Goal: Information Seeking & Learning: Learn about a topic

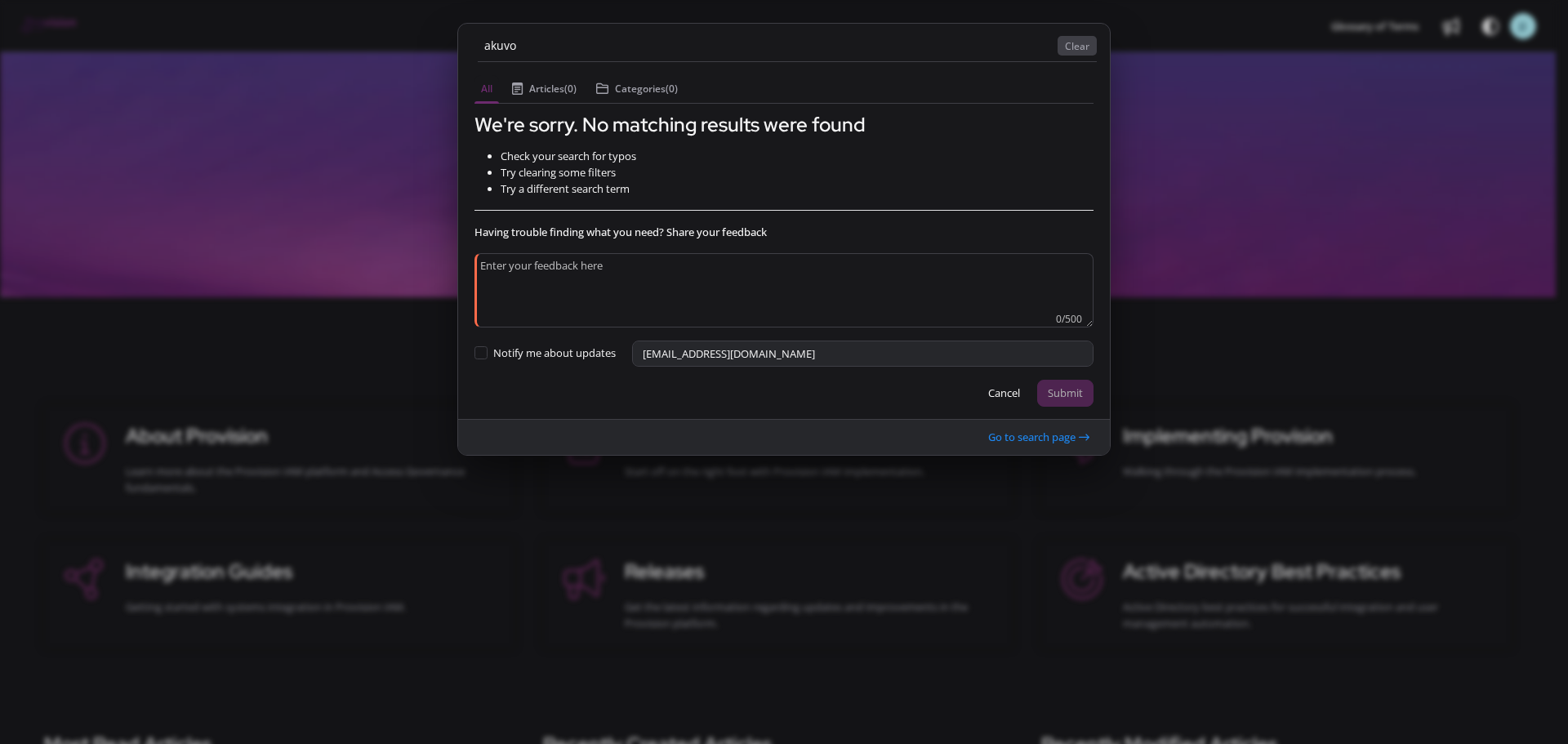
type input "akuvo"
click at [1074, 49] on button "Clear" at bounding box center [1077, 45] width 39 height 19
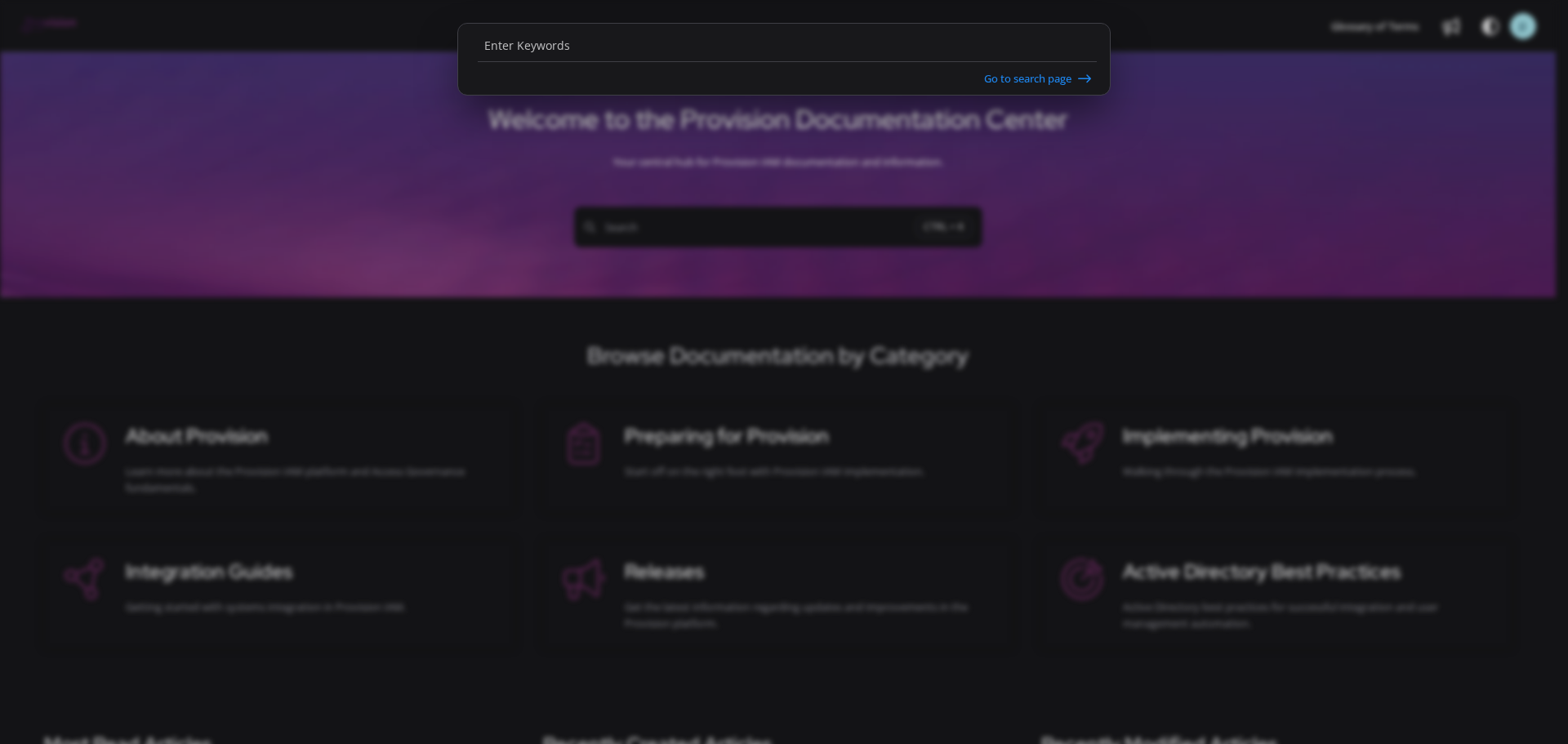
click at [502, 275] on ngb-modal-window "Go to search page" at bounding box center [784, 372] width 1568 height 744
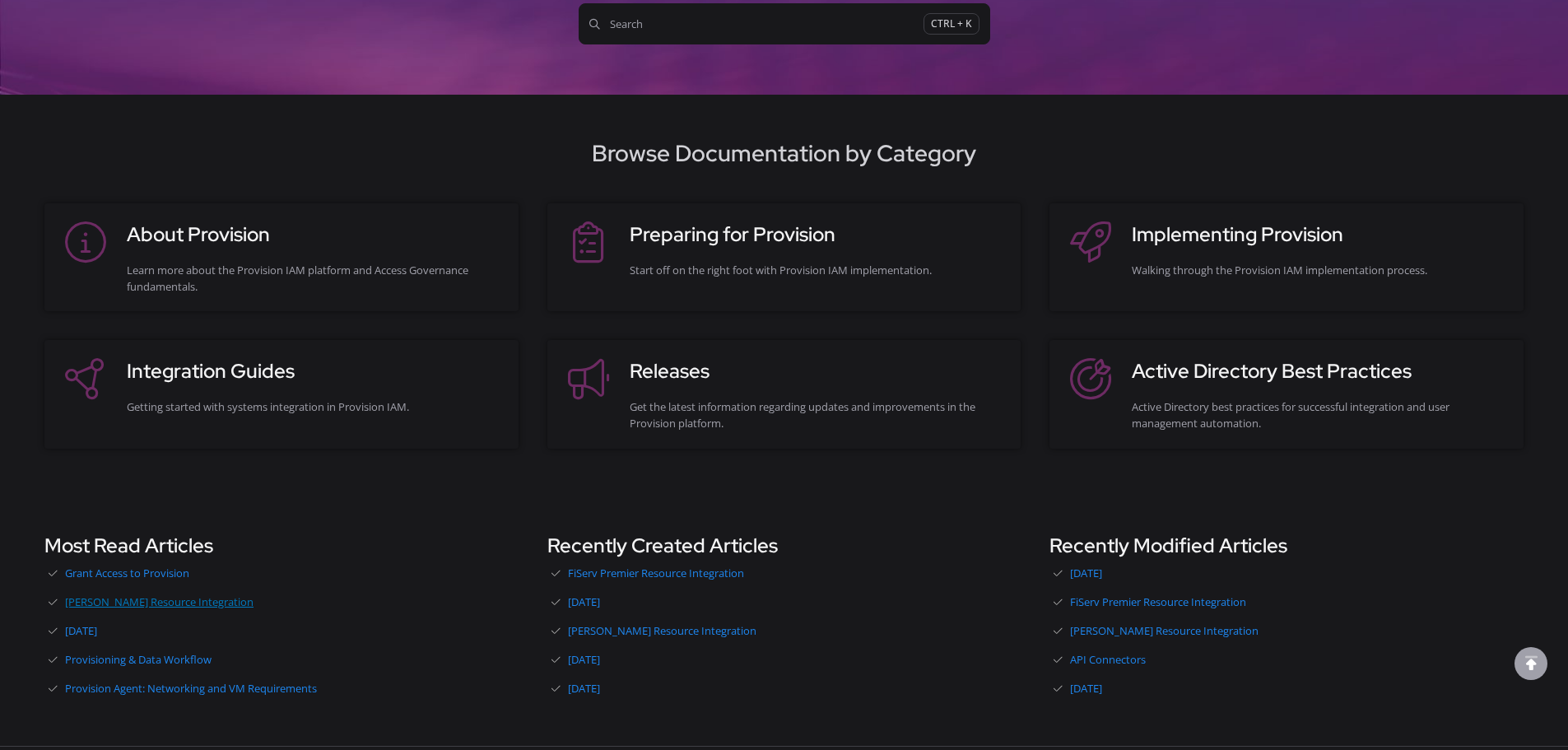
scroll to position [247, 0]
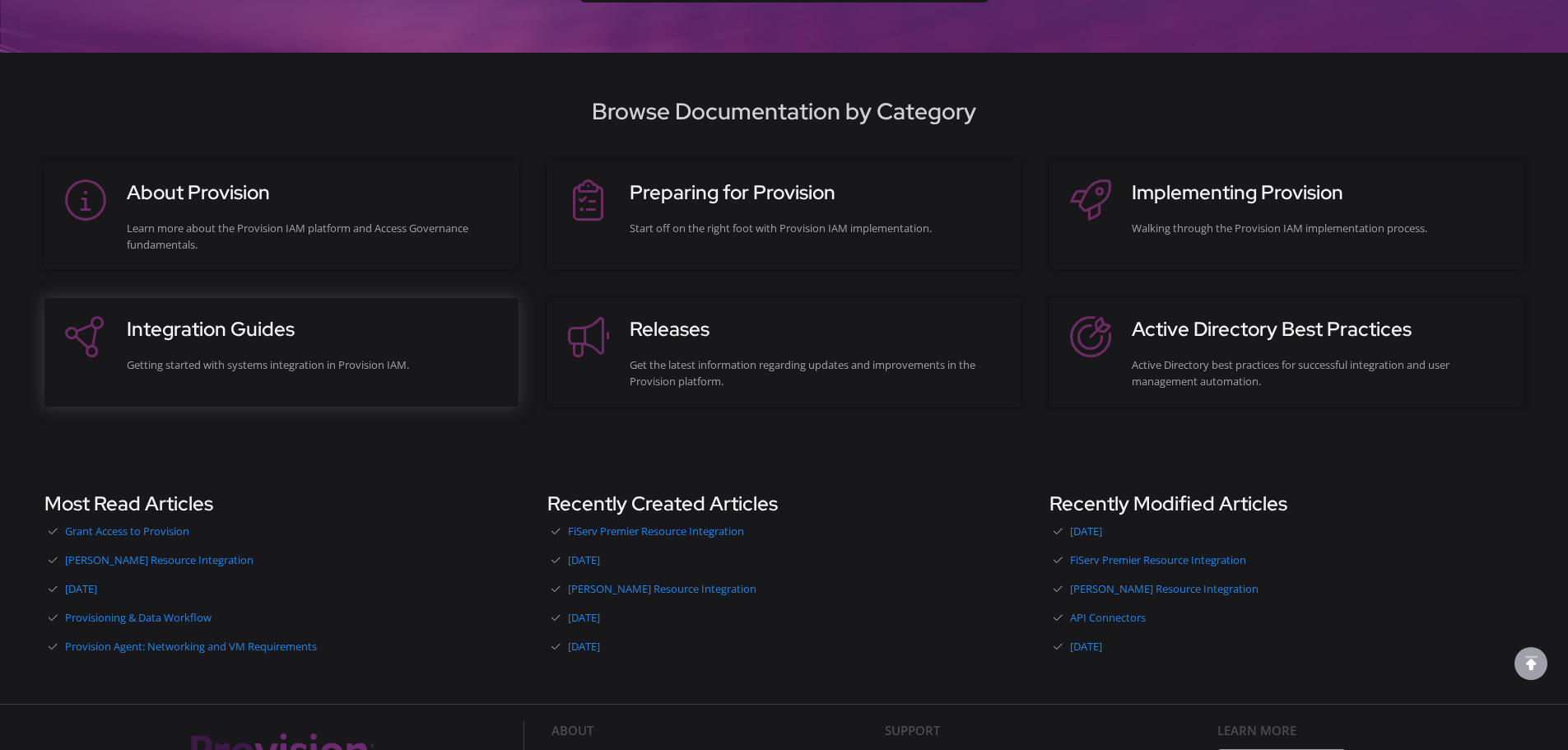
click at [245, 318] on h3 "Integration Guides" at bounding box center [315, 330] width 376 height 30
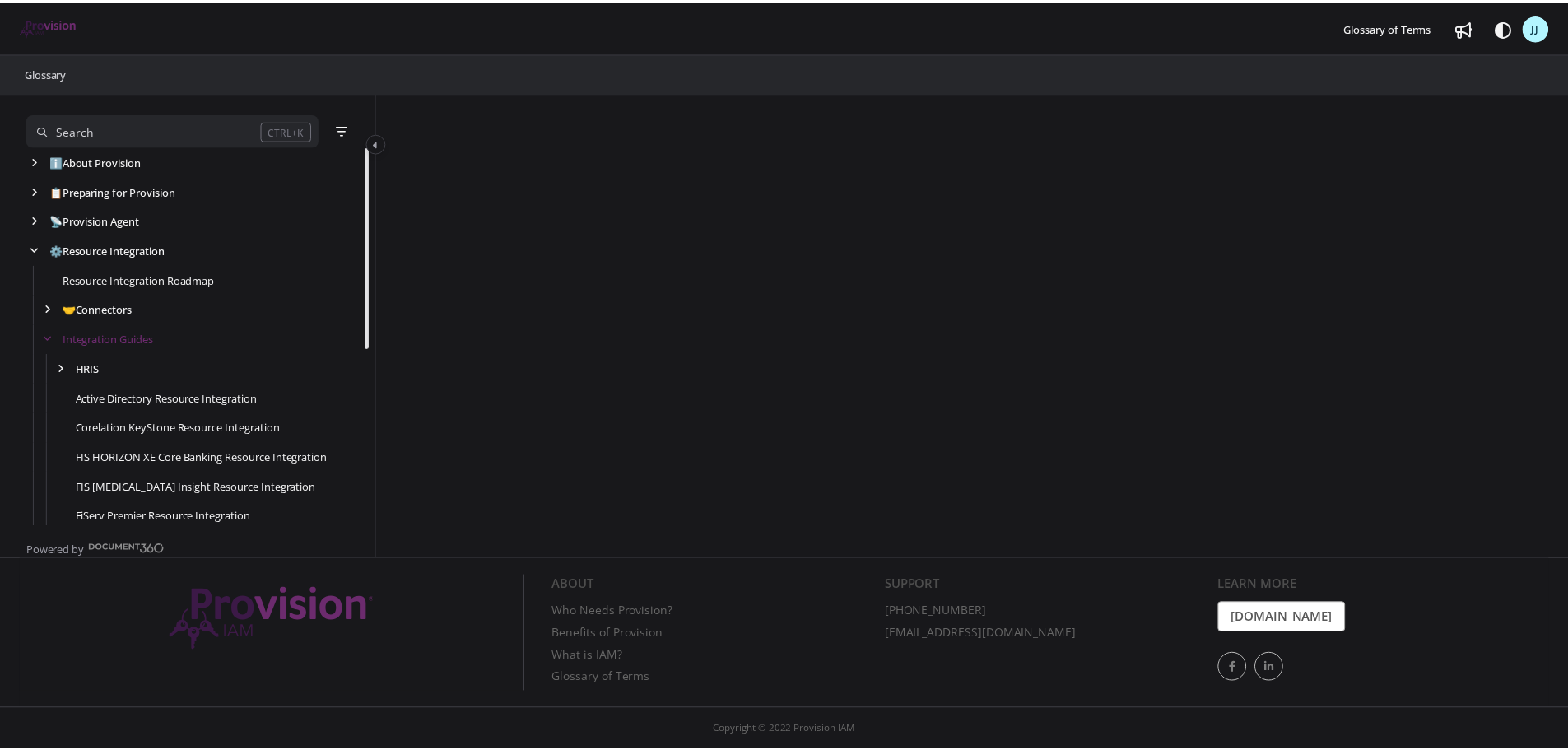
scroll to position [30, 0]
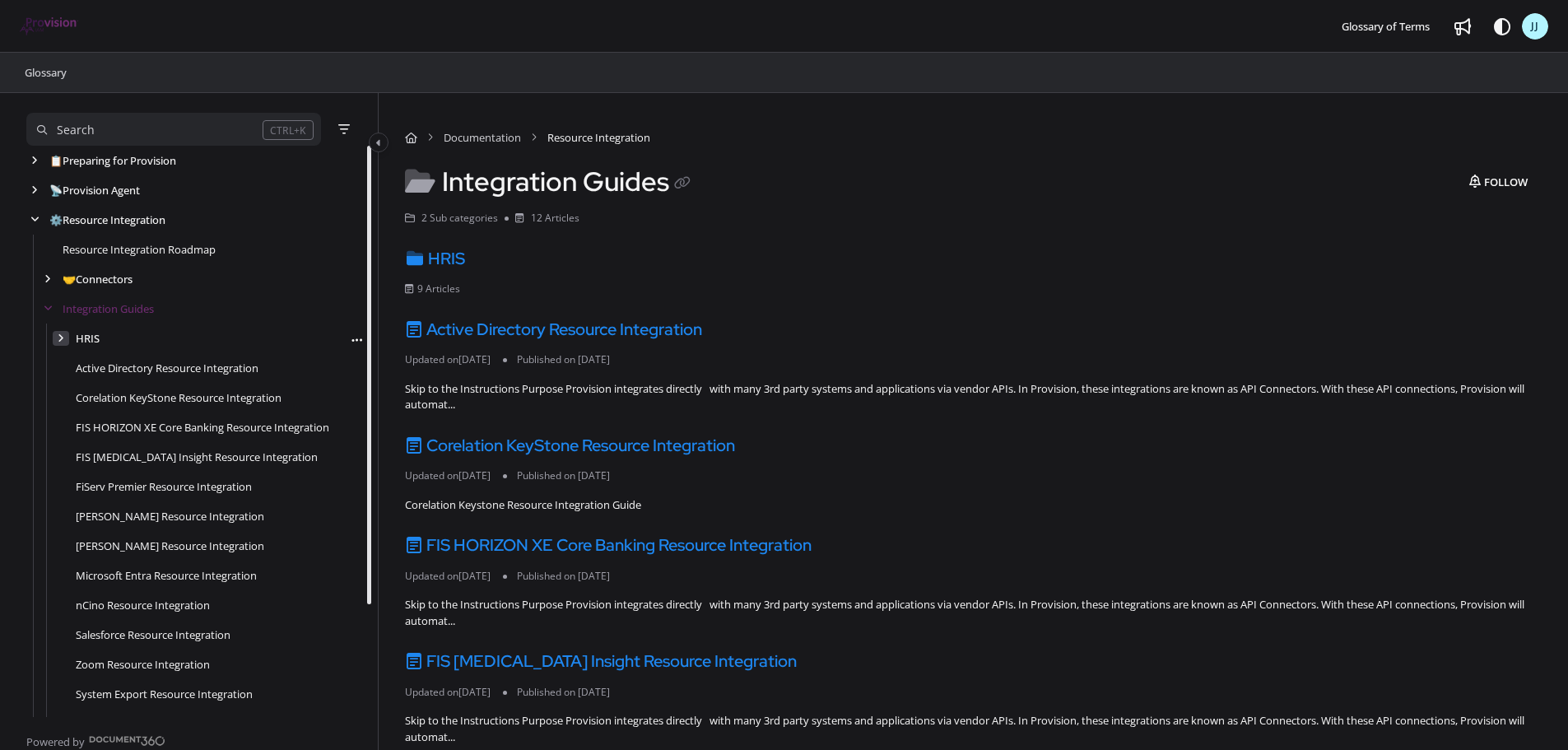
click at [57, 338] on div "arrow" at bounding box center [61, 338] width 17 height 16
click at [57, 339] on icon "arrow" at bounding box center [62, 338] width 9 height 10
click at [41, 310] on div "arrow" at bounding box center [48, 308] width 17 height 16
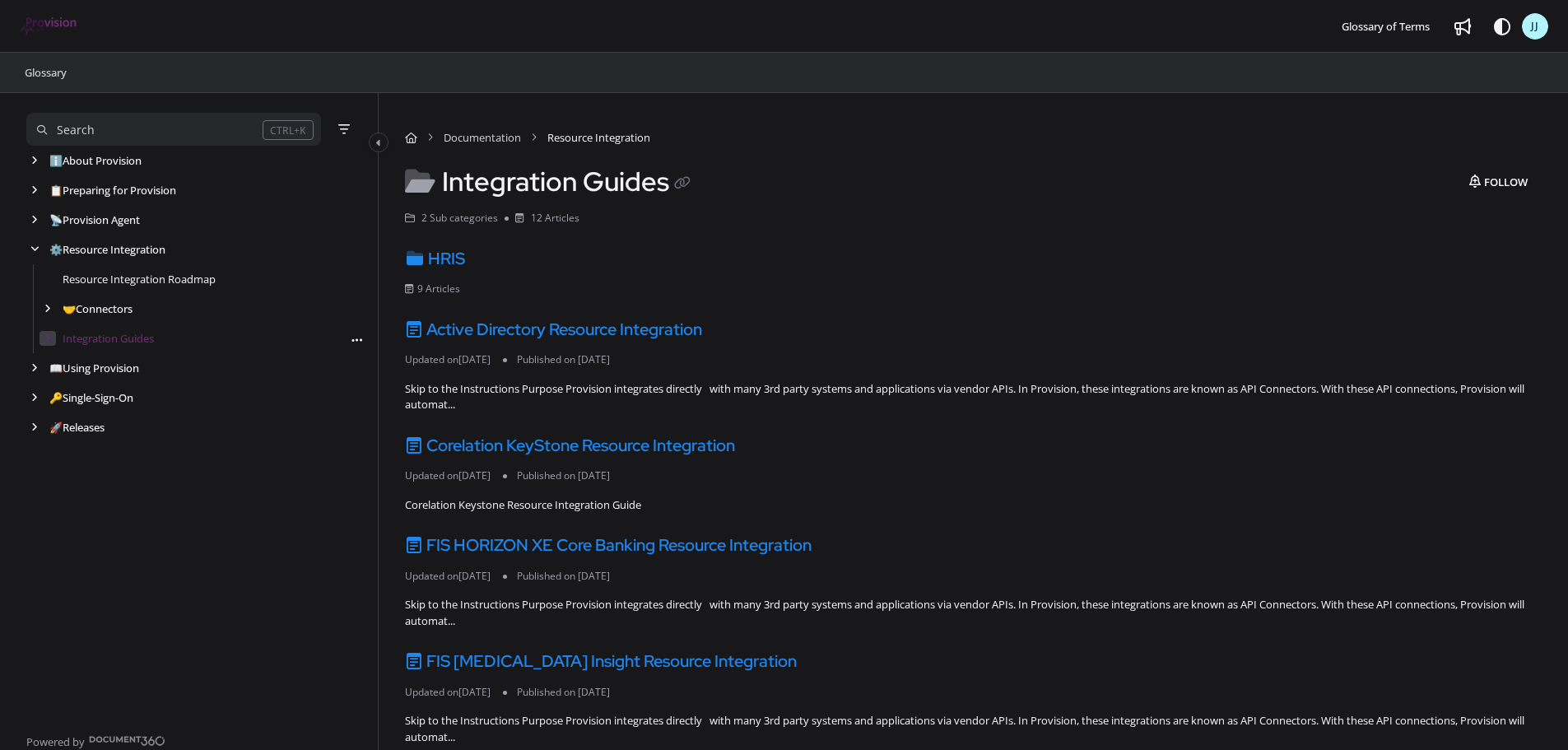
scroll to position [0, 0]
click at [41, 310] on div "arrow" at bounding box center [48, 308] width 17 height 16
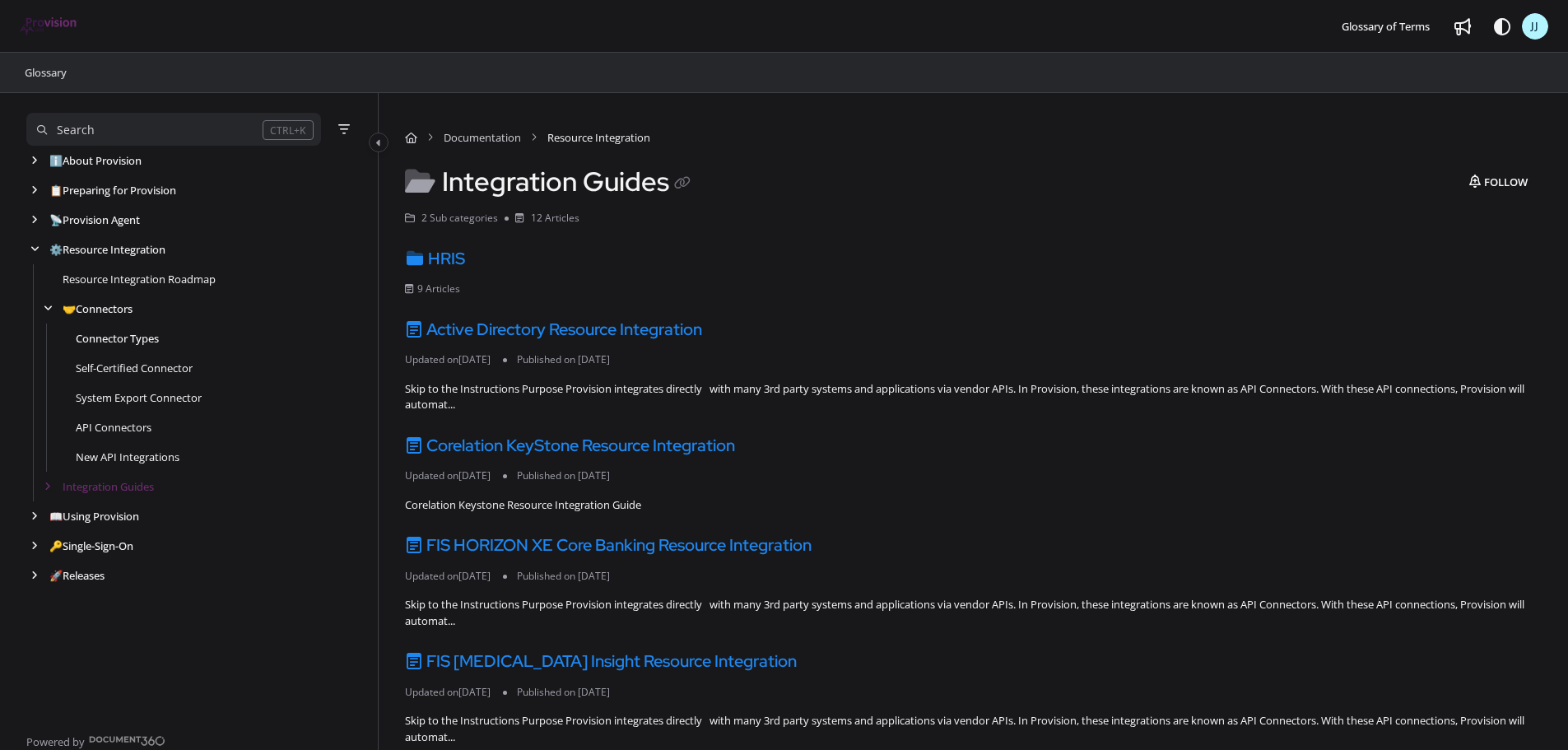
click at [140, 333] on link "Connector Types" at bounding box center [117, 338] width 83 height 17
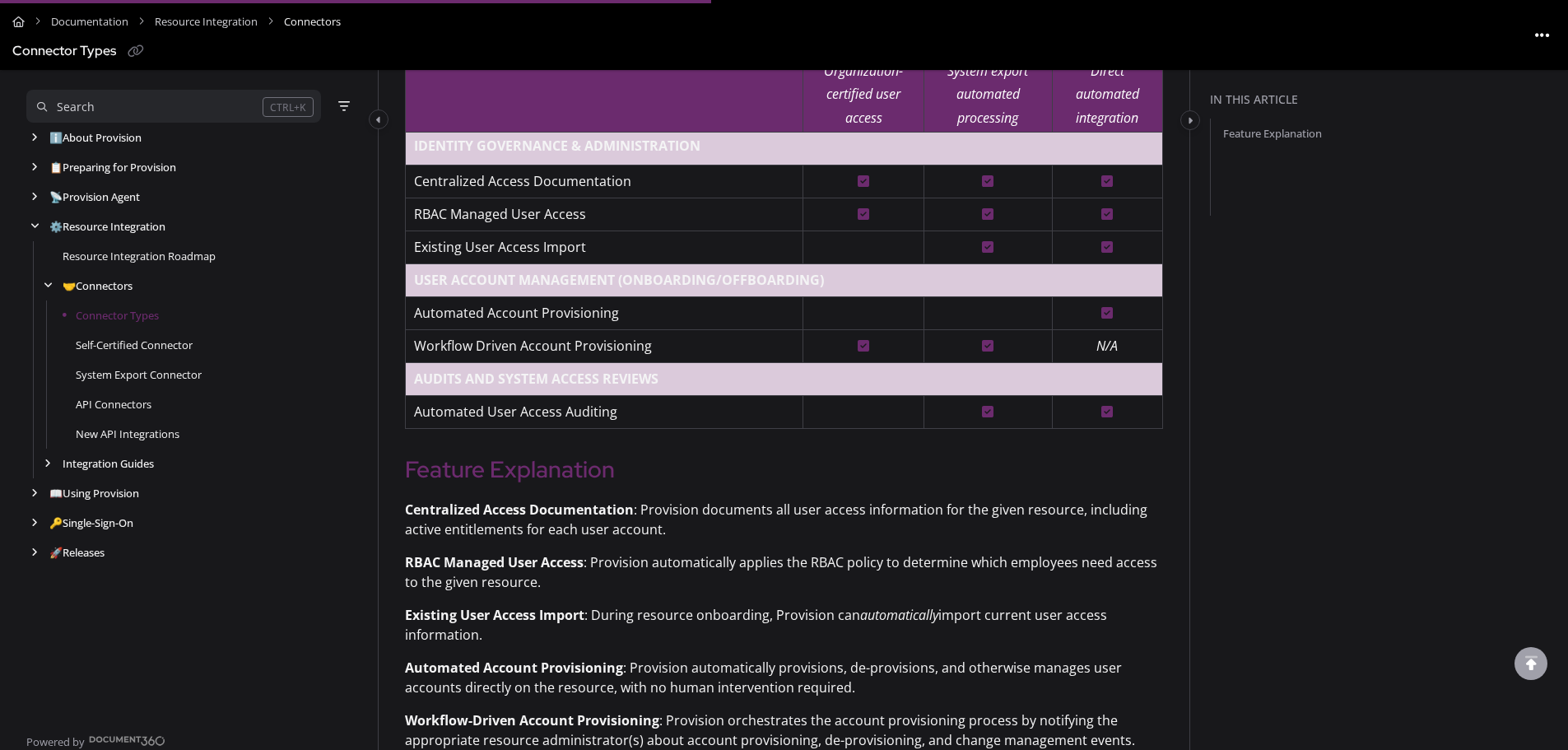
scroll to position [412, 0]
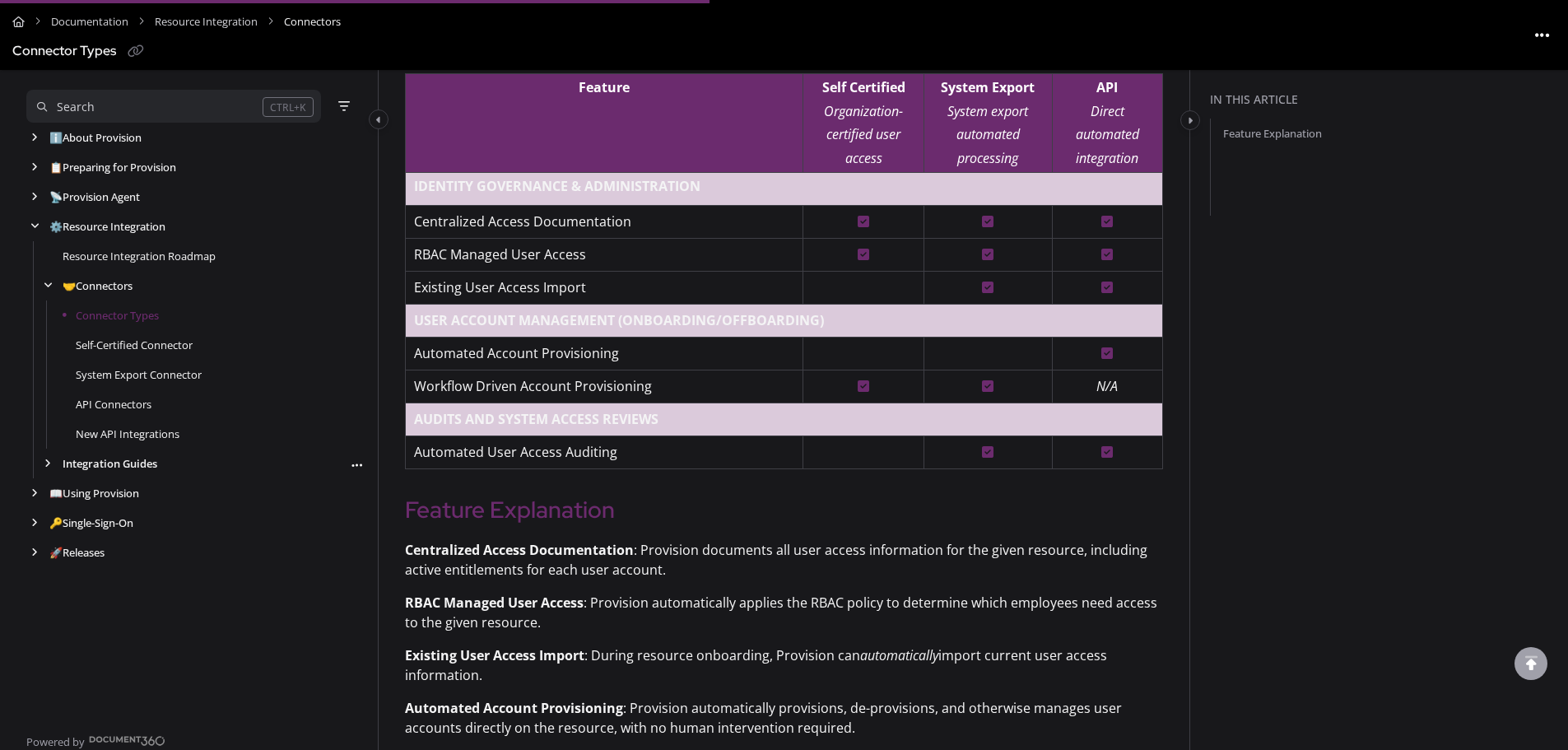
click at [114, 458] on link "Integration Guides" at bounding box center [109, 463] width 94 height 17
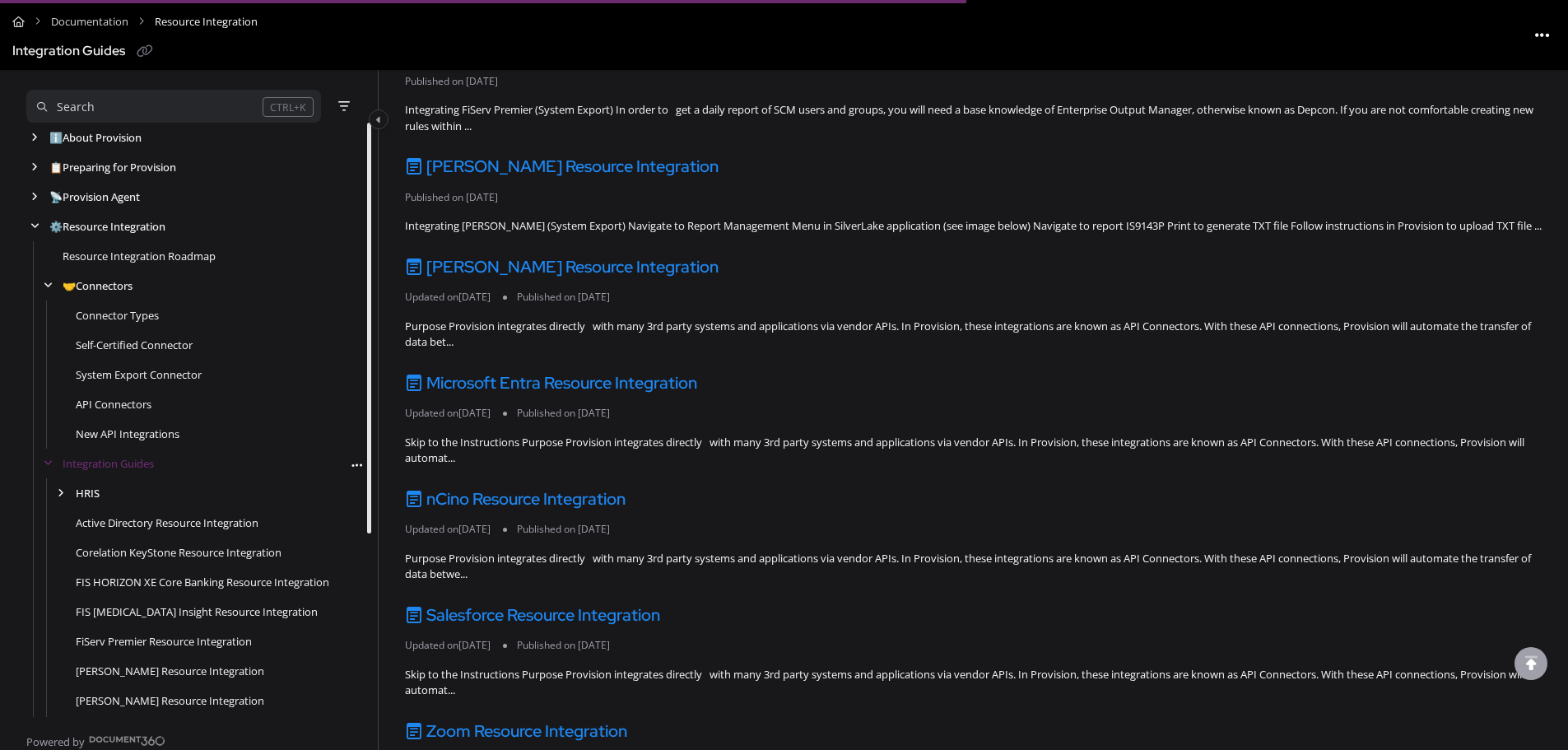
scroll to position [741, 0]
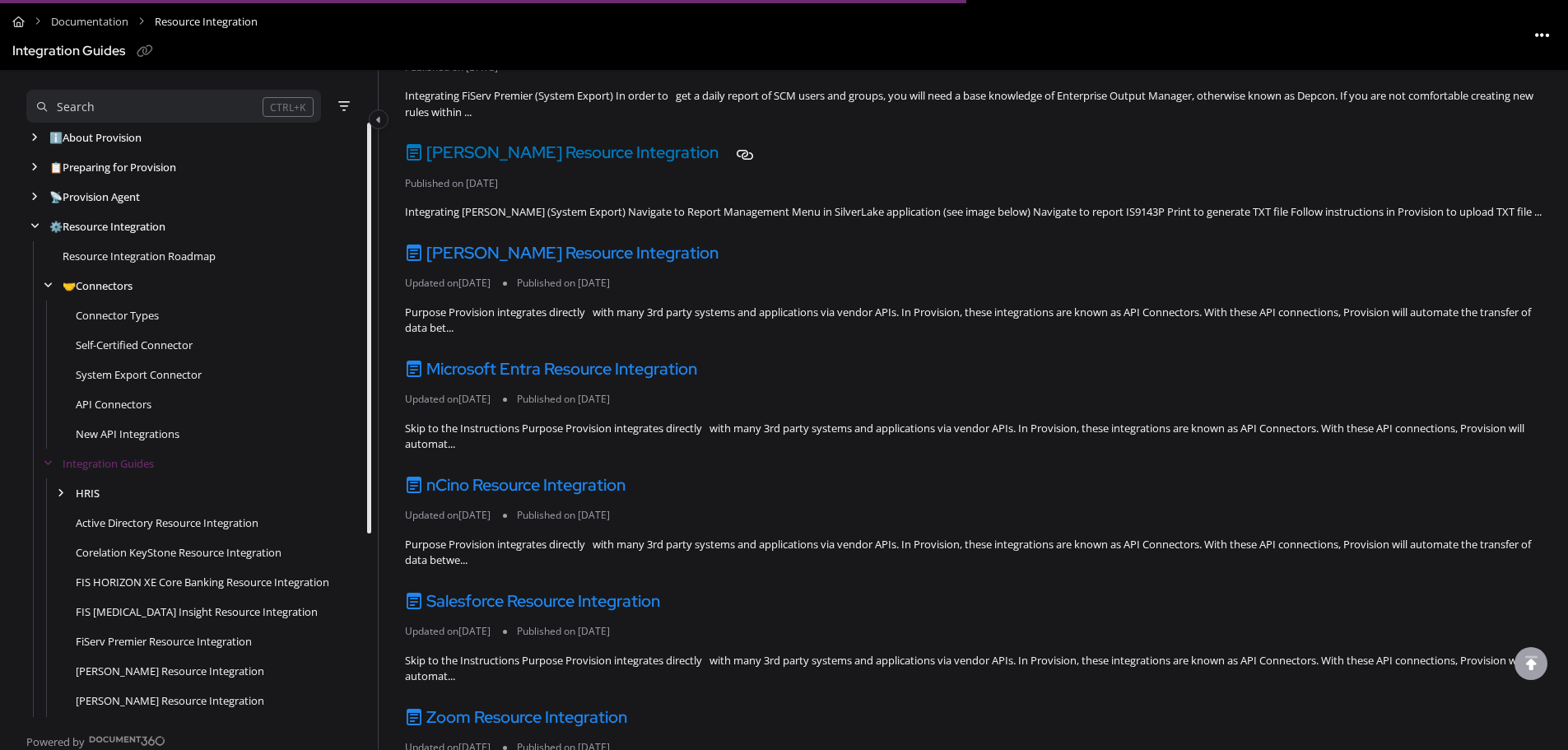
click at [679, 147] on link "[PERSON_NAME] Resource Integration" at bounding box center [562, 152] width 314 height 21
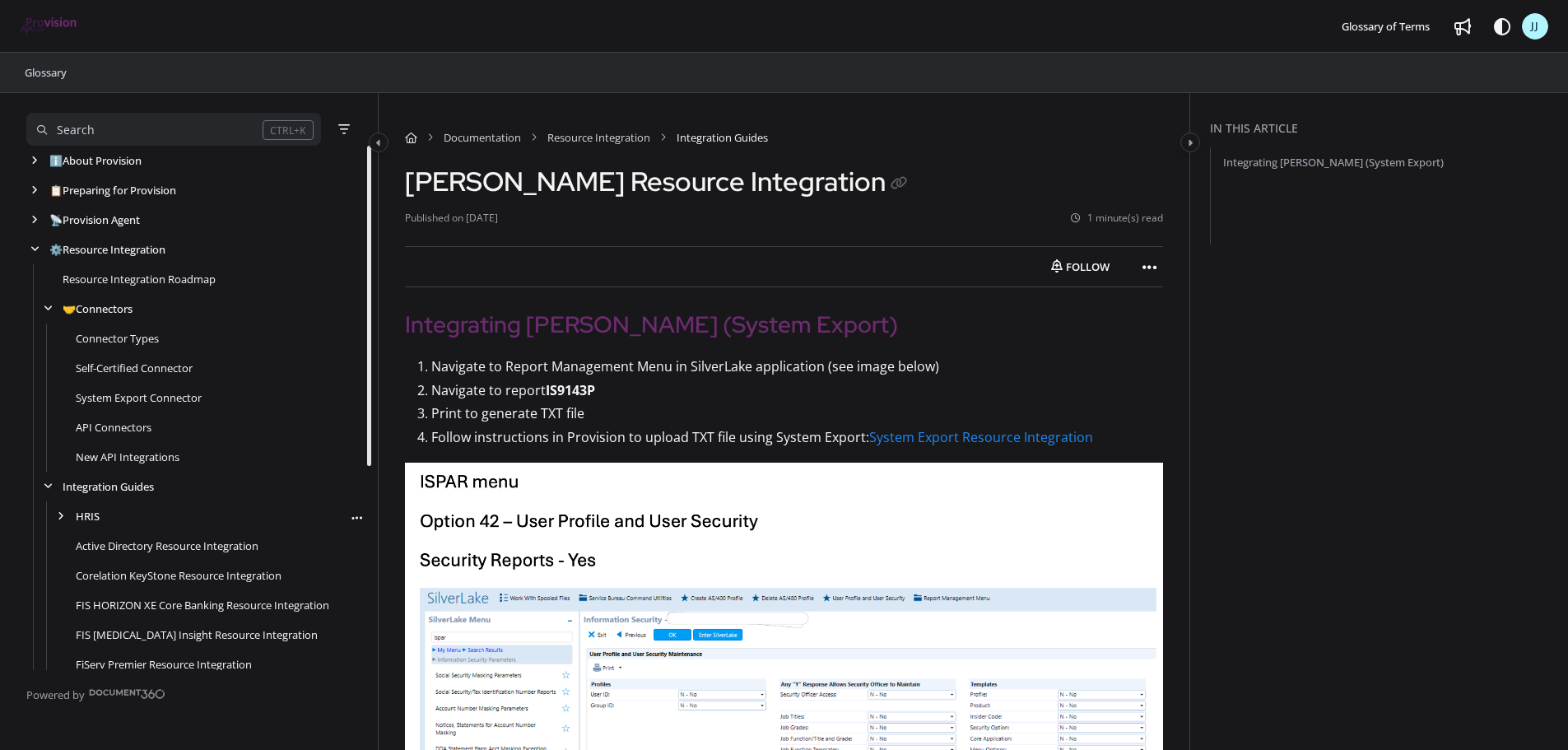
scroll to position [335, 0]
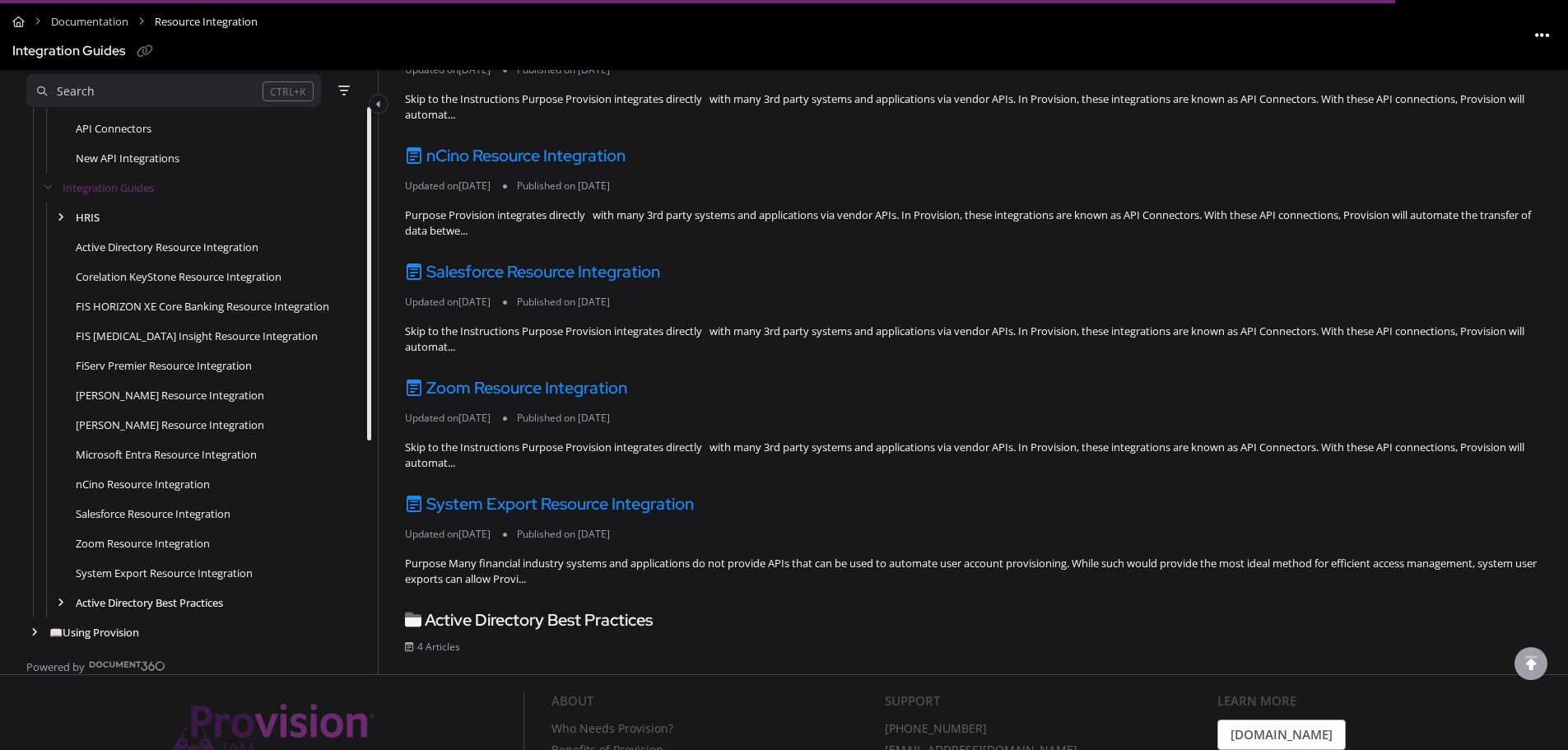
scroll to position [324, 0]
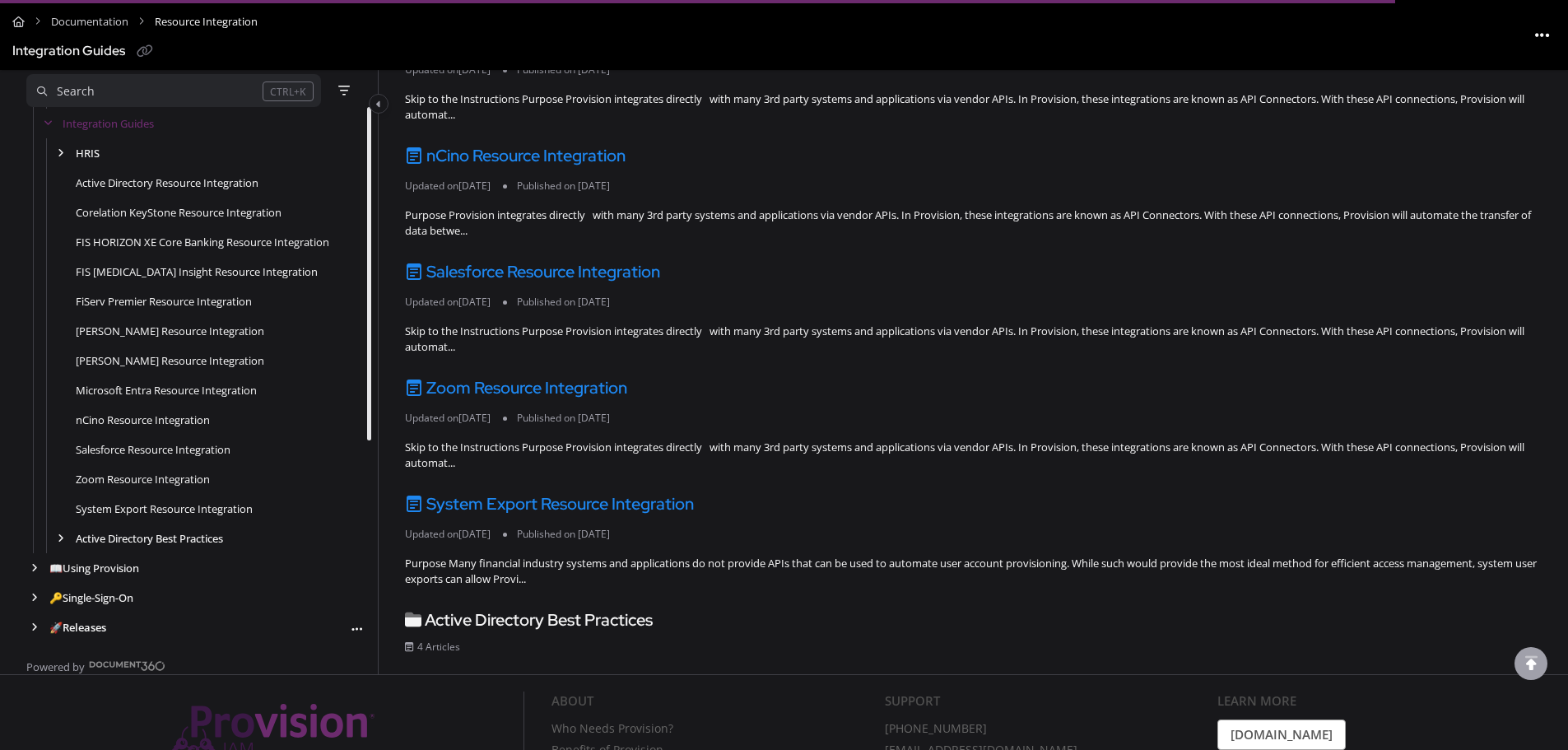
click at [95, 634] on link "🚀 Releases" at bounding box center [78, 627] width 57 height 17
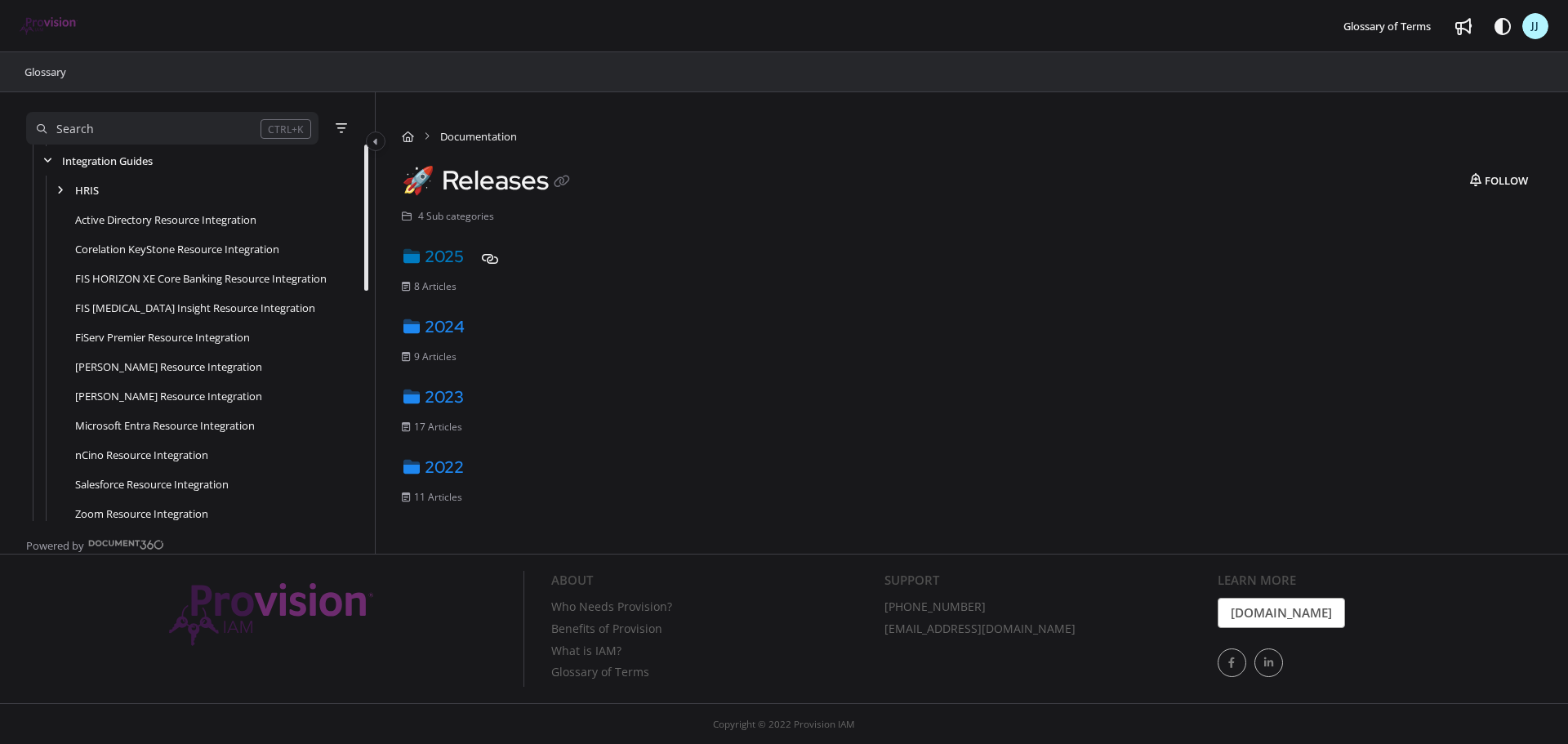
click at [432, 259] on link "2025" at bounding box center [432, 256] width 62 height 21
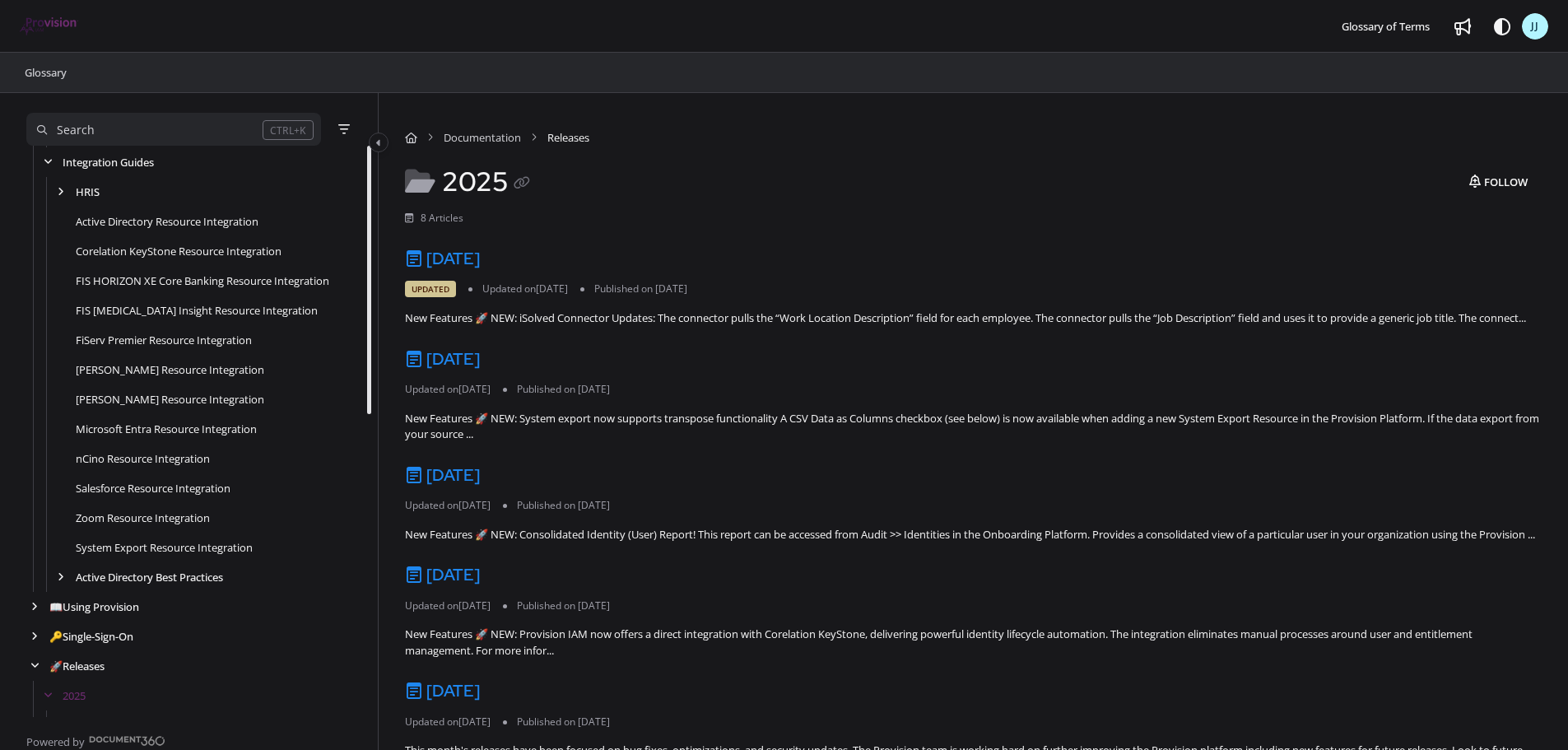
scroll to position [644, 0]
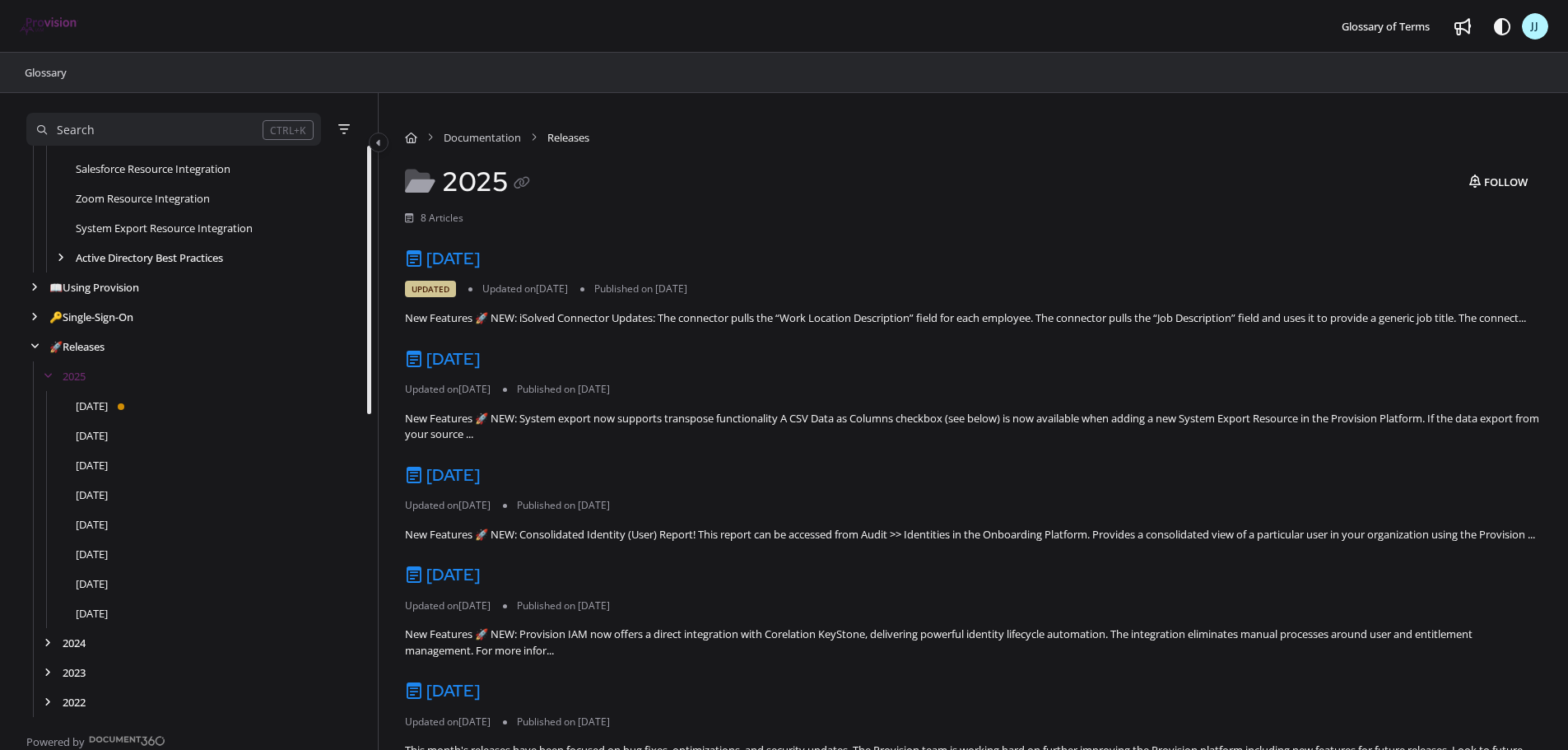
click at [434, 286] on span "Updated" at bounding box center [430, 289] width 51 height 17
click at [439, 250] on link "[DATE]" at bounding box center [442, 258] width 75 height 21
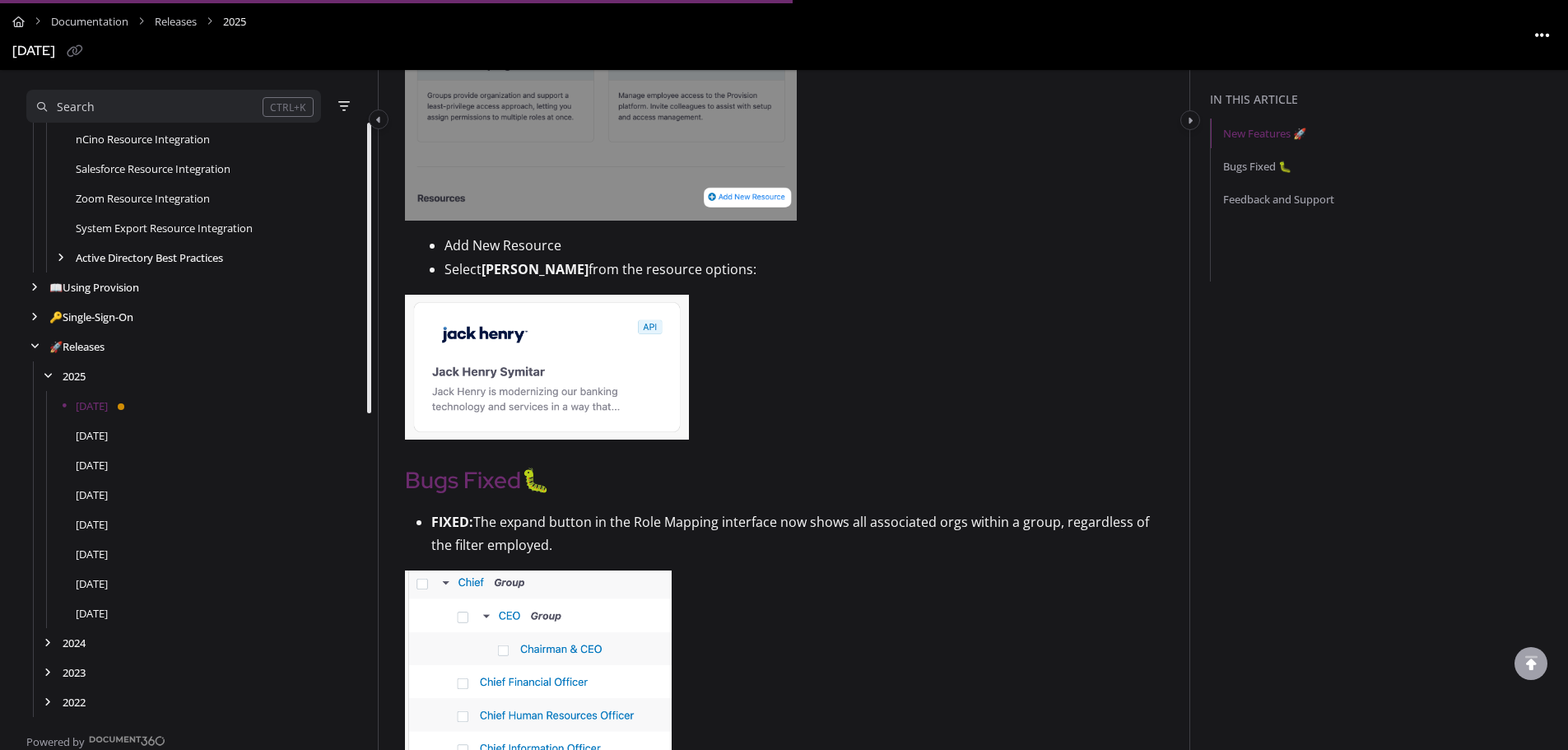
scroll to position [658, 0]
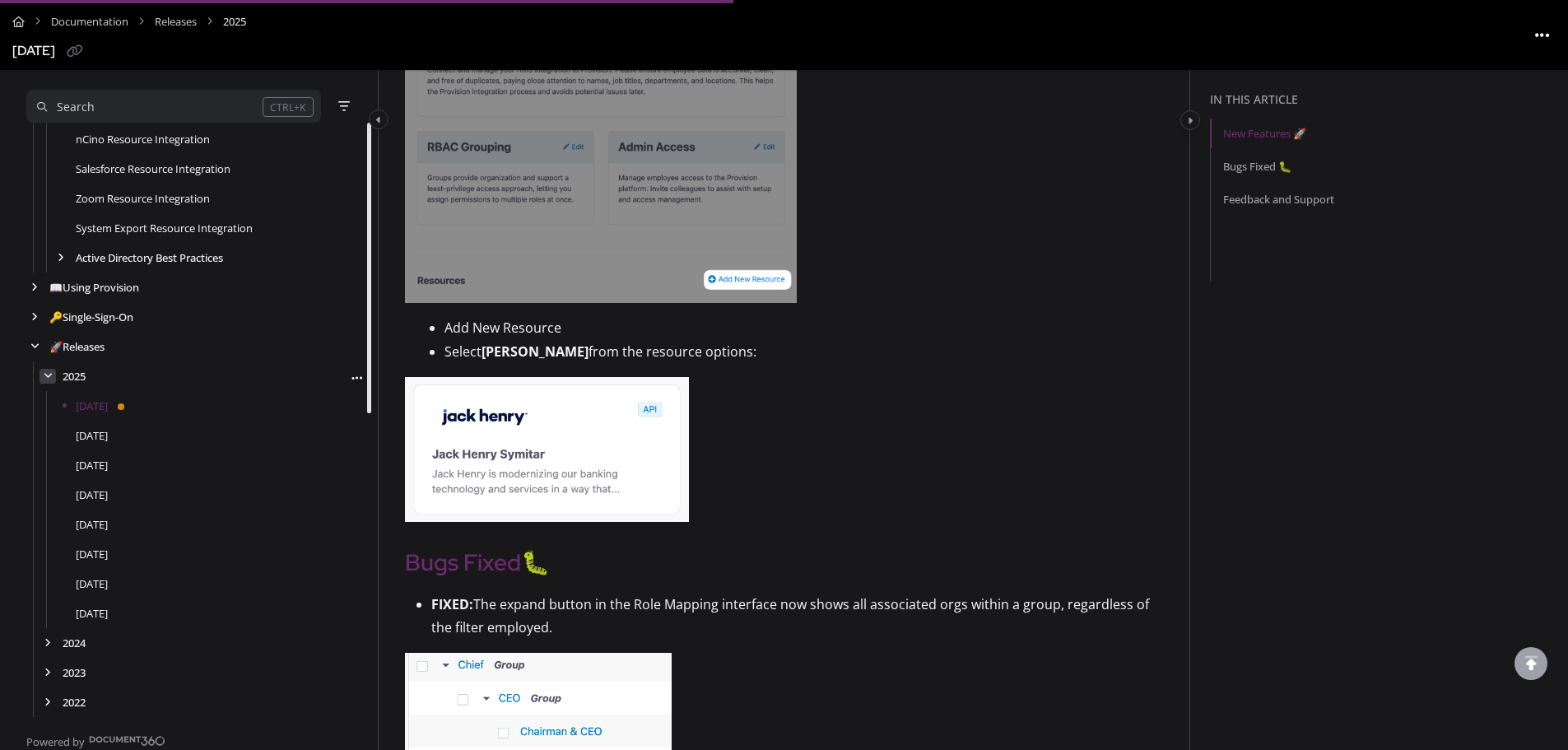
click at [47, 375] on icon "arrow" at bounding box center [49, 375] width 9 height 10
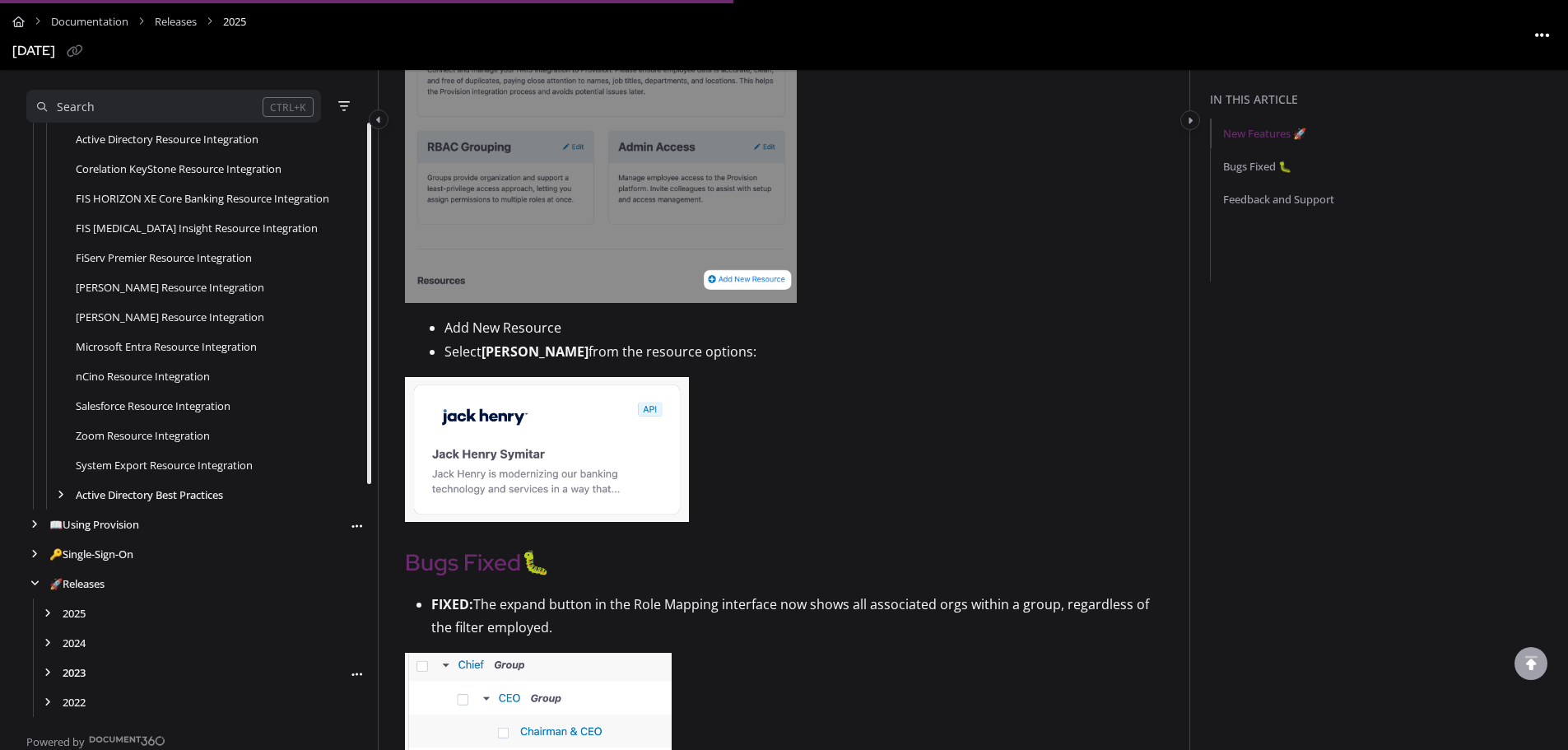
click at [70, 520] on link "📖 Using Provision" at bounding box center [94, 524] width 90 height 17
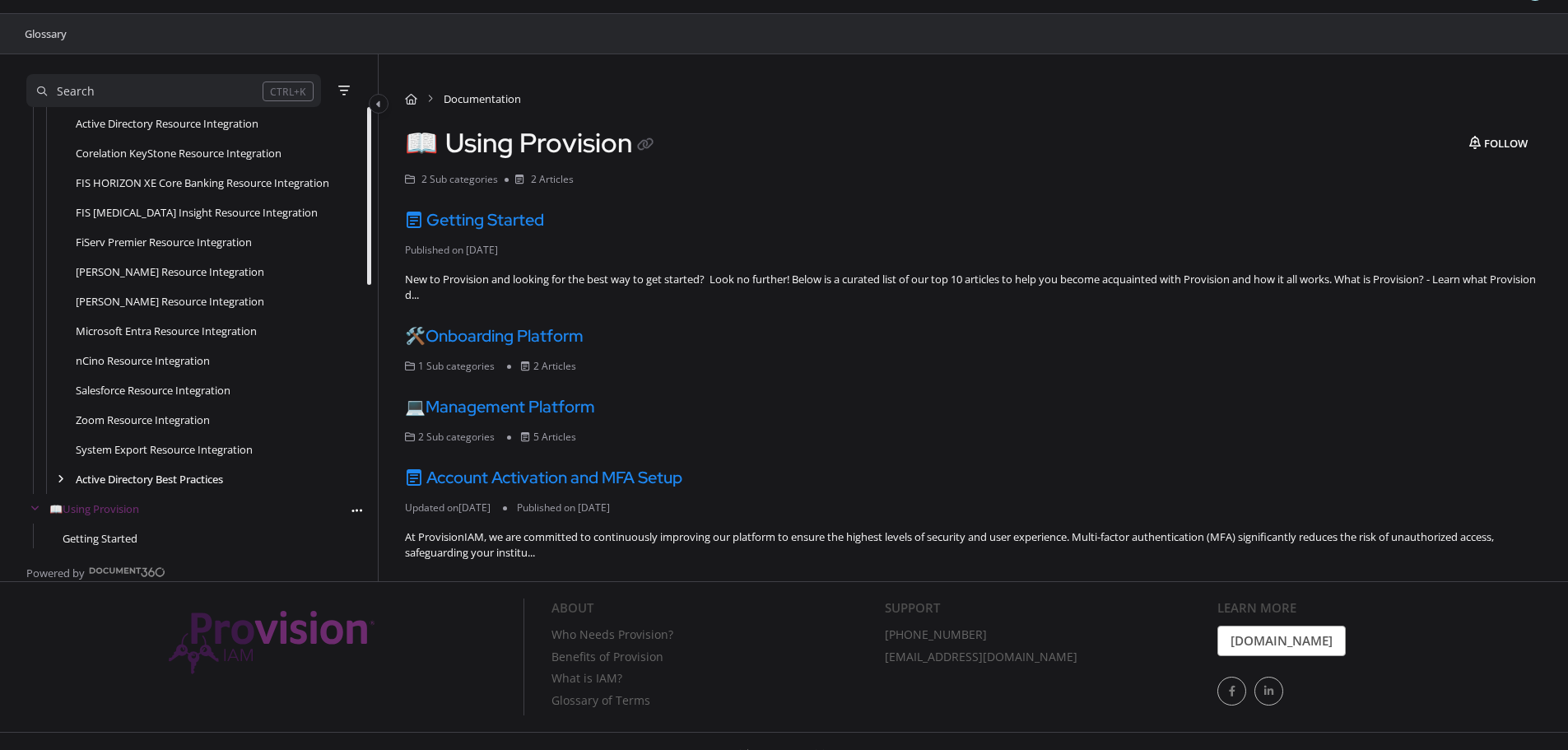
scroll to position [61, 0]
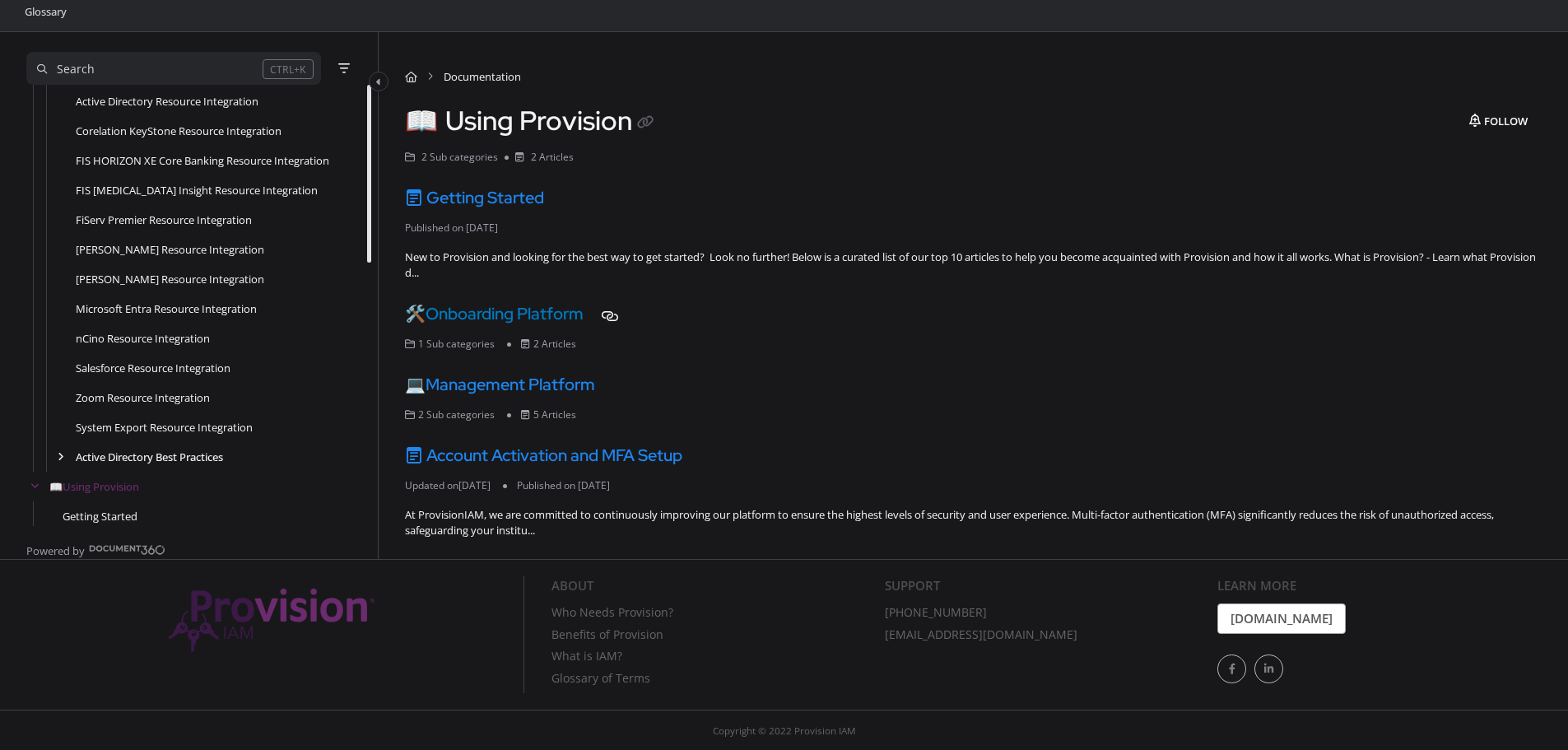
click at [542, 309] on link "🛠️ Onboarding Platform" at bounding box center [493, 313] width 178 height 21
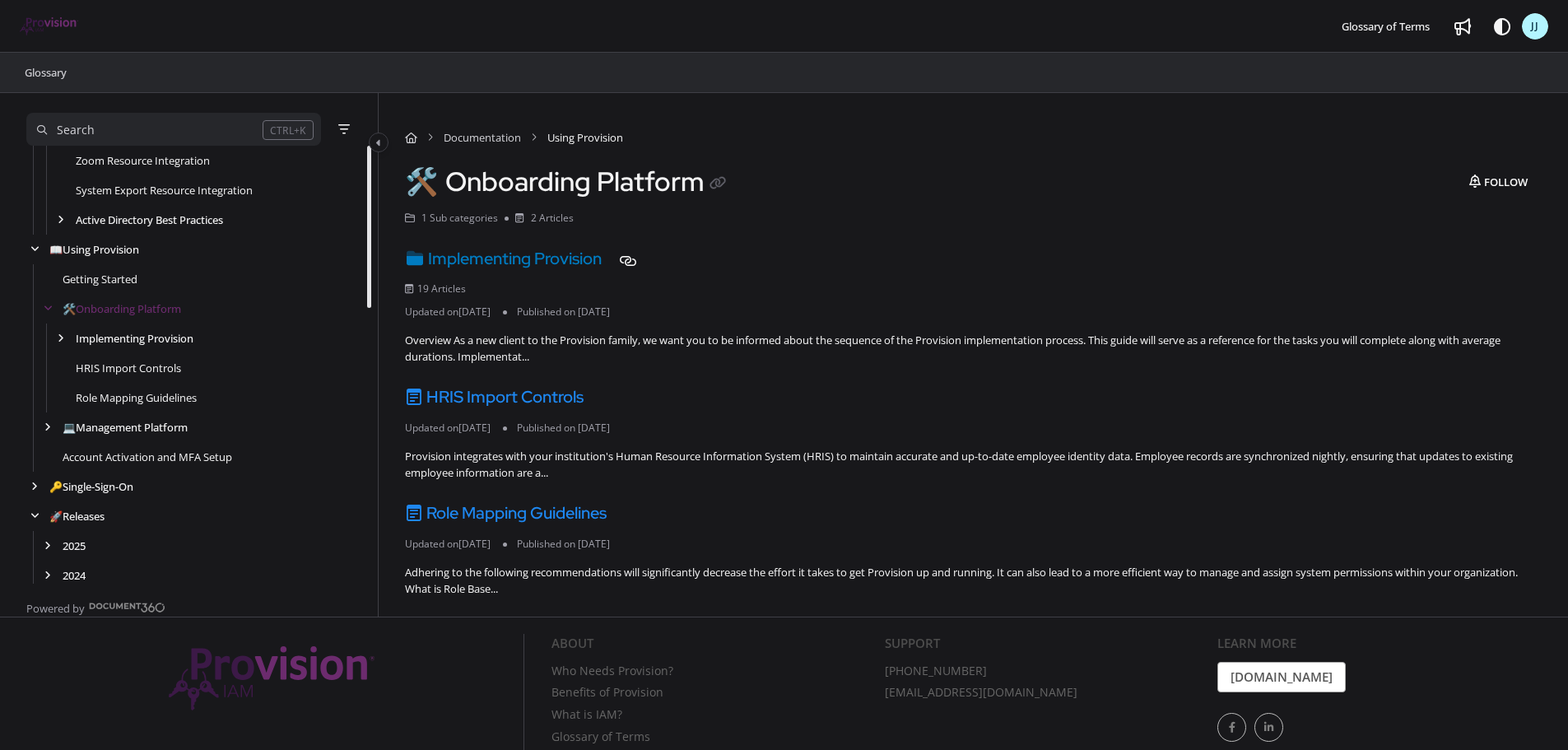
click at [569, 252] on link "Implementing Provision" at bounding box center [503, 258] width 197 height 21
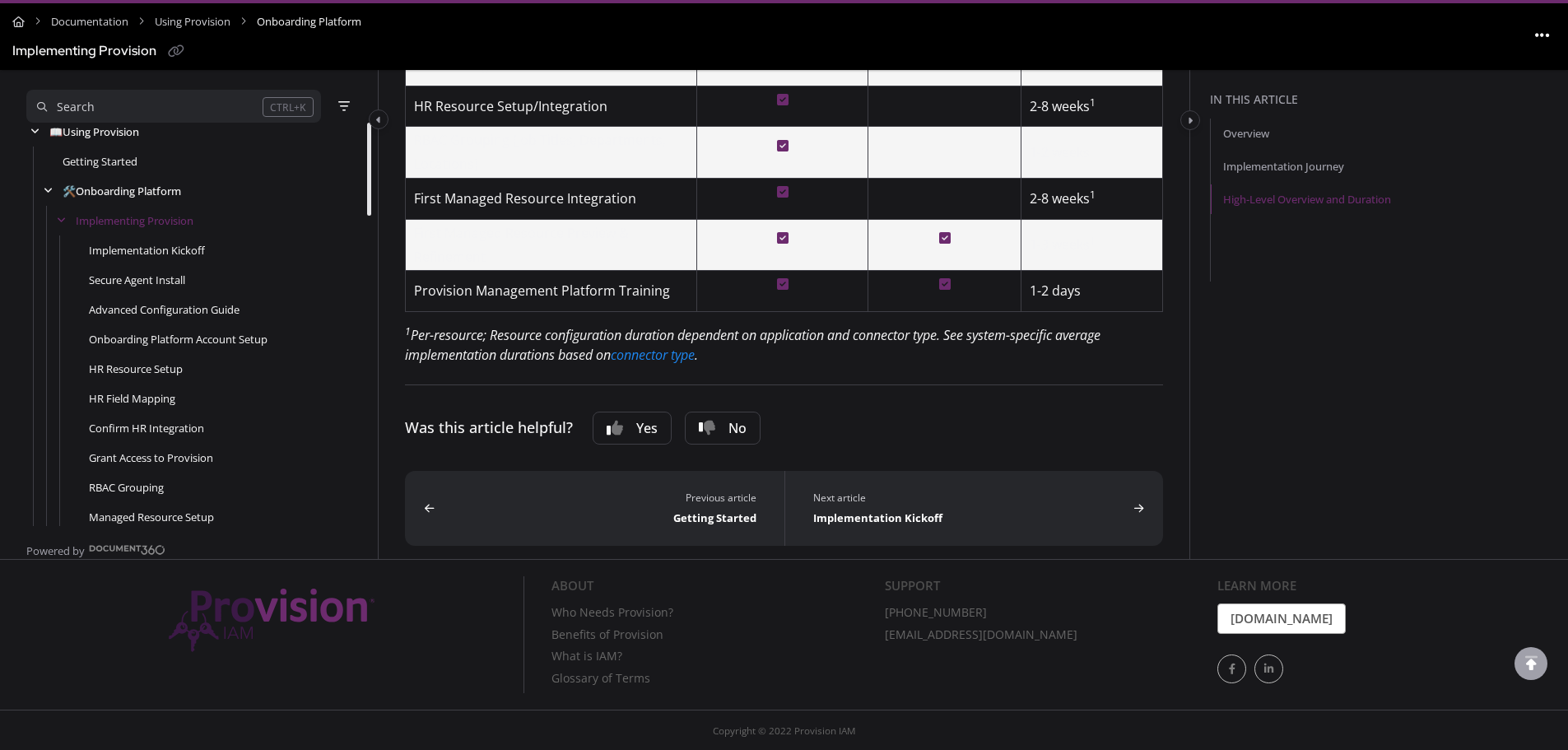
scroll to position [875, 0]
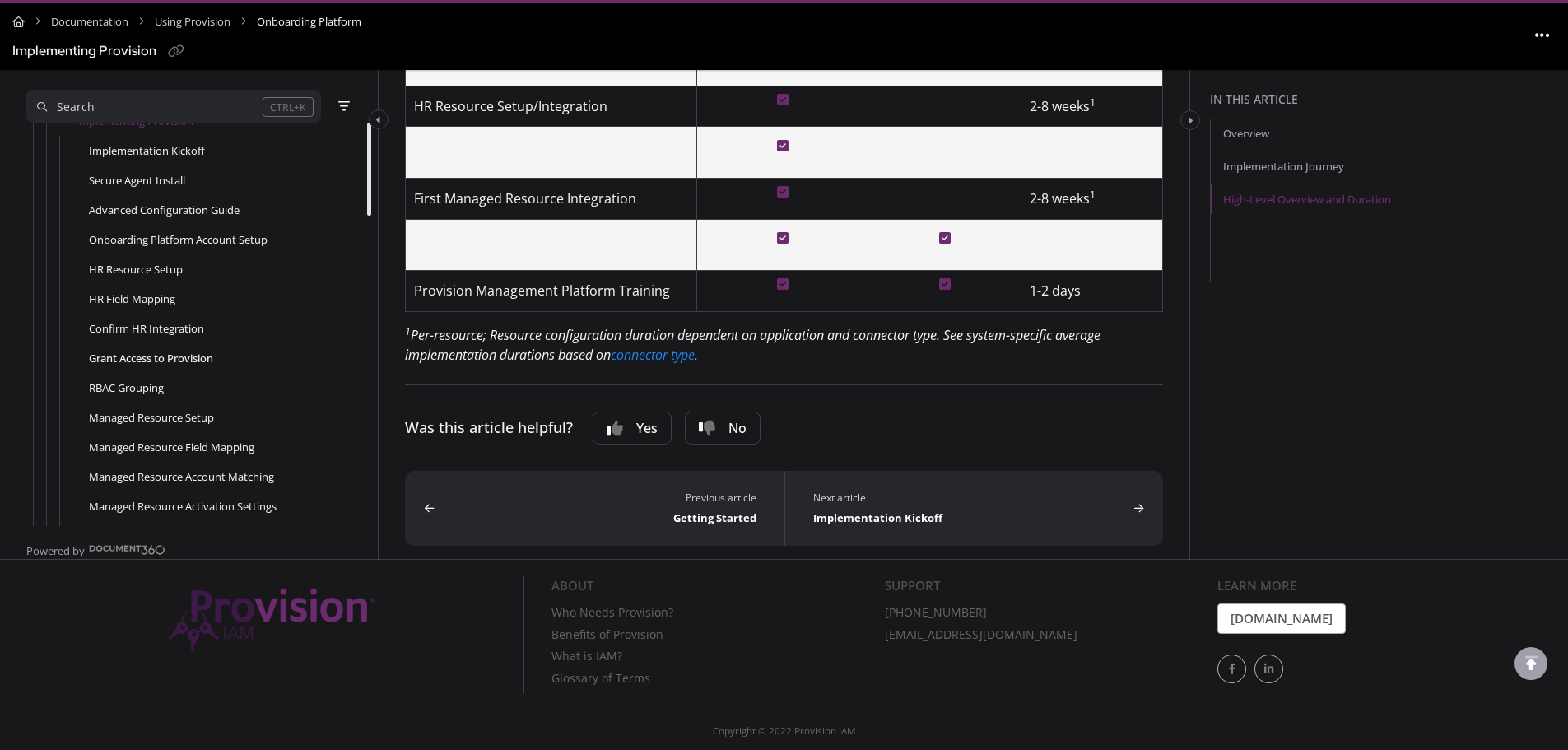
click at [170, 352] on link "Grant Access to Provision" at bounding box center [150, 358] width 124 height 17
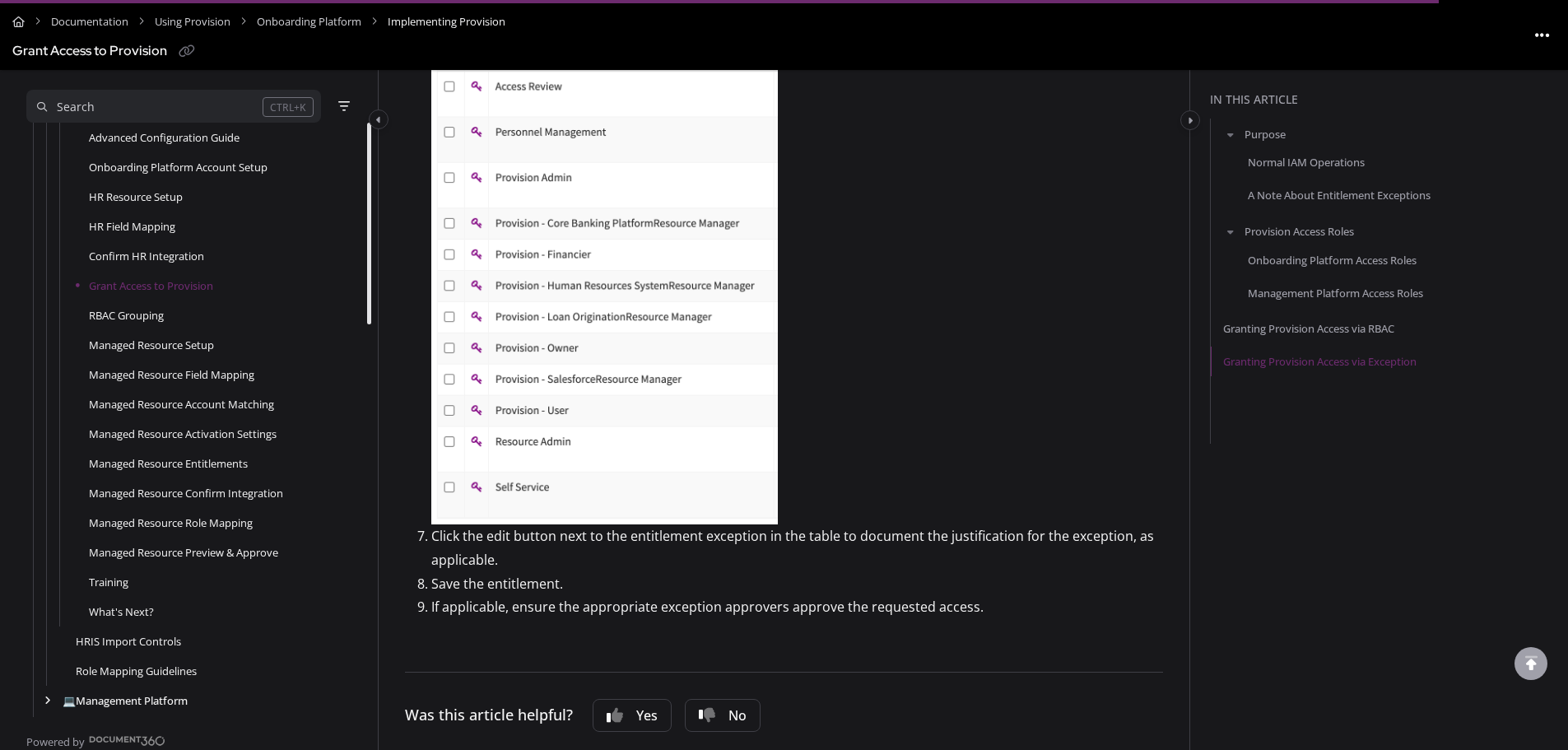
scroll to position [3333, 0]
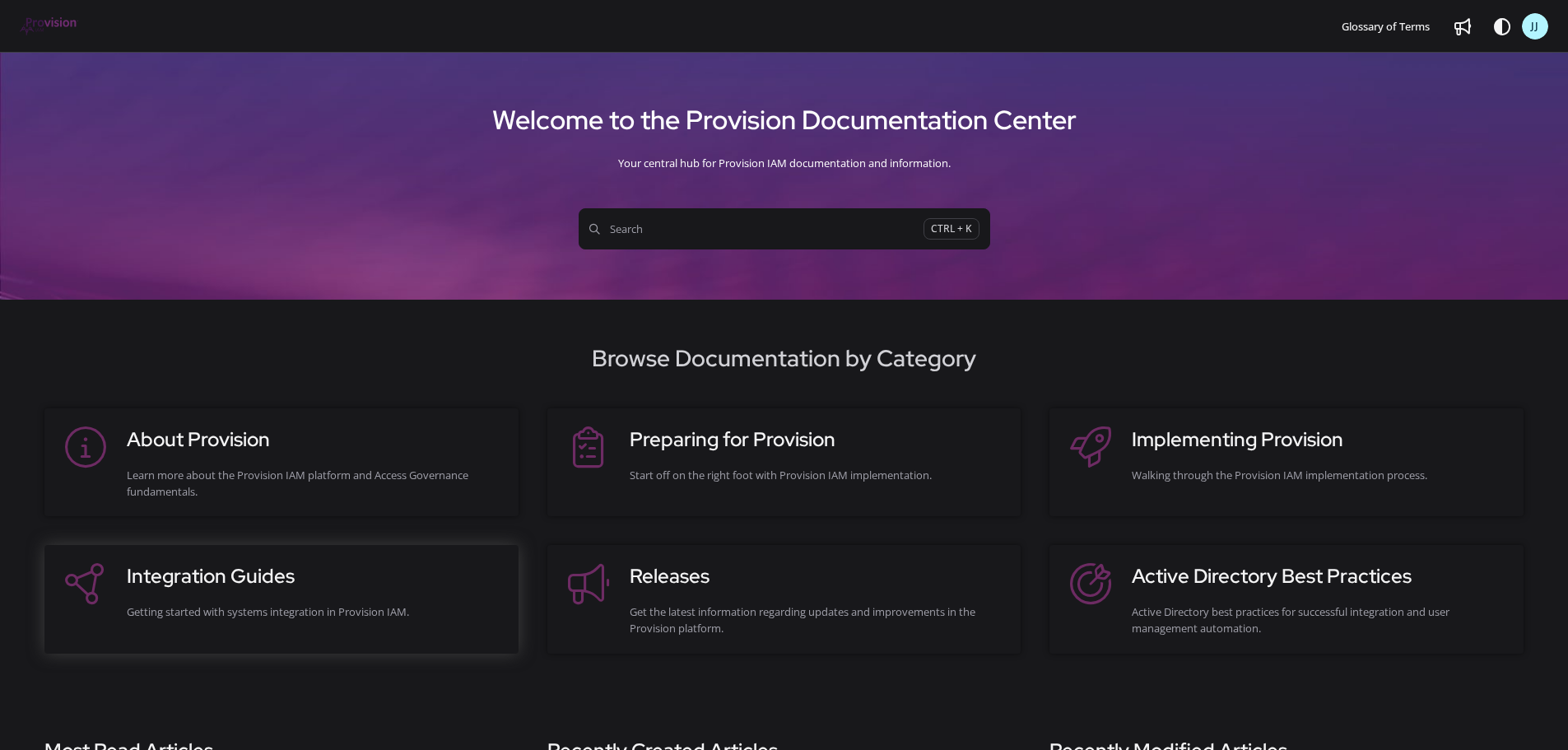
click at [255, 473] on h3 "Integration Guides" at bounding box center [315, 576] width 376 height 30
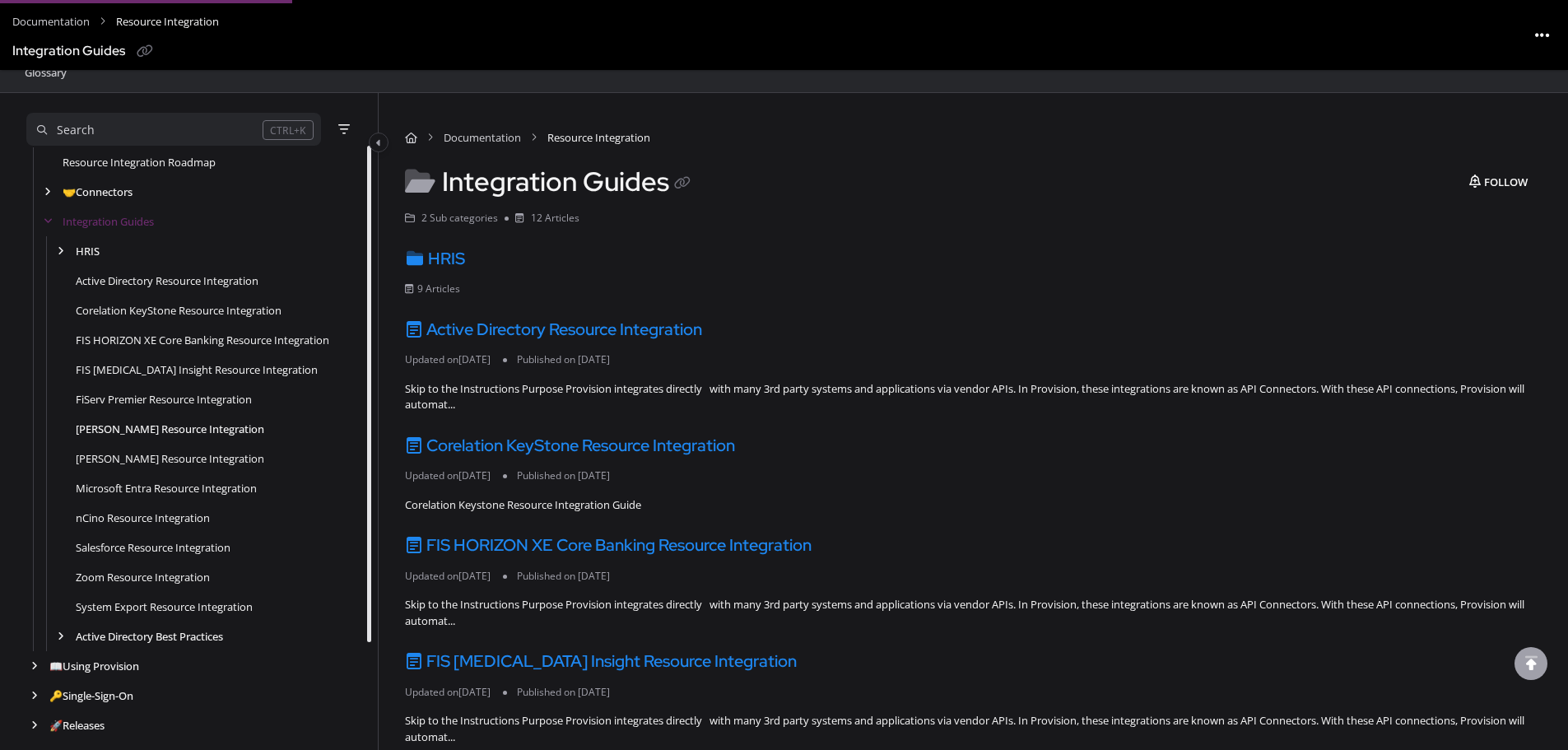
scroll to position [117, 0]
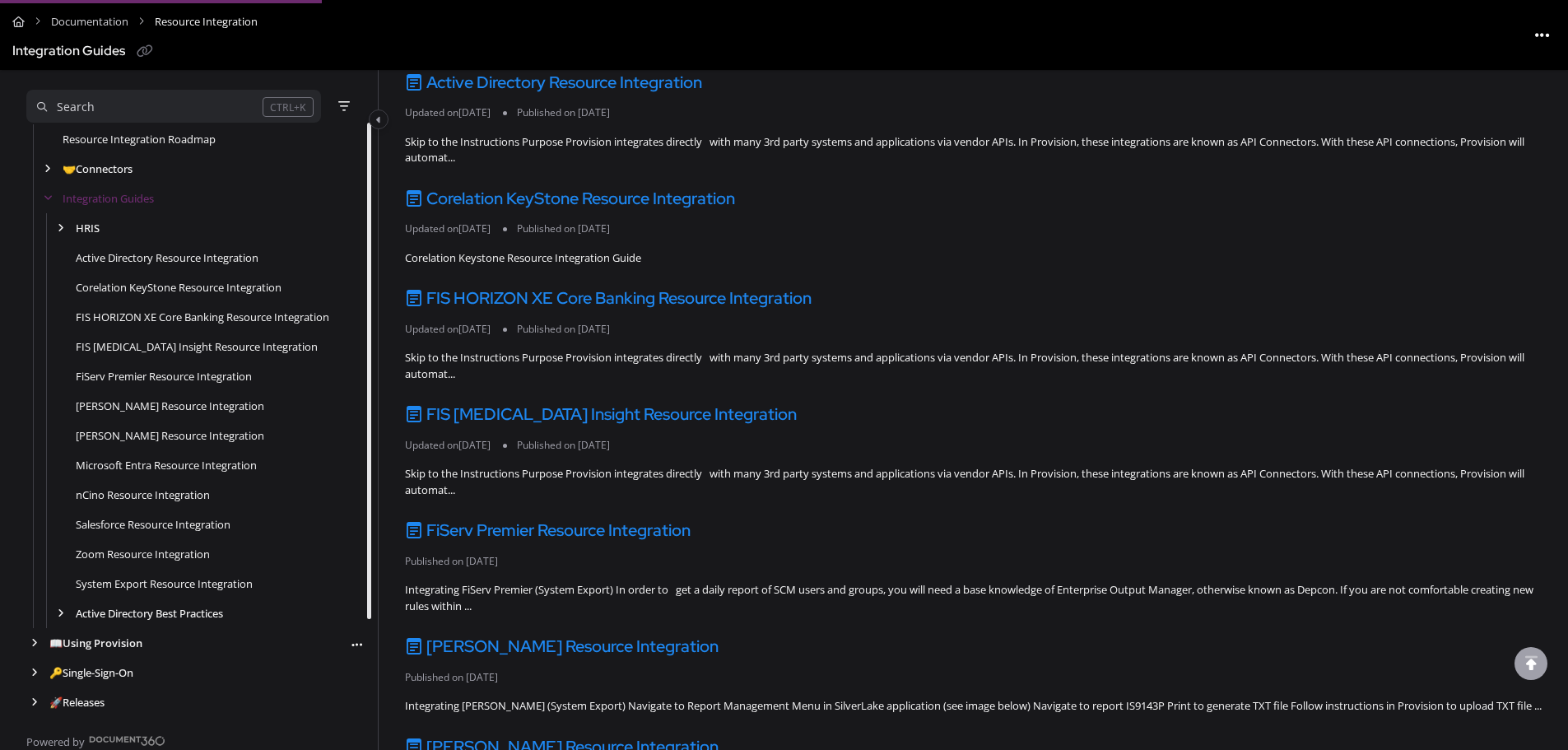
click at [113, 473] on link "📖 Using Provision" at bounding box center [96, 643] width 93 height 17
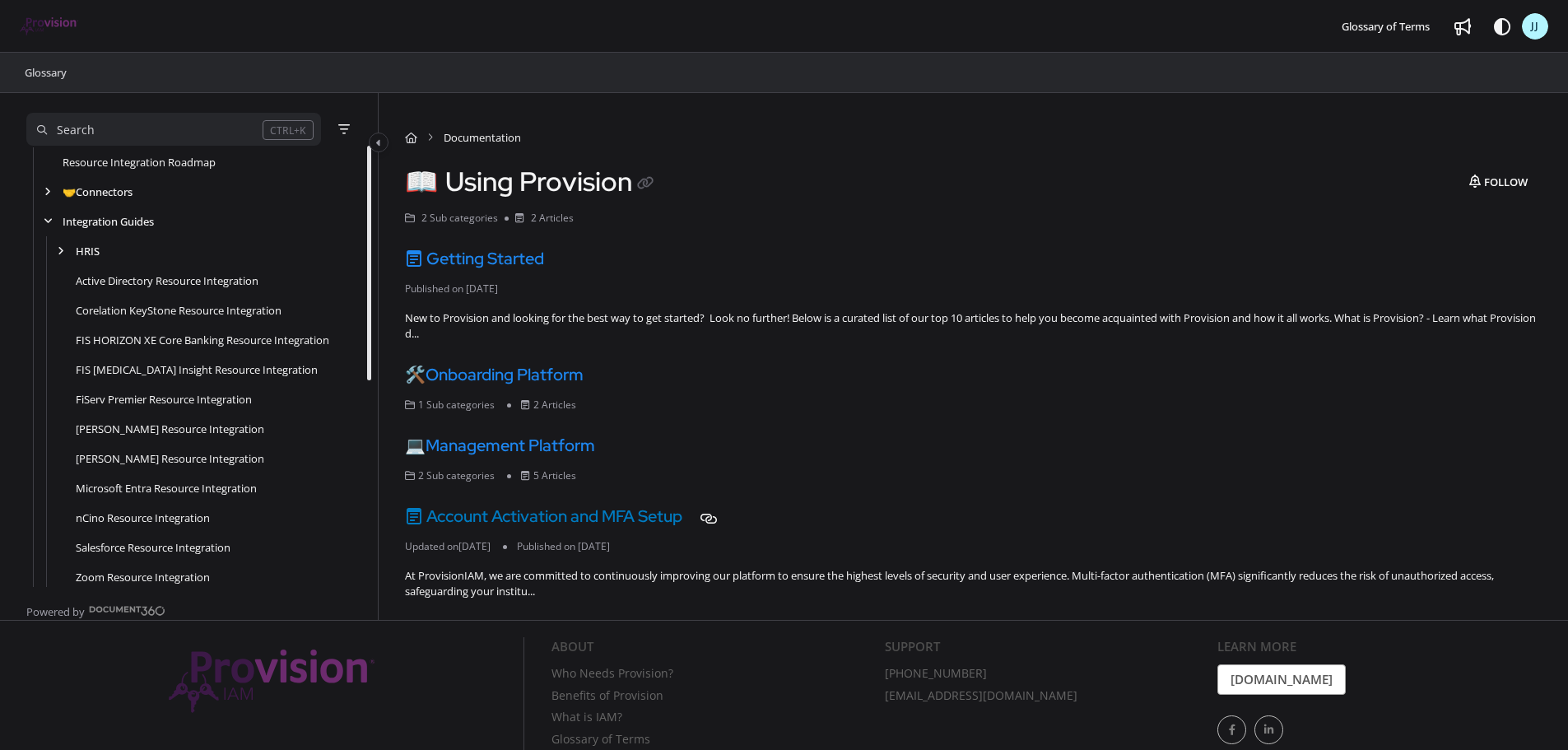
click at [478, 473] on link "Account Activation and MFA Setup" at bounding box center [543, 516] width 278 height 21
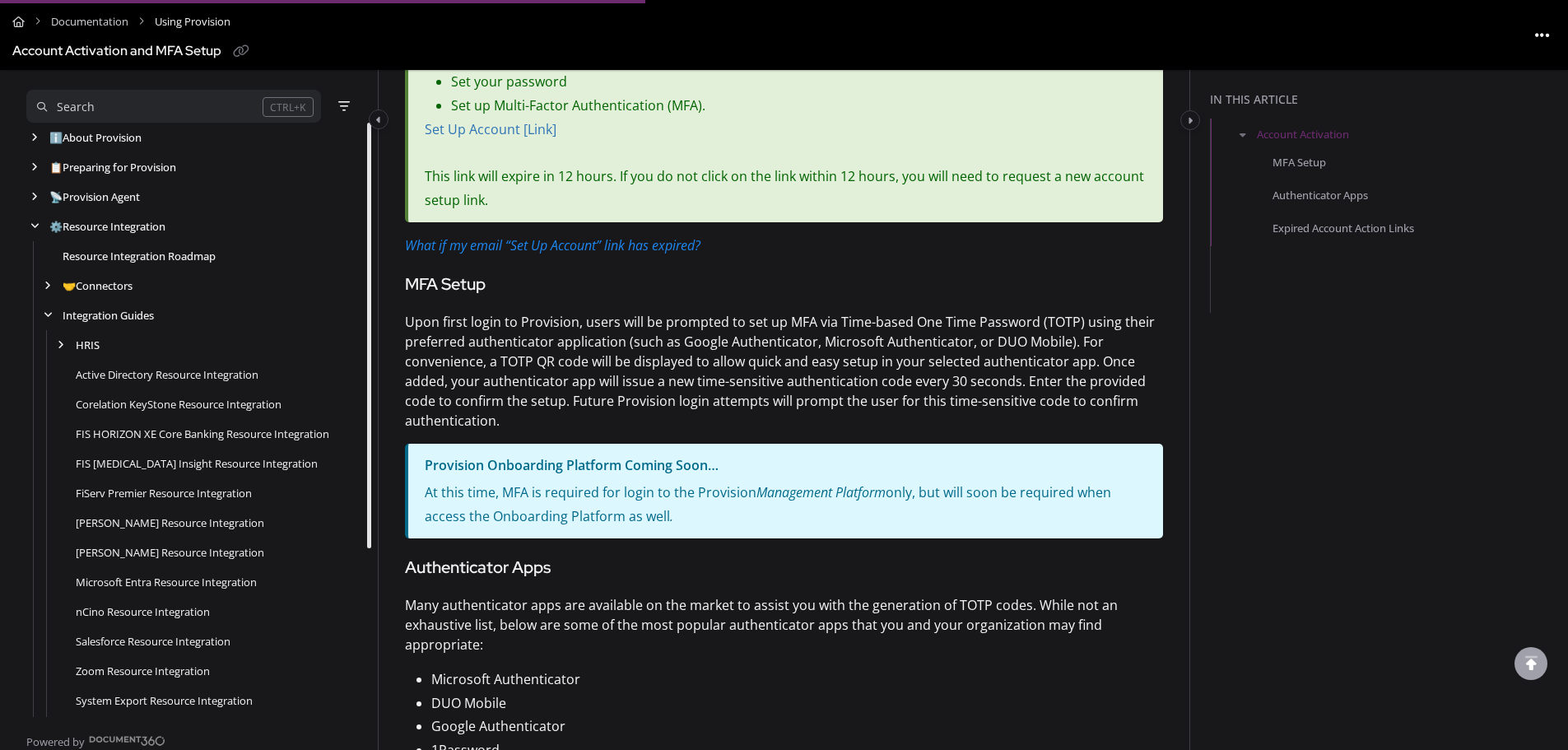
click at [123, 248] on link "Resource Integration Roadmap" at bounding box center [139, 256] width 153 height 17
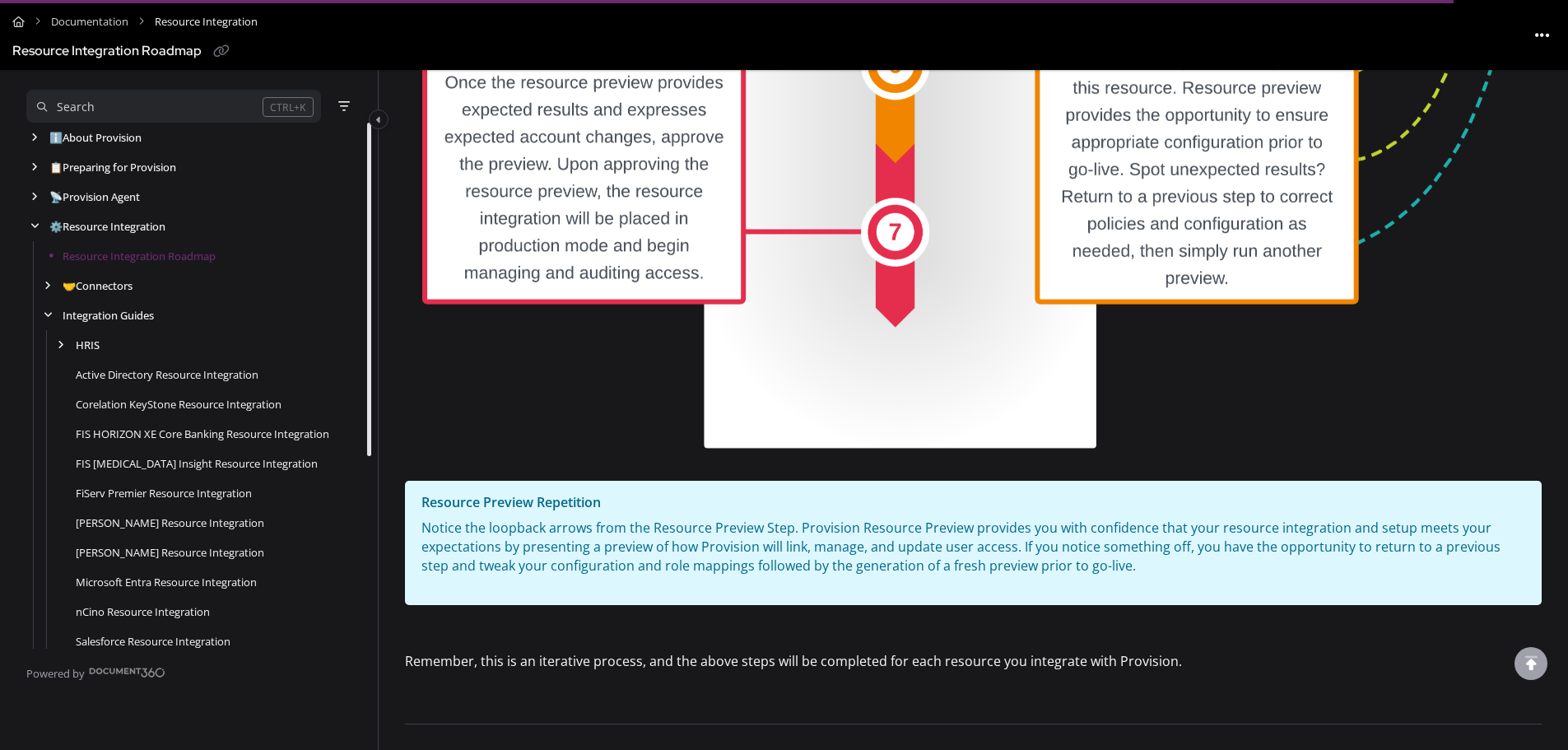
scroll to position [1564, 0]
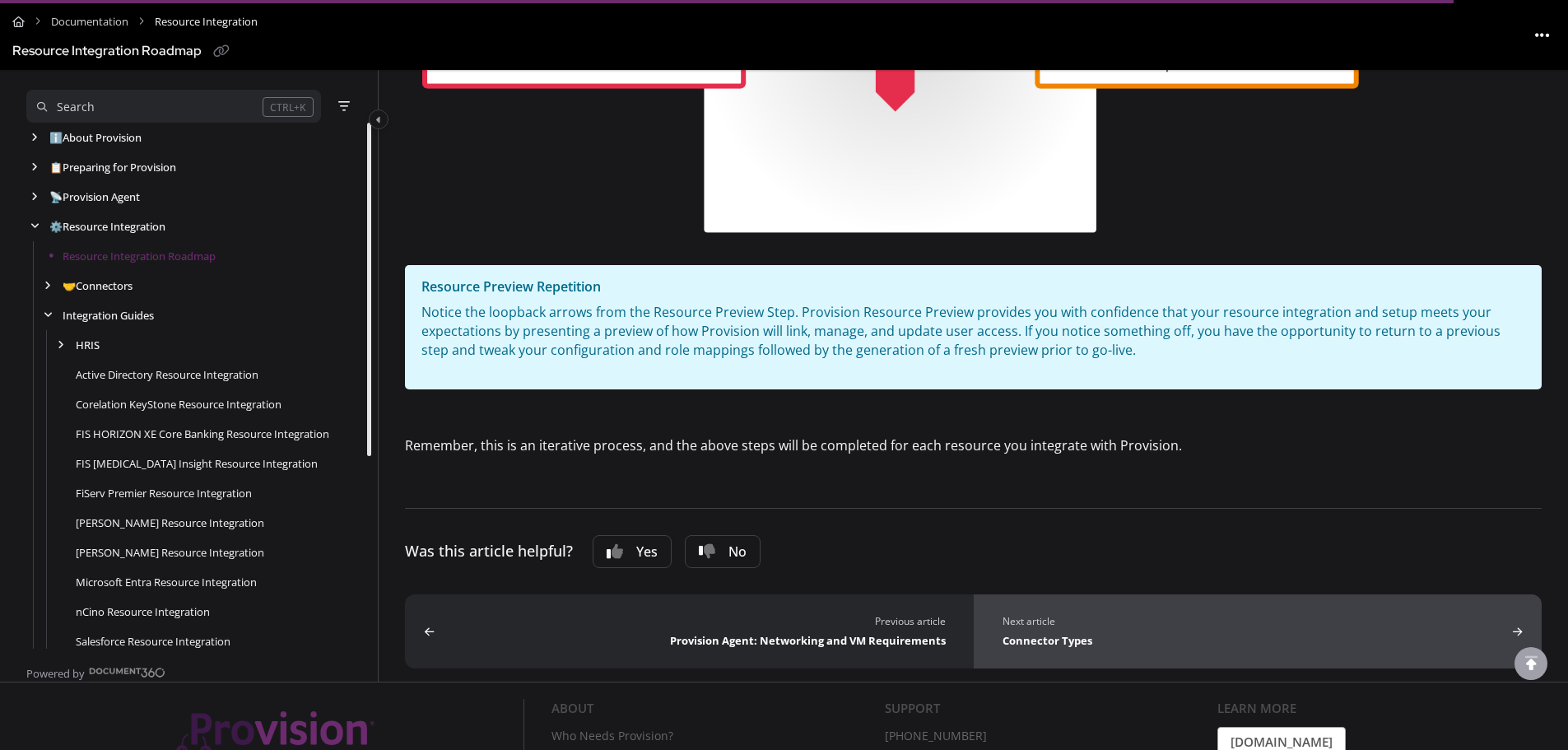
click at [1034, 473] on div "Next article" at bounding box center [1255, 621] width 505 height 16
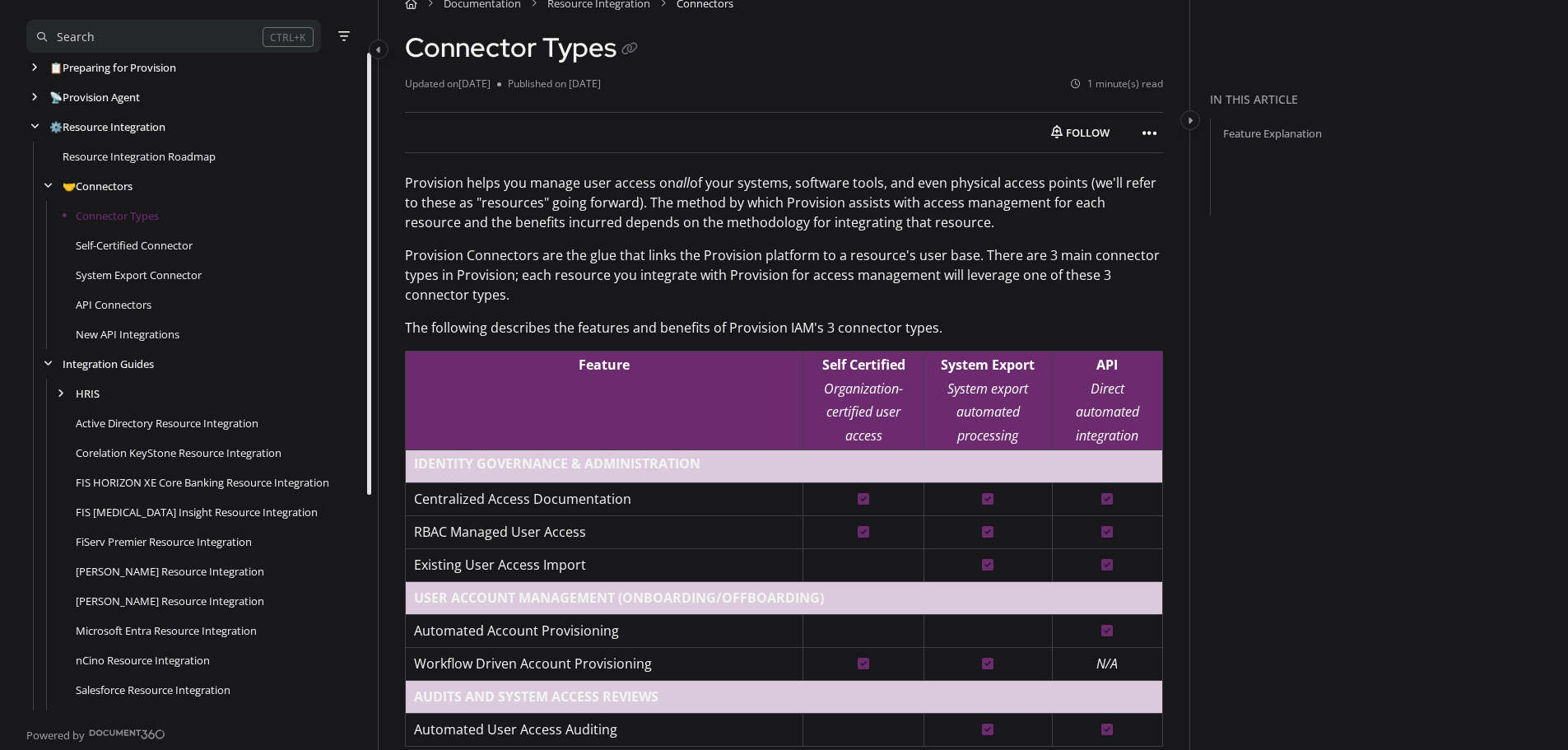
scroll to position [87, 0]
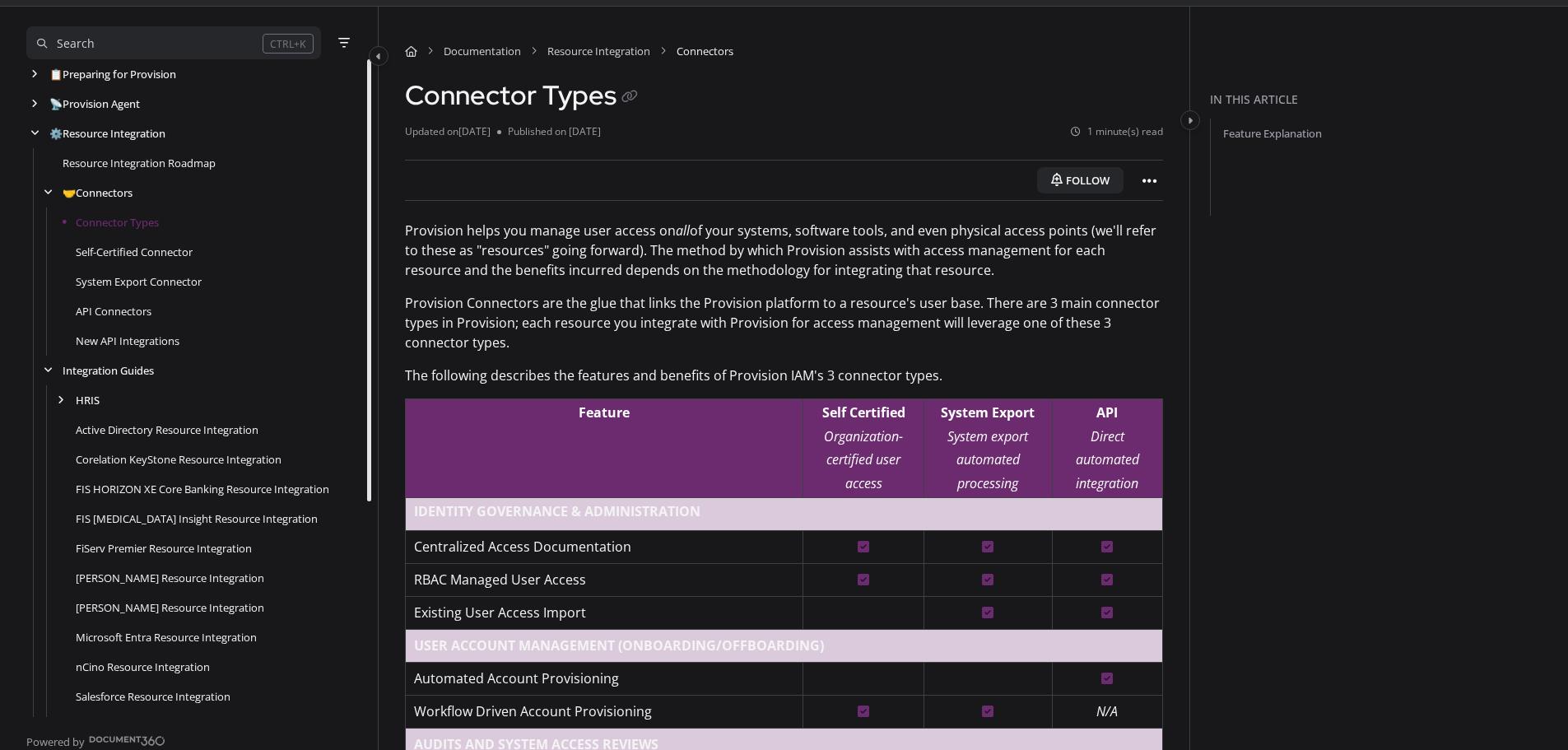
click at [1034, 177] on button "Follow" at bounding box center [1080, 180] width 87 height 26
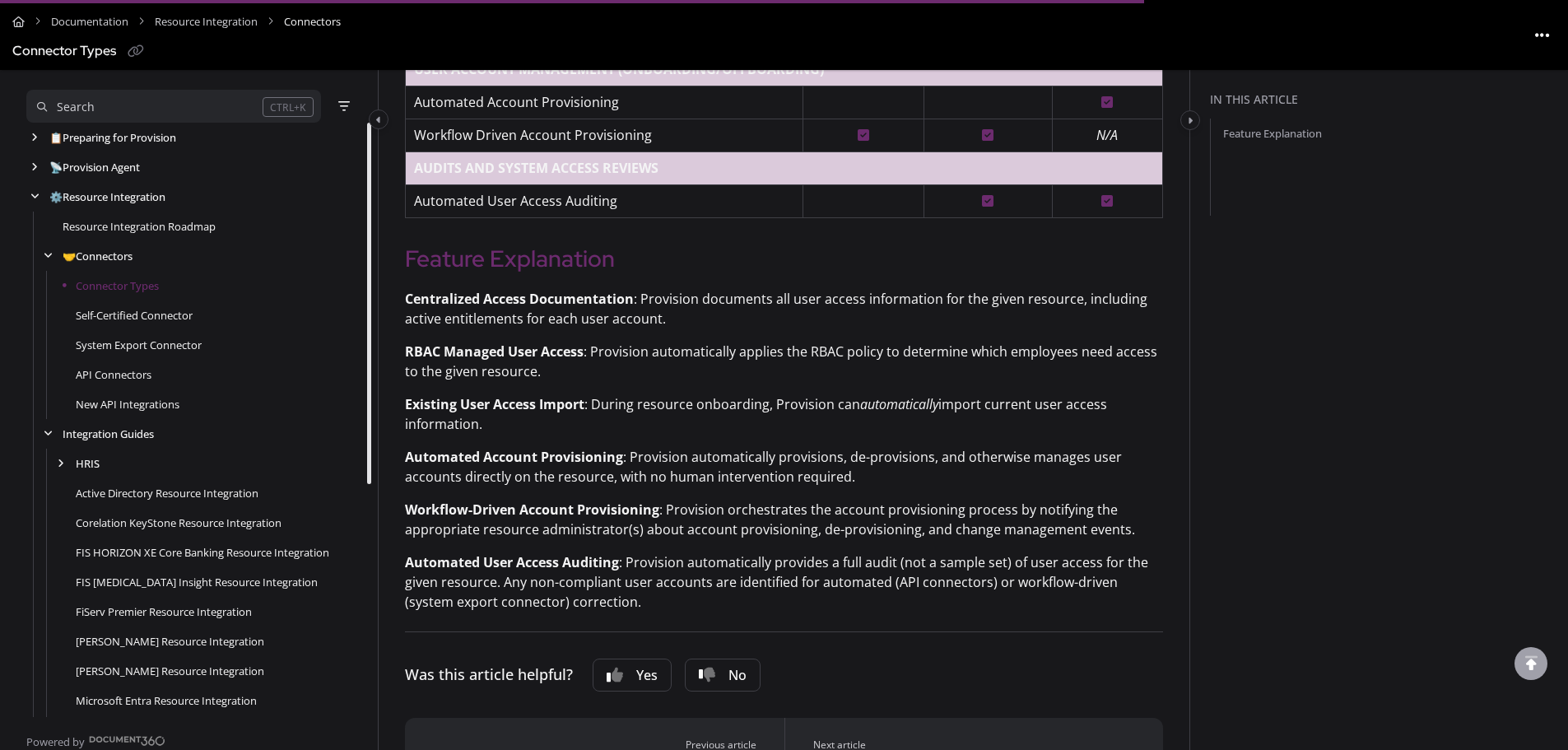
scroll to position [827, 0]
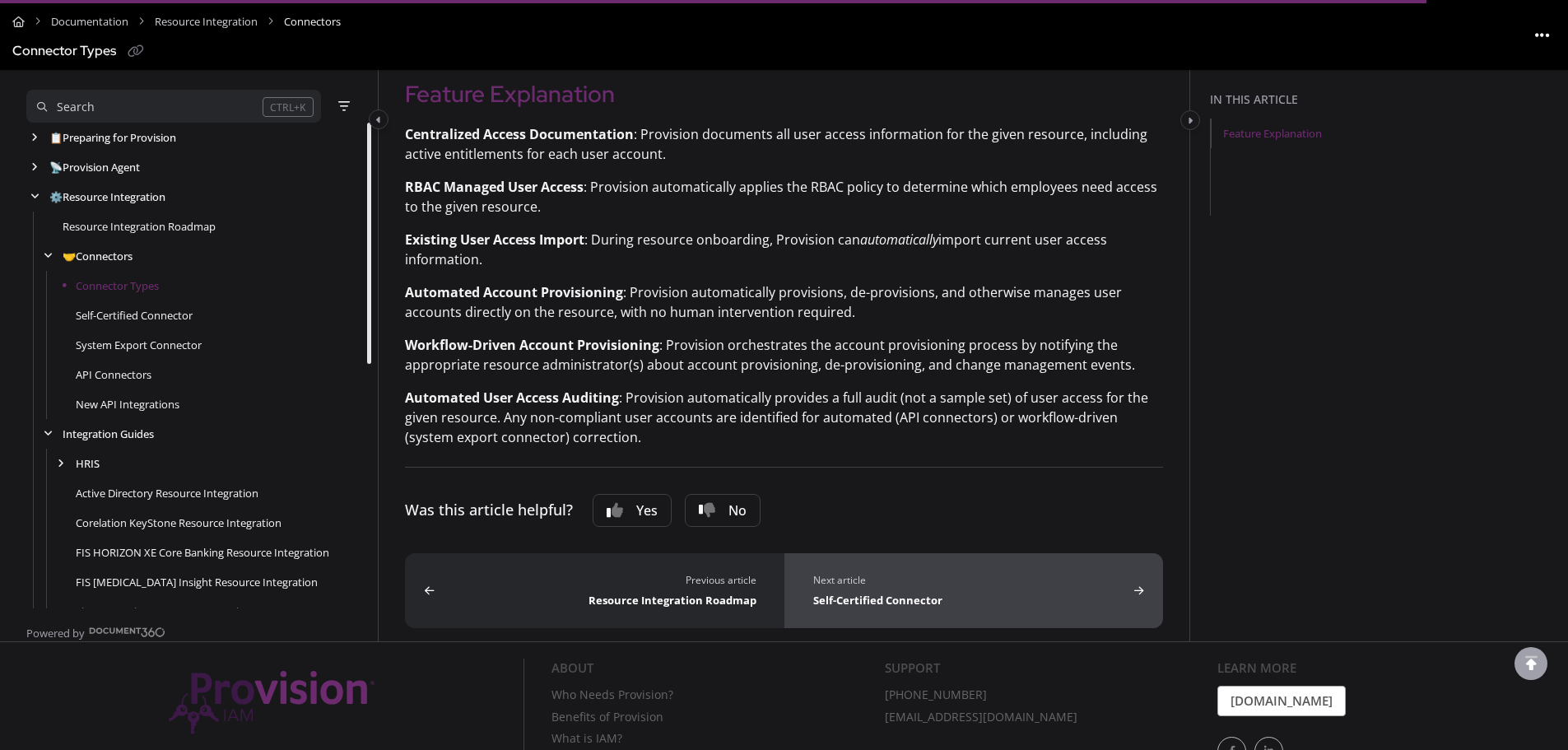
click at [1034, 473] on button "Next article Self-Certified Connector" at bounding box center [975, 590] width 379 height 75
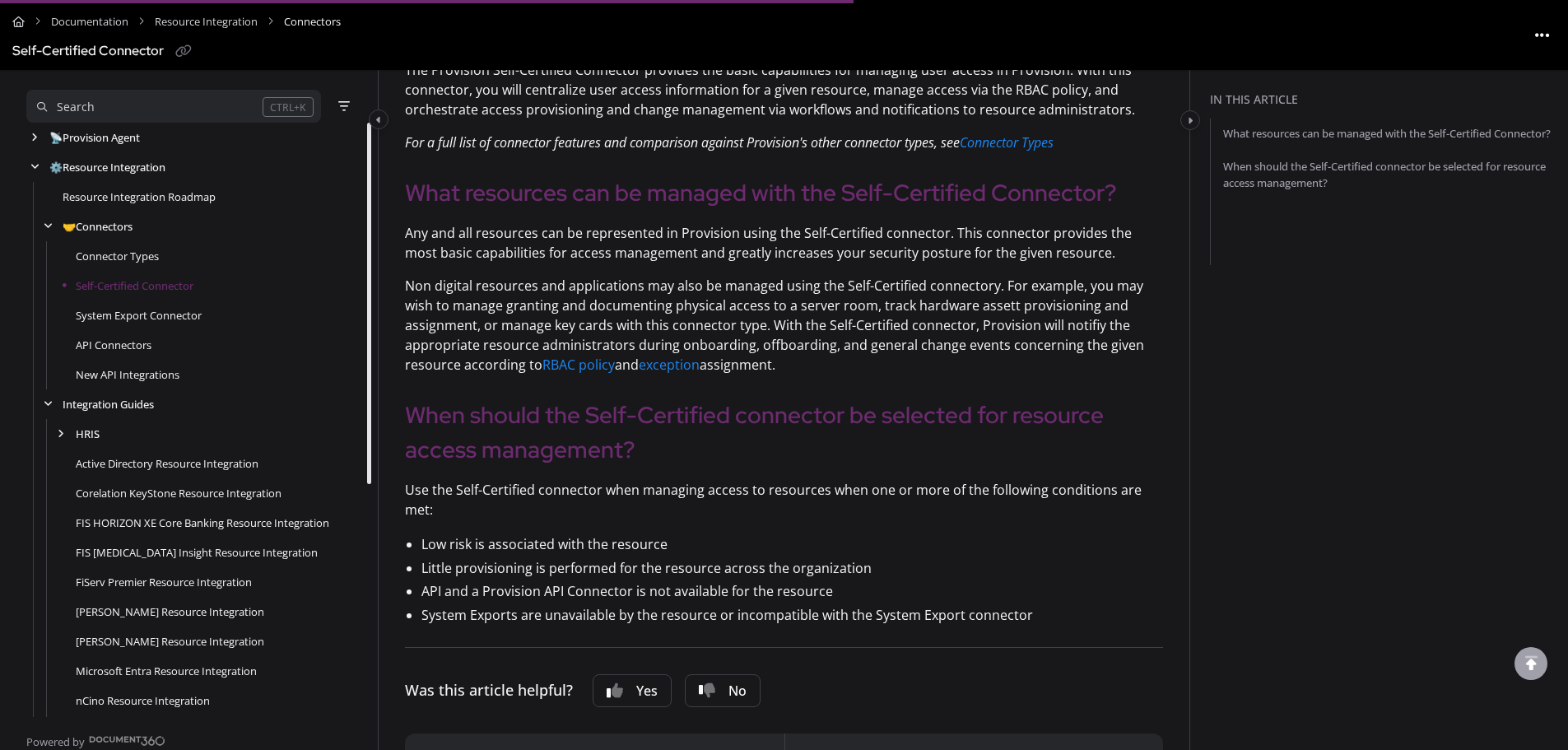
scroll to position [329, 0]
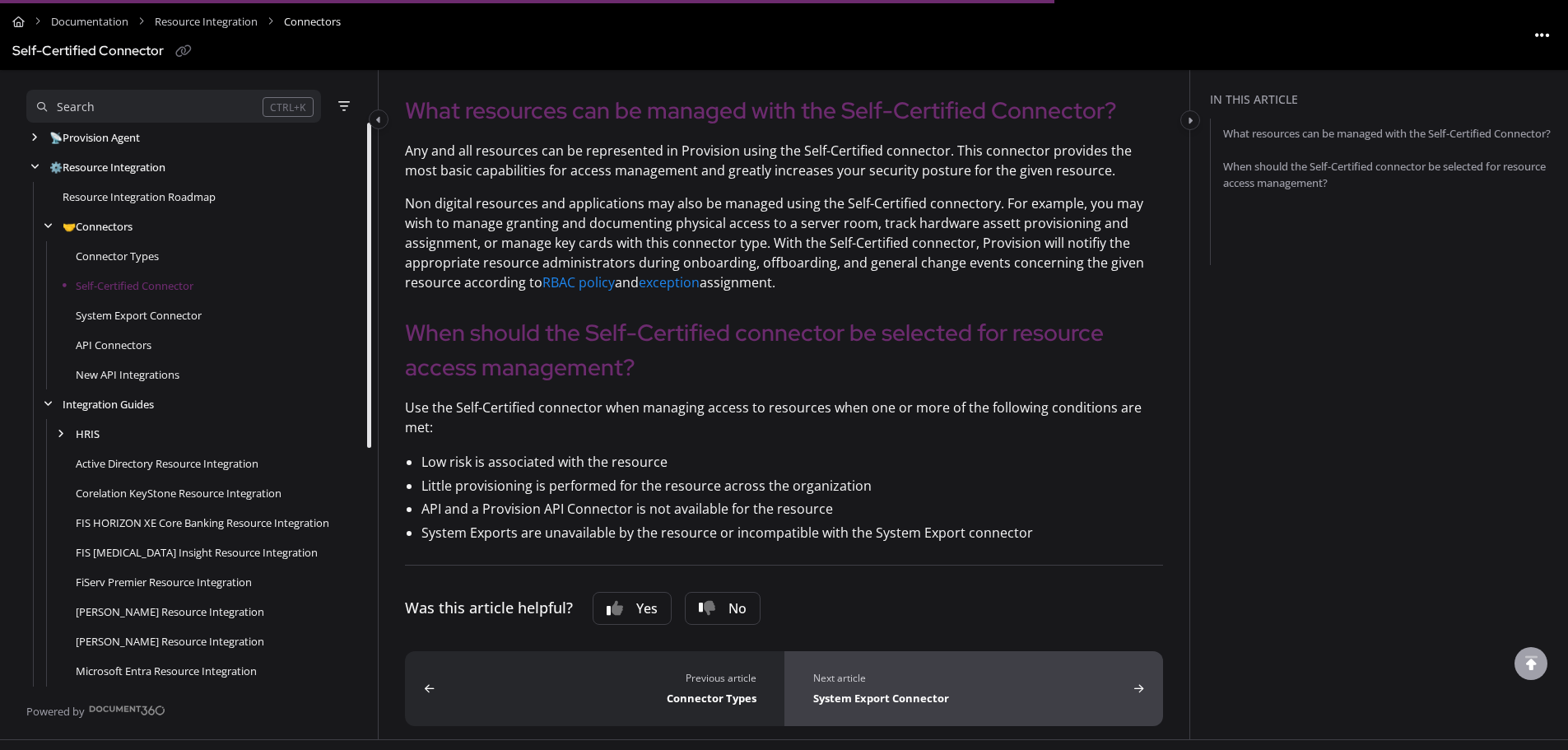
click at [1034, 473] on div "Next article" at bounding box center [970, 678] width 315 height 16
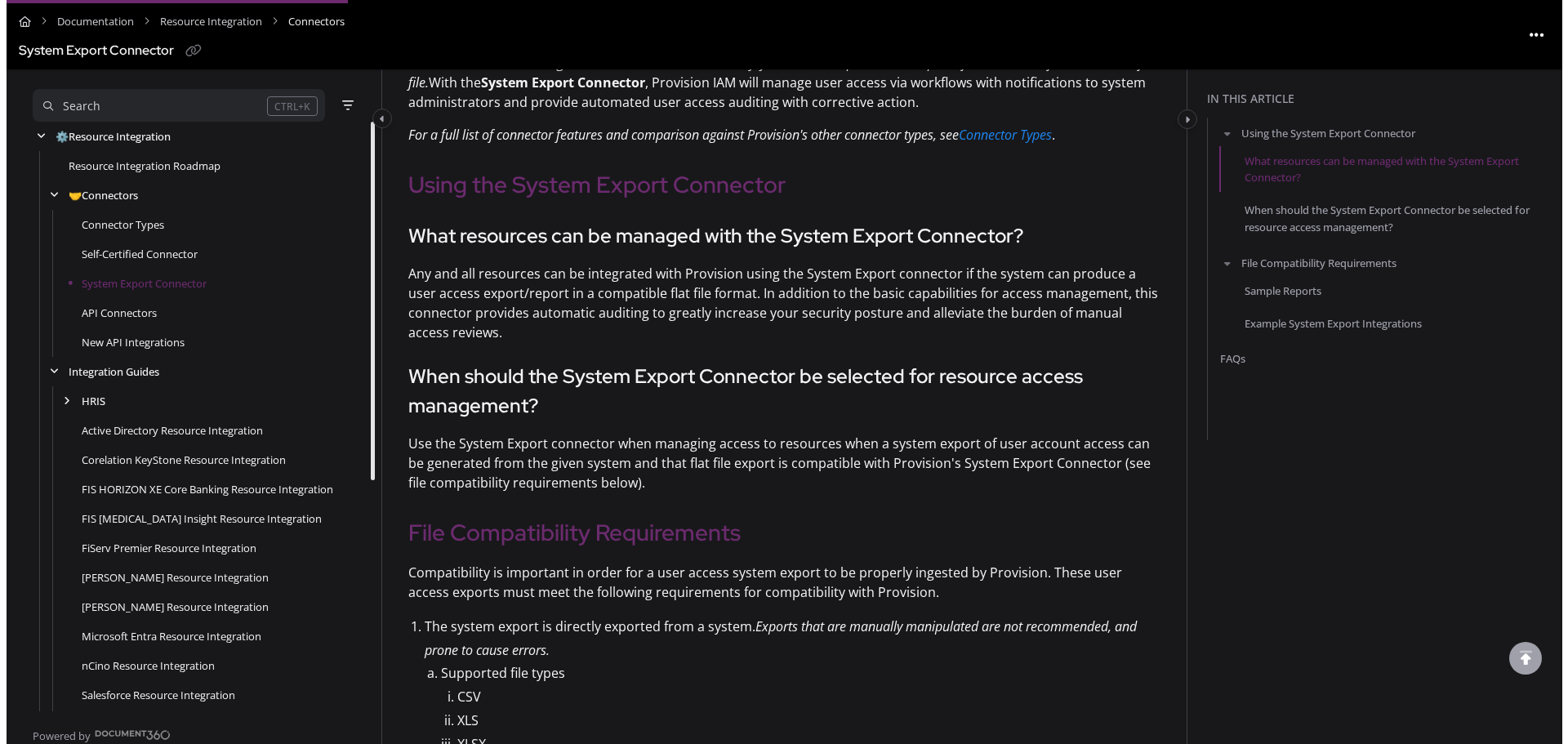
scroll to position [82, 0]
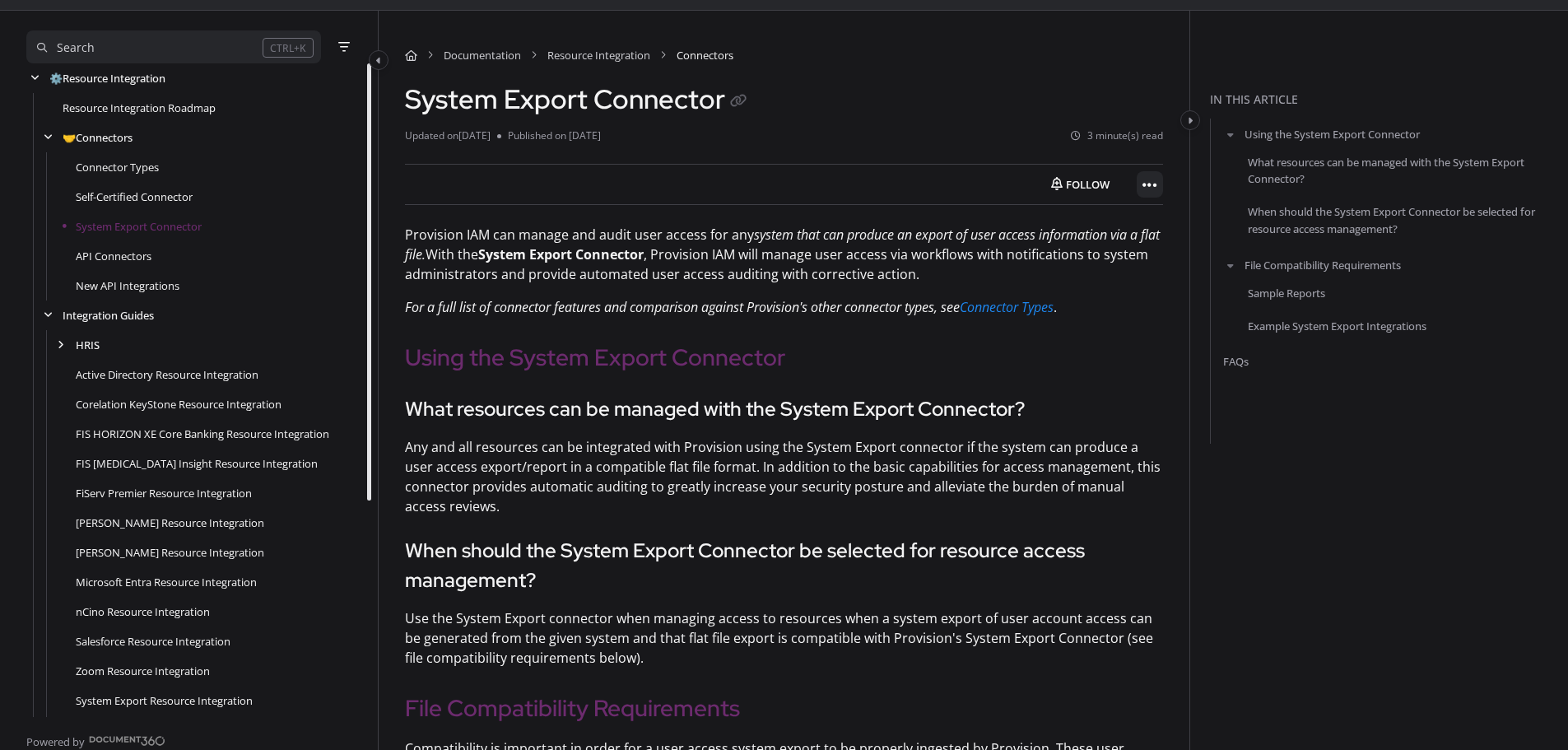
click at [1034, 187] on icon "Article more options" at bounding box center [1150, 185] width 15 height 17
click at [1034, 229] on button "Export PDF" at bounding box center [1240, 225] width 192 height 33
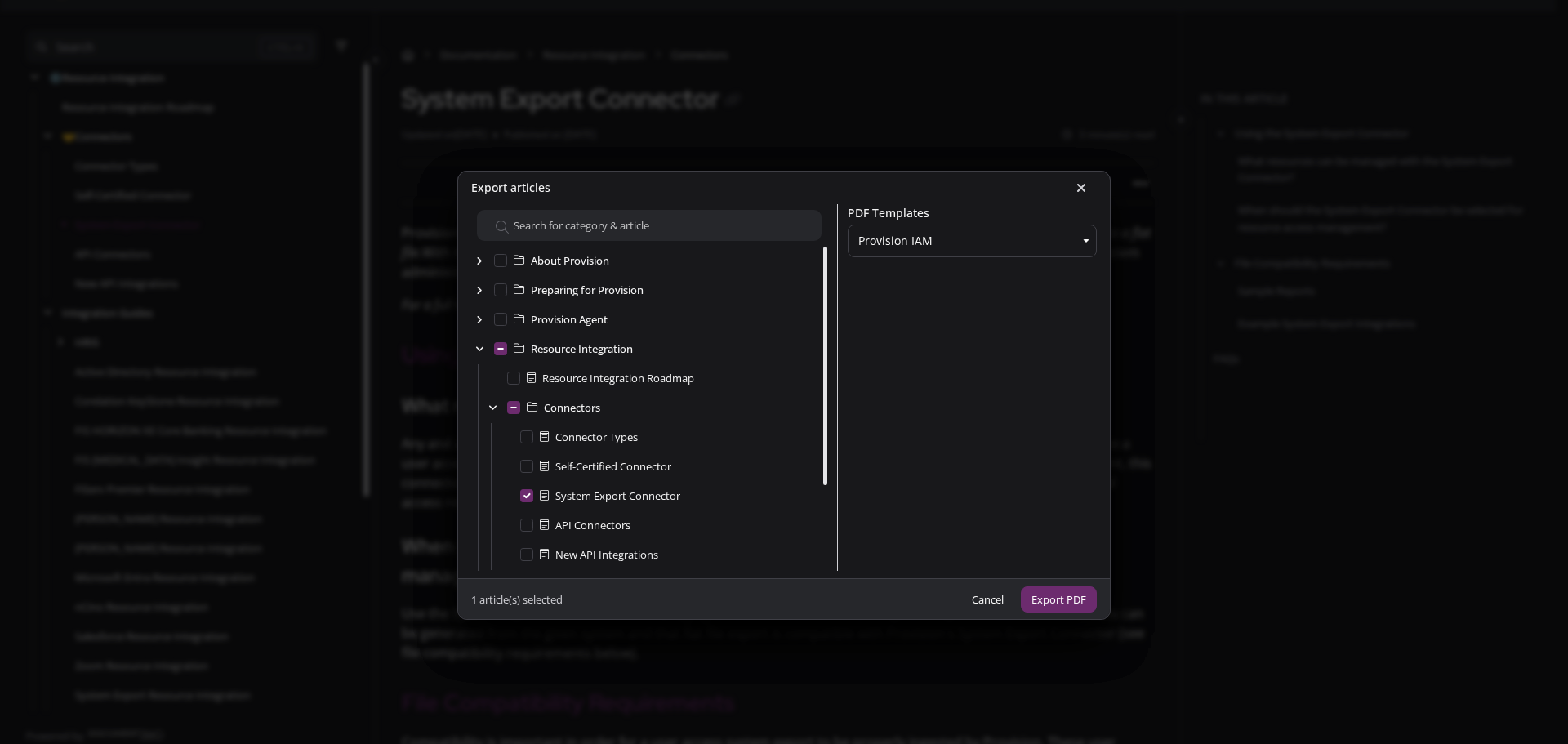
scroll to position [88, 0]
click at [525, 469] on Connectors "API Connectors" at bounding box center [526, 524] width 13 height 13
checkbox Connectors "true"
click at [520, 459] on Connector "Self-Certified Connector" at bounding box center [526, 465] width 13 height 13
checkbox Connector "true"
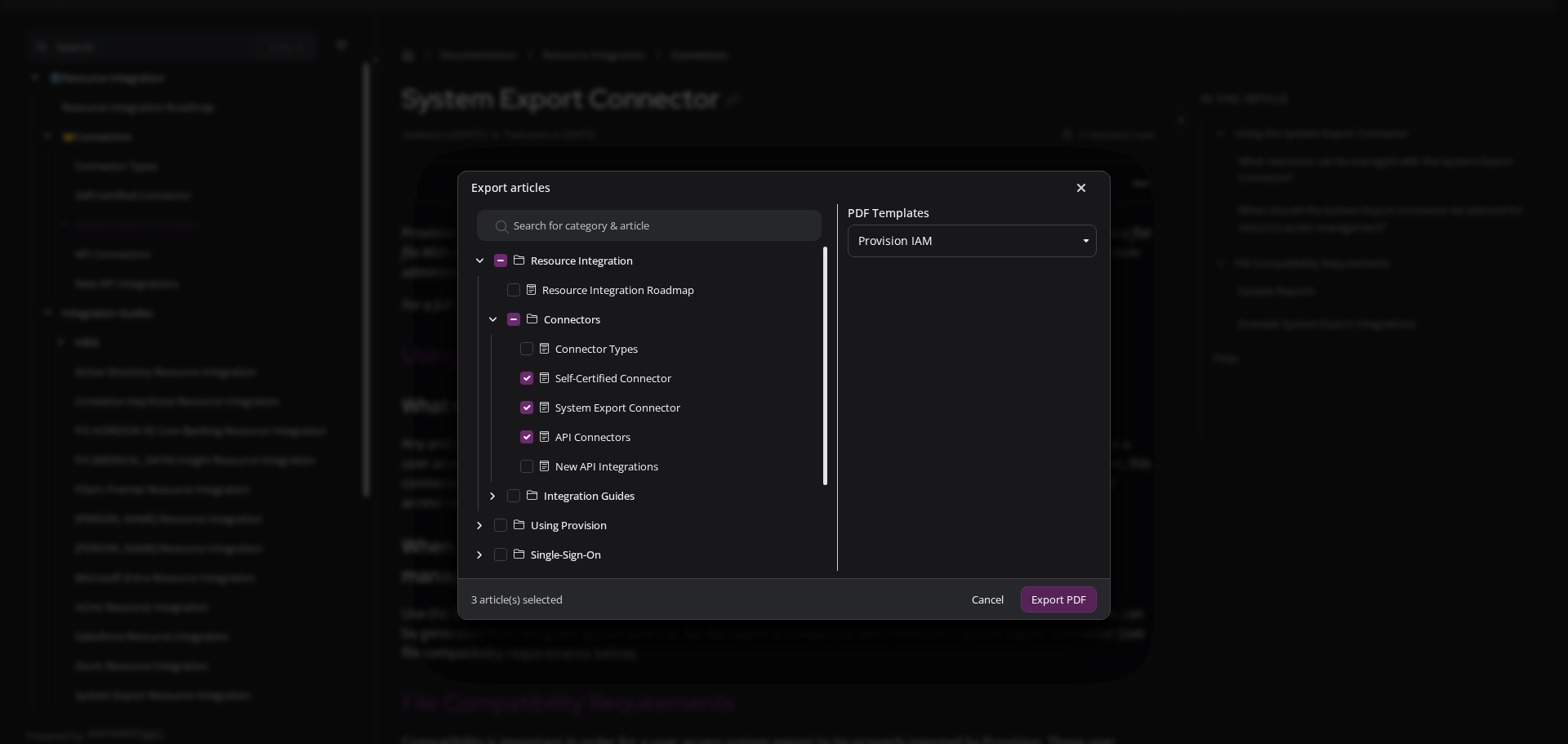
click at [1026, 469] on button "Export PDF" at bounding box center [1058, 599] width 76 height 27
click at [1026, 190] on icon at bounding box center [1081, 188] width 10 height 13
click at [1026, 191] on icon at bounding box center [1081, 188] width 10 height 13
click at [971, 469] on button "Cancel" at bounding box center [987, 599] width 53 height 27
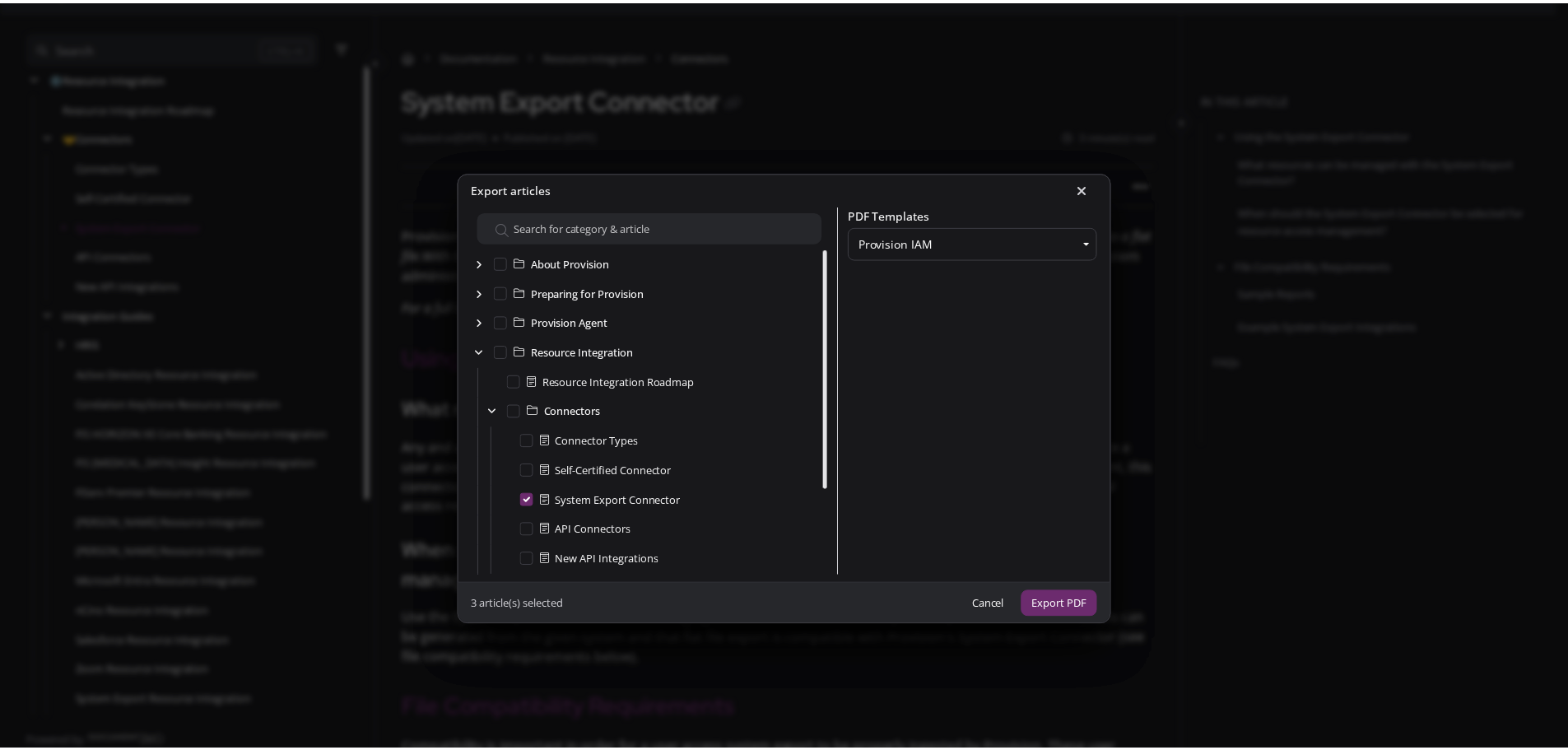
scroll to position [118, 0]
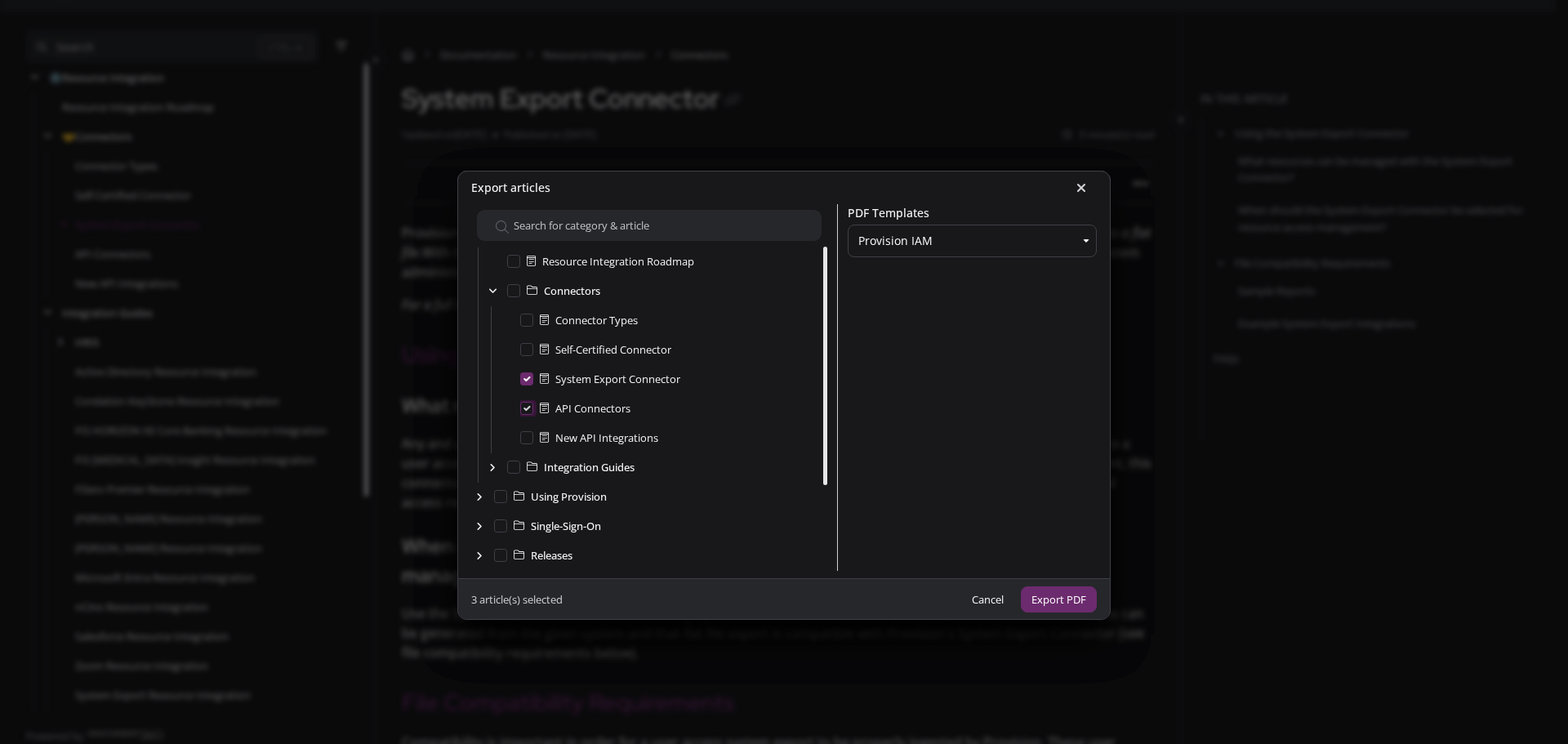
click at [520, 469] on Connectors "API Connectors" at bounding box center [526, 524] width 13 height 13
checkbox Connectors "true"
click at [520, 469] on div "New API Integrations" at bounding box center [588, 554] width 138 height 17
click at [1026, 190] on icon at bounding box center [1081, 188] width 10 height 13
click at [667, 114] on ngb-modal-window "Export articles About Provision Preparing for Provision Provision Agent Resourc…" at bounding box center [784, 372] width 1568 height 744
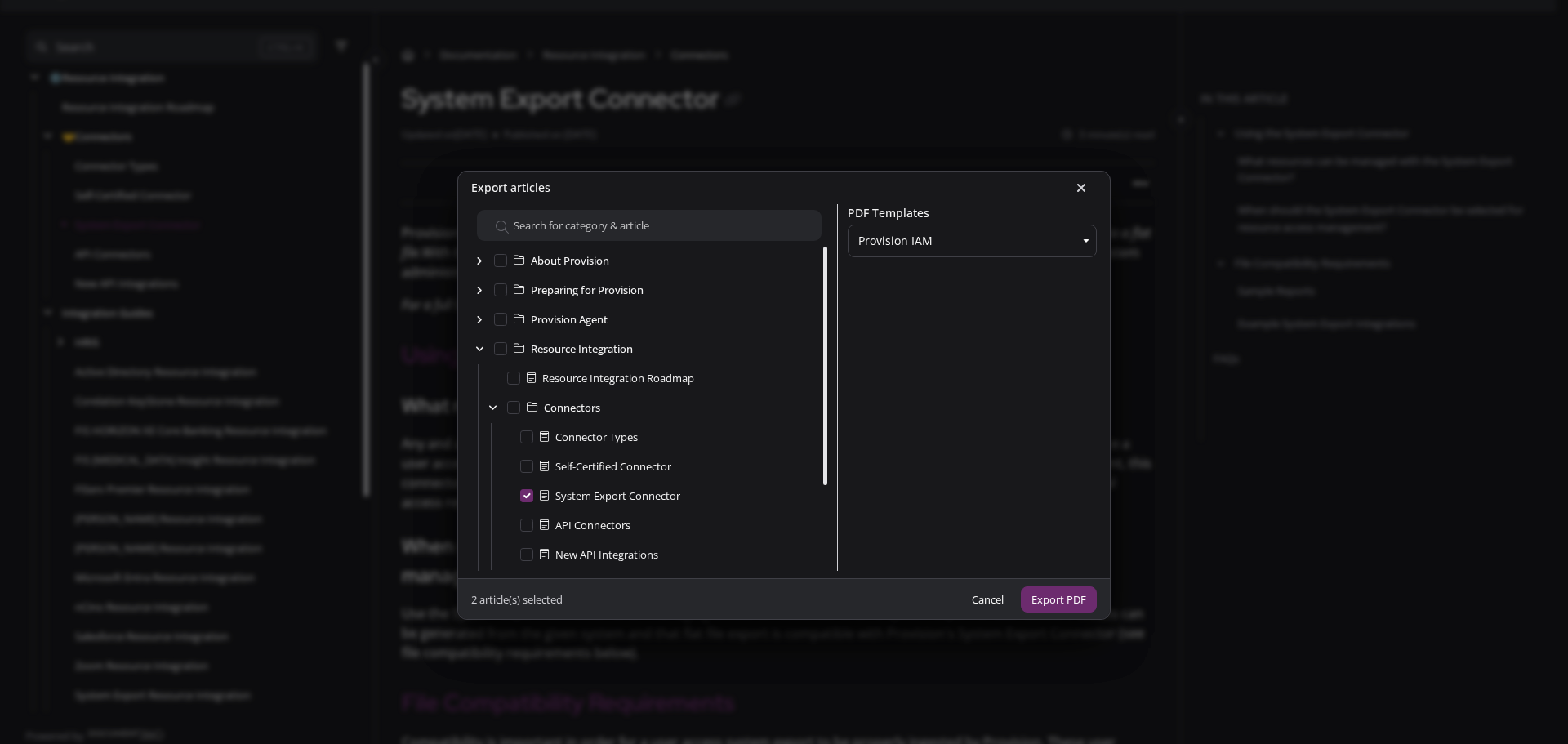
click at [754, 158] on ngb-modal-window "Export articles About Provision Preparing for Provision Provision Agent Resourc…" at bounding box center [784, 372] width 1568 height 744
click at [1026, 186] on icon at bounding box center [1081, 188] width 10 height 13
click at [990, 469] on button "Cancel" at bounding box center [987, 599] width 53 height 27
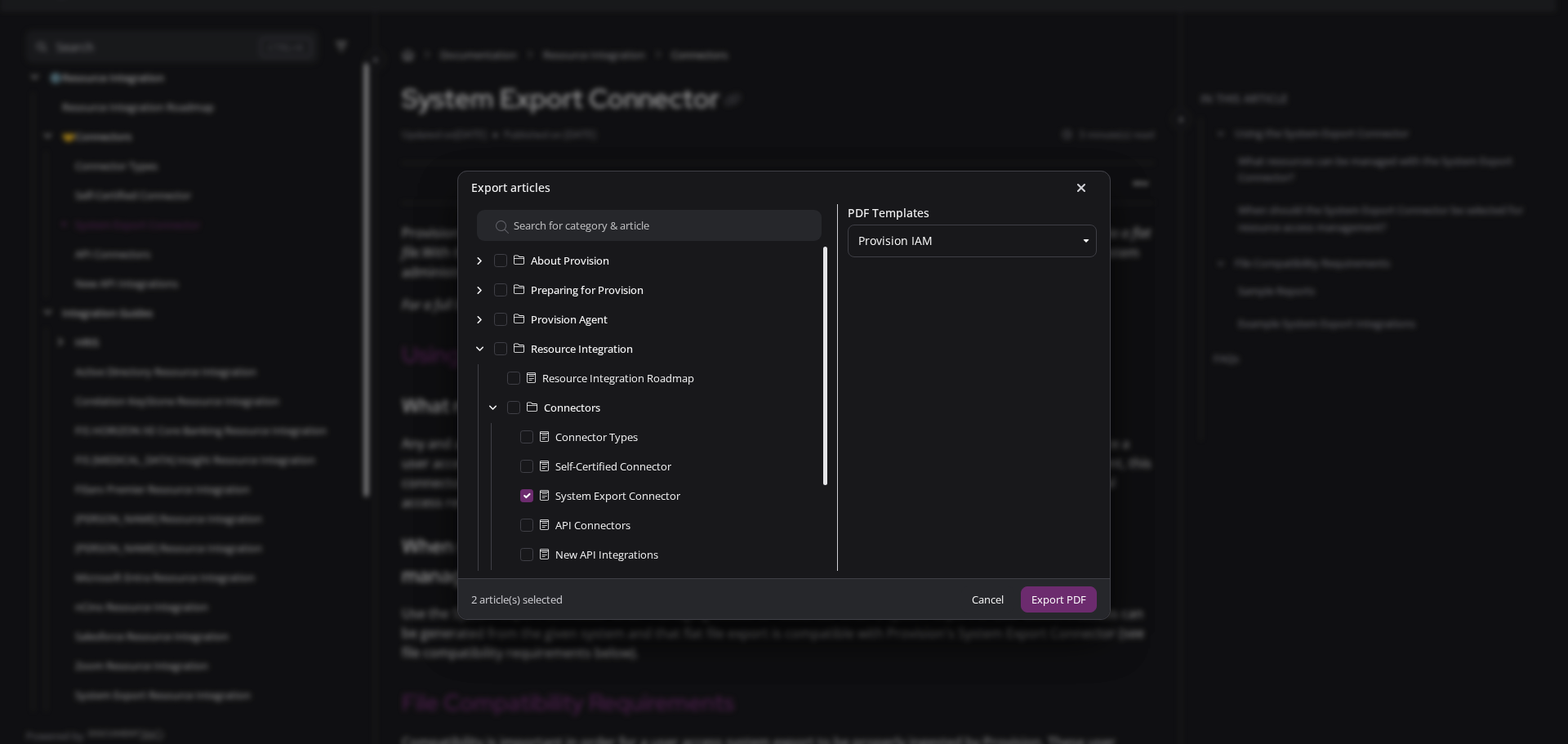
click at [990, 469] on button "Cancel" at bounding box center [987, 599] width 53 height 27
click at [520, 469] on Connector "System Export Connector" at bounding box center [526, 495] width 13 height 13
checkbox Connector "false"
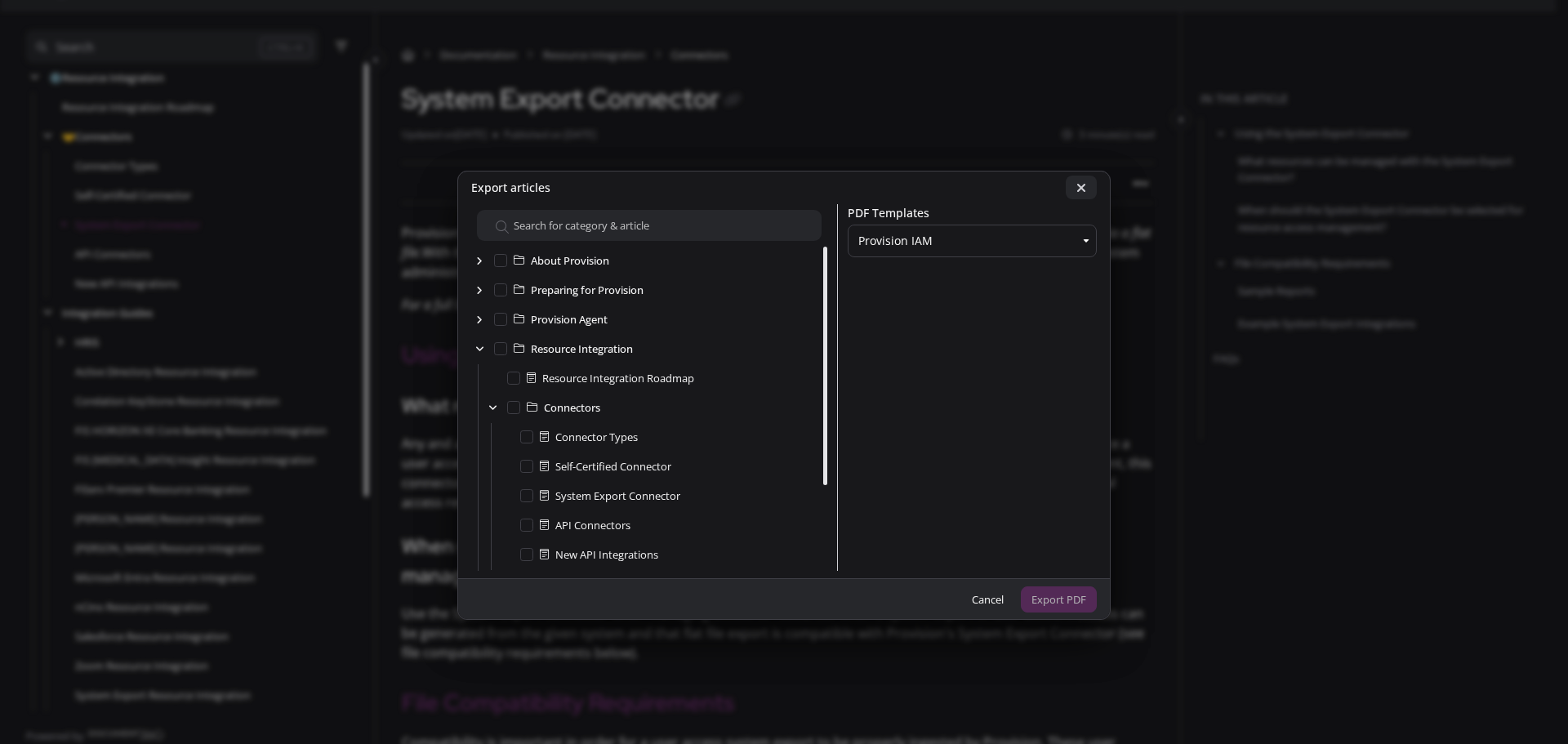
click at [1026, 186] on icon at bounding box center [1081, 188] width 10 height 13
click at [1026, 417] on ngb-modal-window "Export articles About Provision Preparing for Provision Provision Agent Resourc…" at bounding box center [784, 372] width 1568 height 744
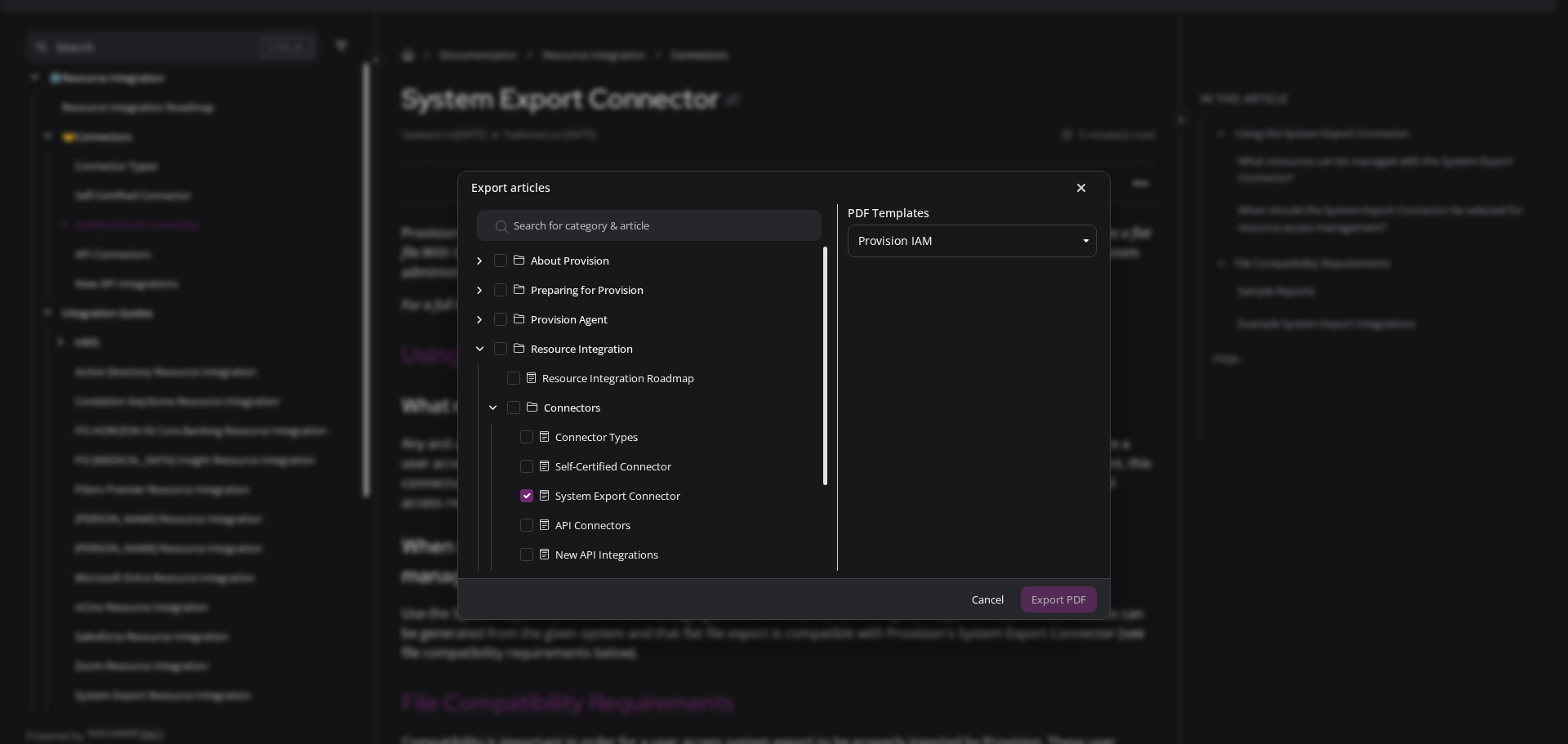
click at [582, 138] on ngb-modal-window "Export articles About Provision Preparing for Provision Provision Agent Resourc…" at bounding box center [784, 372] width 1568 height 744
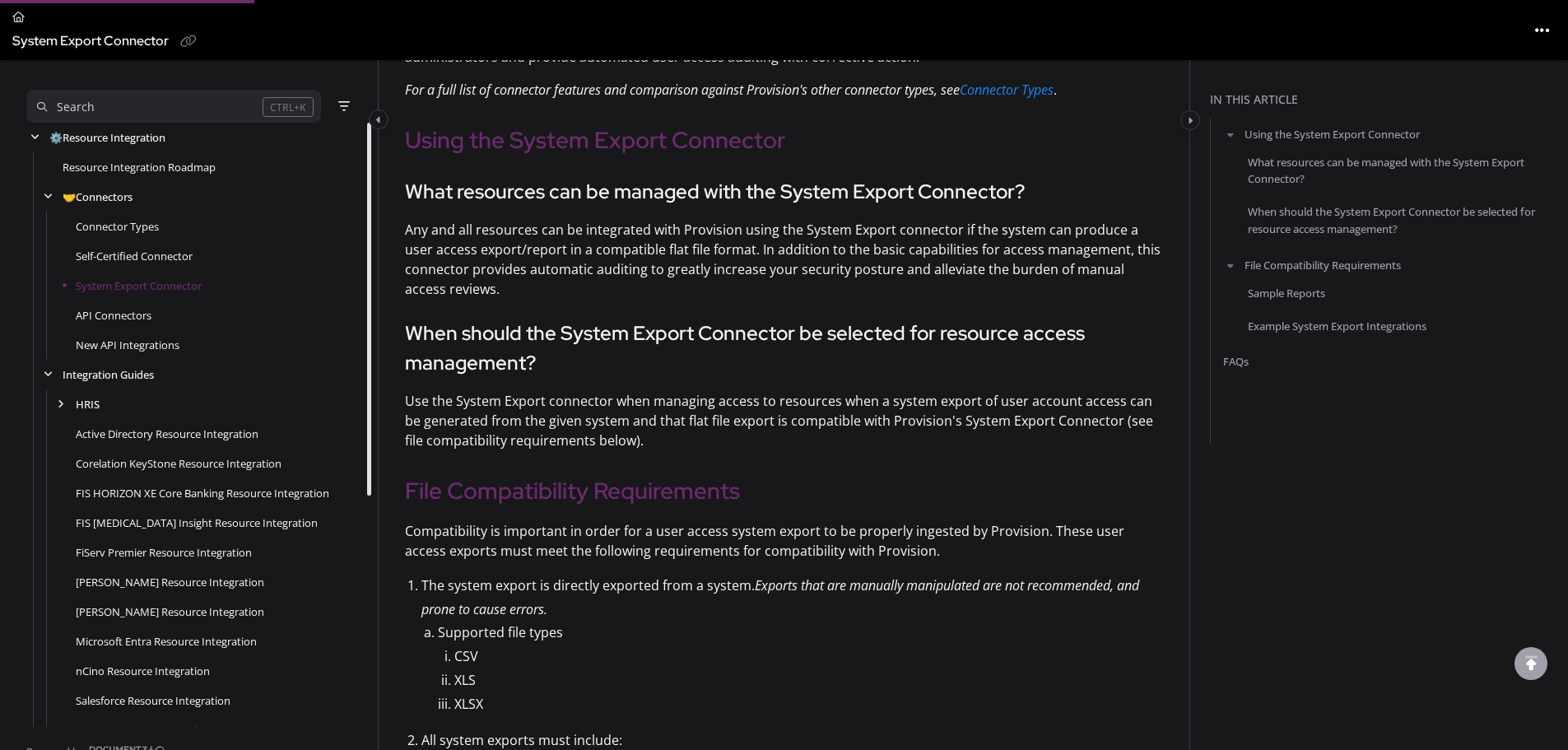
scroll to position [329, 0]
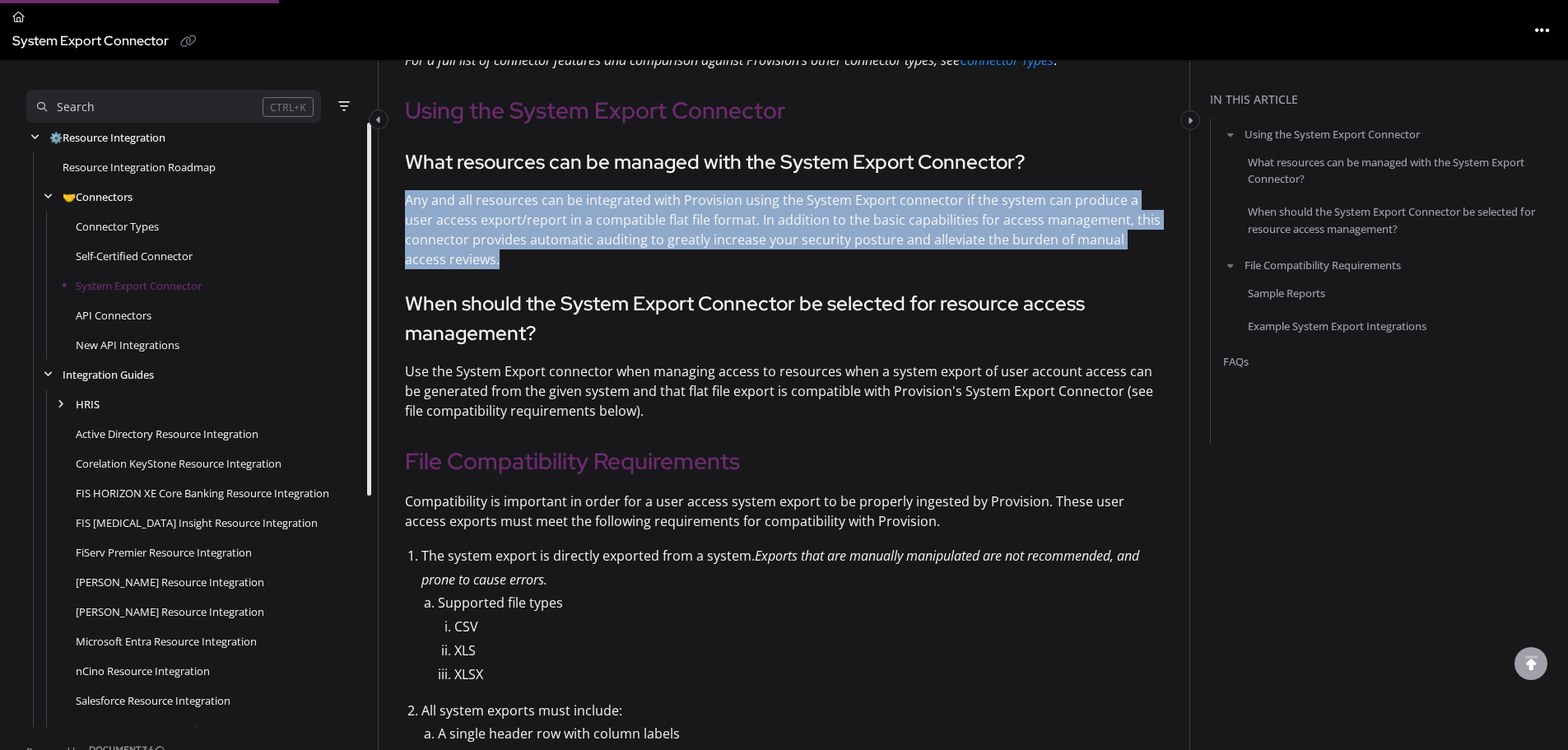
drag, startPoint x: 469, startPoint y: 262, endPoint x: 390, endPoint y: 203, distance: 98.6
copy p "Any and all resources can be integrated with Provision using the System Export …"
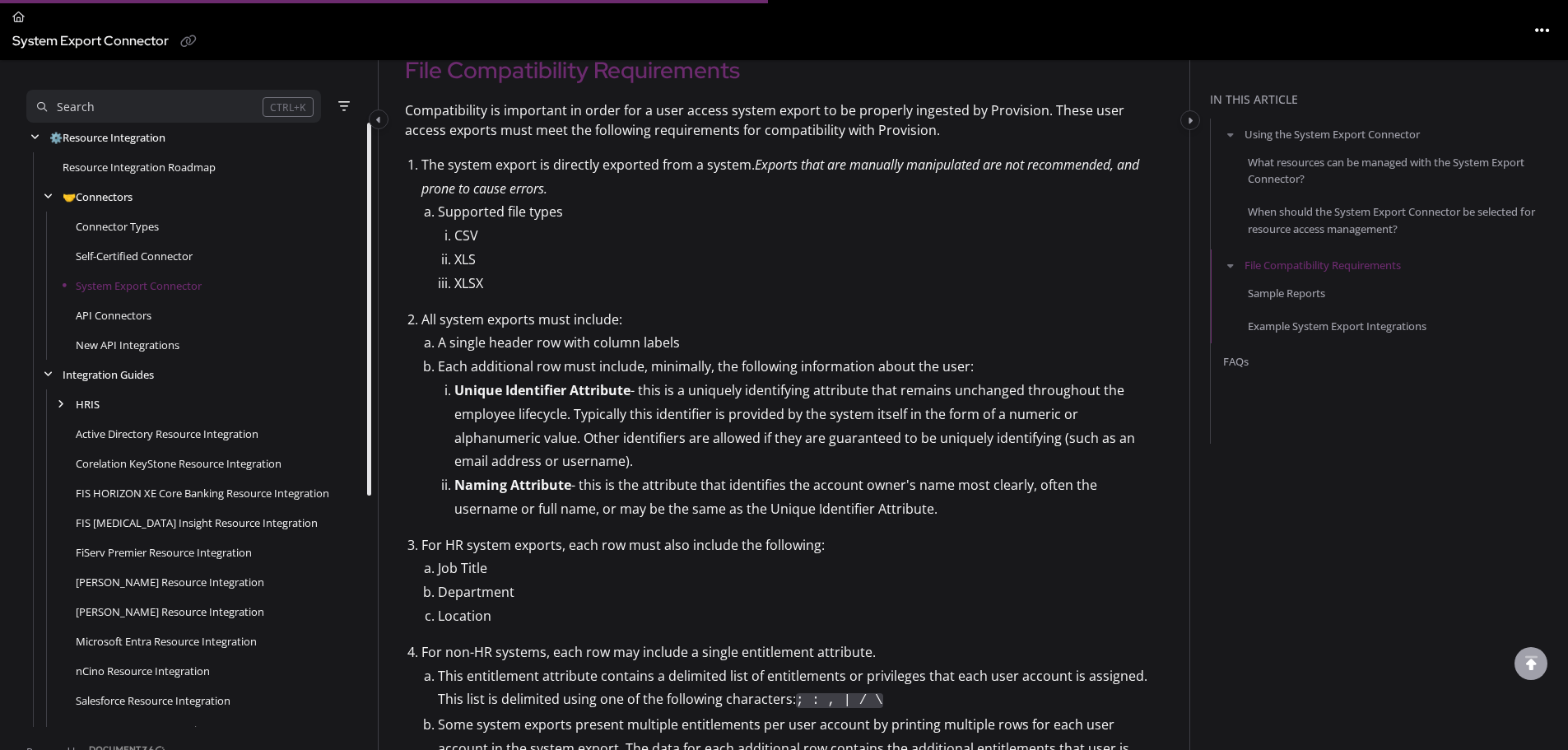
scroll to position [576, 0]
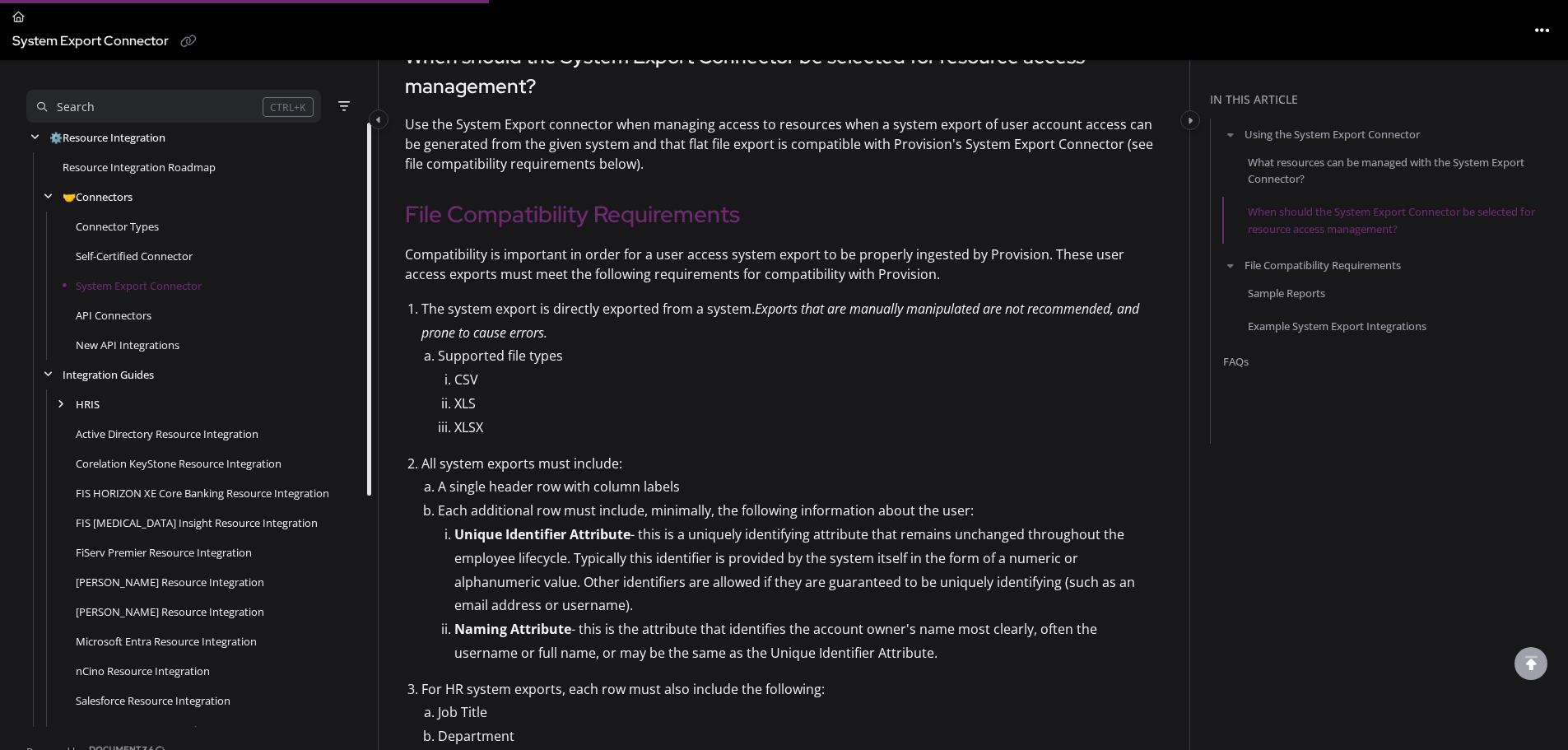
drag, startPoint x: 403, startPoint y: 211, endPoint x: 869, endPoint y: 653, distance: 642.3
click at [869, 473] on div "Documentation Resource Integration Connectors System Export Connector Updated o…" at bounding box center [784, 674] width 811 height 2314
copy article "File Compatibility Requirements Compatibility is important in order for a user …"
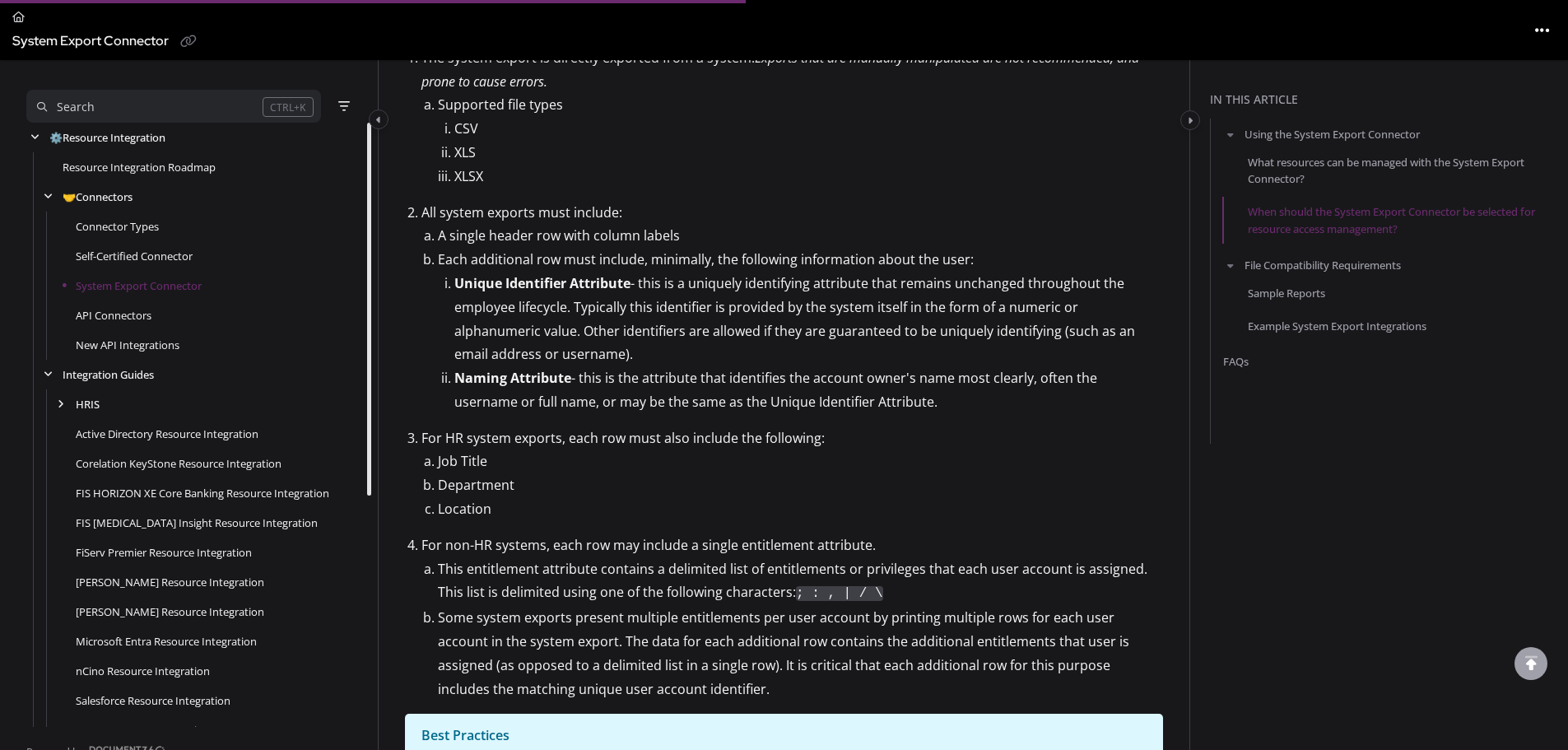
scroll to position [905, 0]
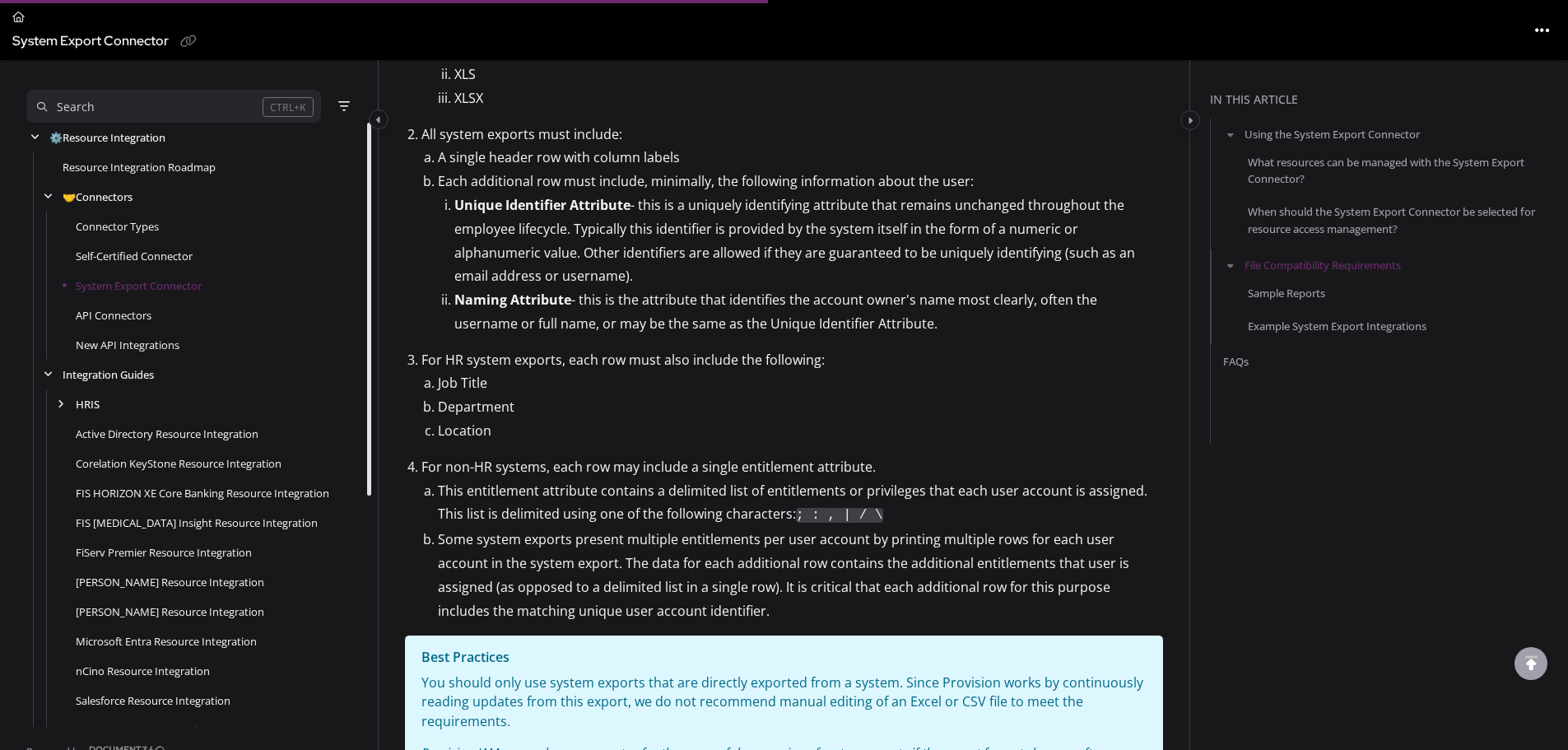
click at [592, 473] on li "This entitlement attribute contains a delimited list of entitlements or privile…" at bounding box center [801, 503] width 725 height 50
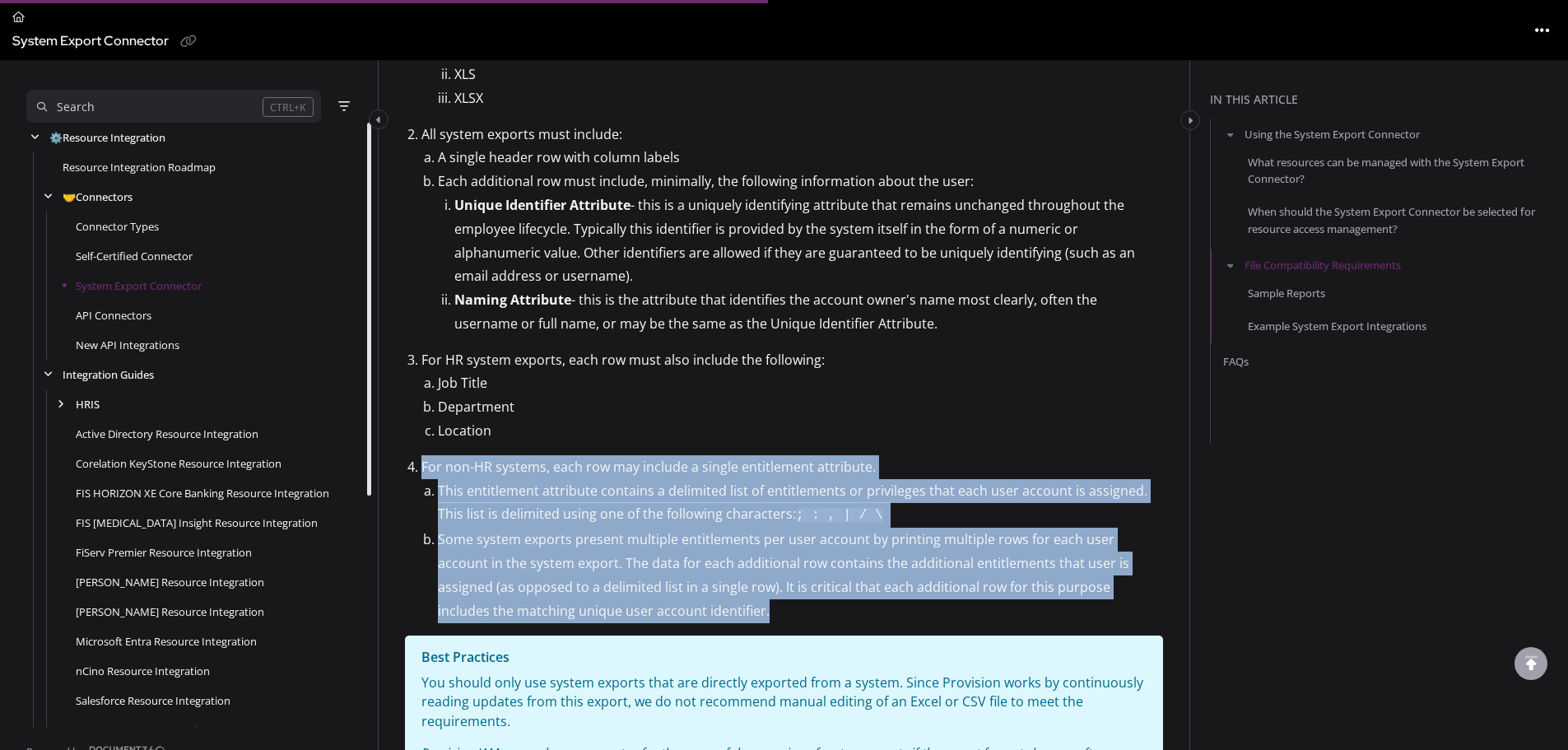
drag, startPoint x: 636, startPoint y: 609, endPoint x: 402, endPoint y: 469, distance: 272.7
click at [402, 469] on div "Documentation Resource Integration Connectors System Export Connector Updated o…" at bounding box center [784, 345] width 811 height 2314
drag, startPoint x: 613, startPoint y: 558, endPoint x: 639, endPoint y: 571, distance: 29.1
click at [613, 473] on li "Some system exports present multiple entitlements per user account by printing …" at bounding box center [801, 574] width 725 height 94
click at [643, 473] on li "Some system exports present multiple entitlements per user account by printing …" at bounding box center [801, 574] width 725 height 94
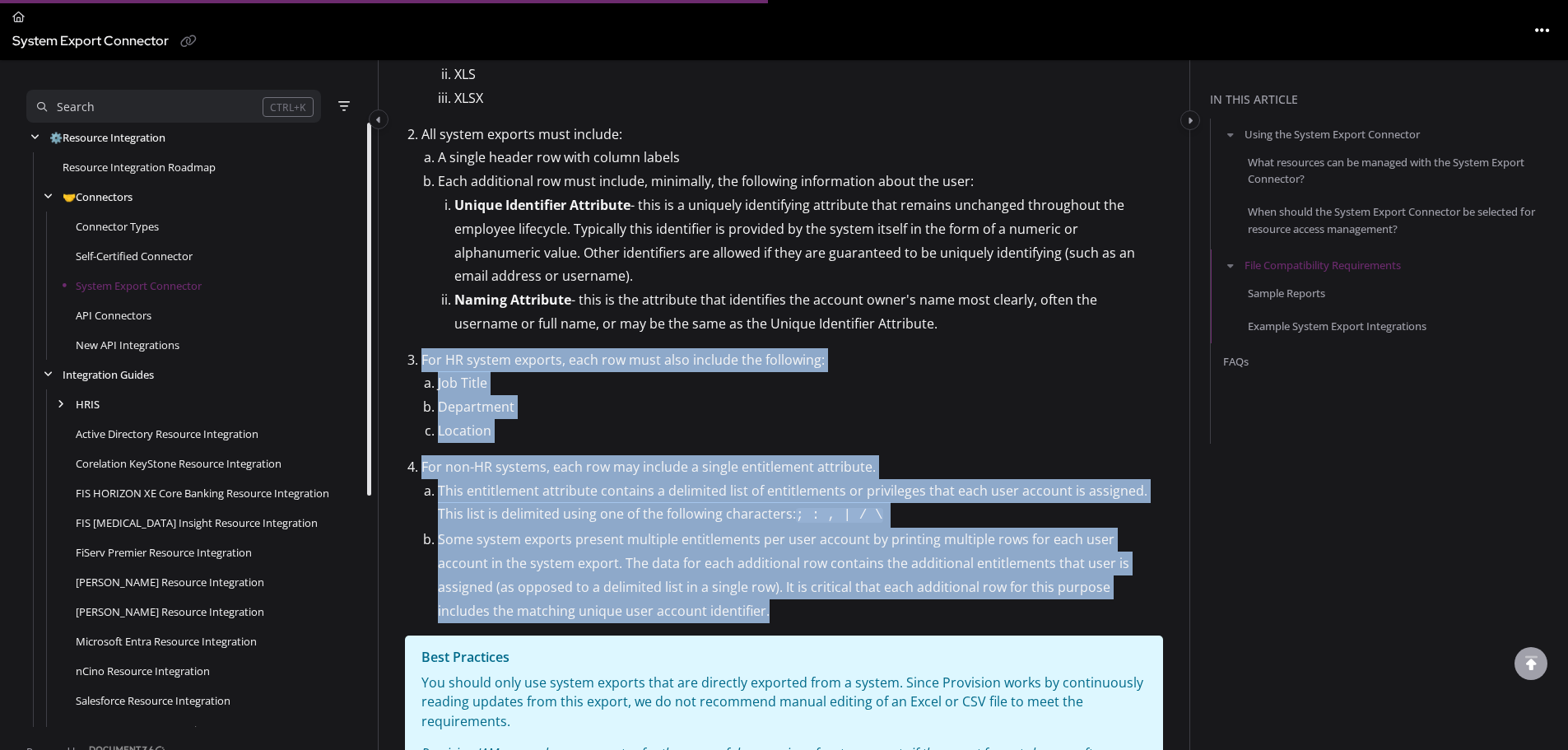
drag, startPoint x: 639, startPoint y: 606, endPoint x: 390, endPoint y: 361, distance: 349.3
click at [390, 361] on div "Documentation Resource Integration Connectors System Export Connector Updated o…" at bounding box center [784, 345] width 811 height 2314
copy ol "For HR system exports, each row must also include the following: Job Title Depa…"
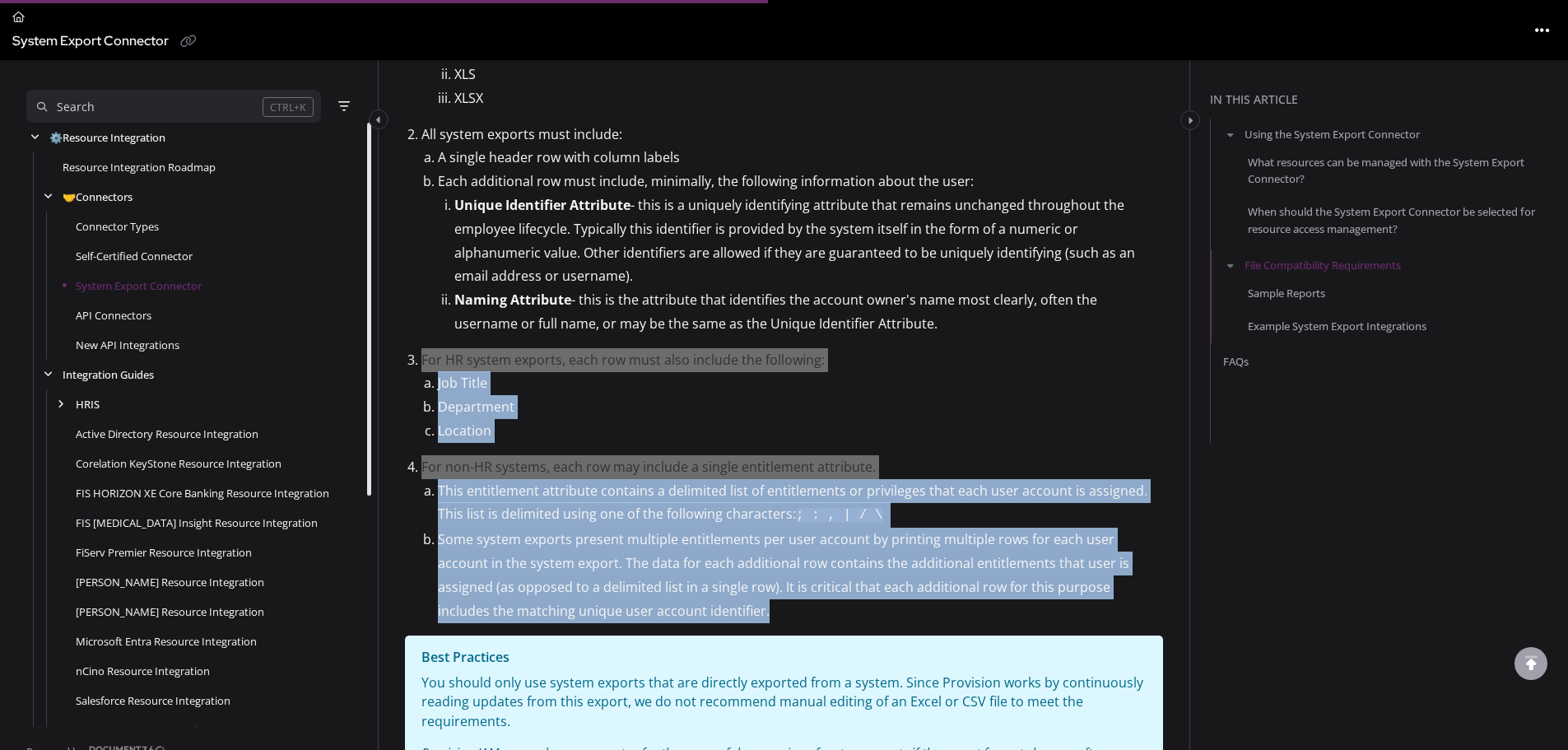
click at [721, 473] on li "Some system exports present multiple entitlements per user account by printing …" at bounding box center [801, 574] width 725 height 94
click at [607, 473] on li "Some system exports present multiple entitlements per user account by printing …" at bounding box center [801, 574] width 725 height 94
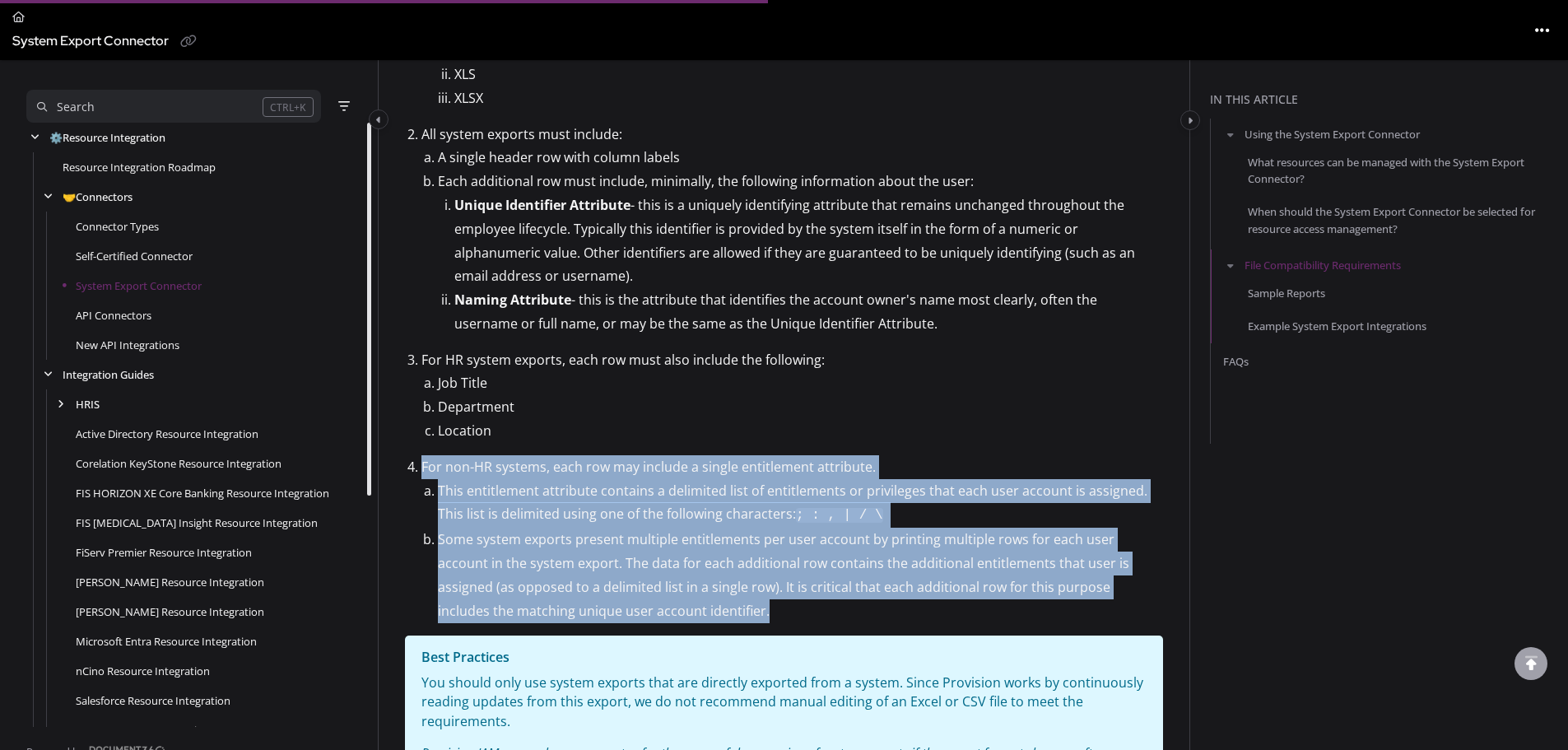
drag, startPoint x: 626, startPoint y: 610, endPoint x: 417, endPoint y: 464, distance: 254.9
click at [421, 464] on li "For non-HR systems, each row may include a single entitlement attribute. This e…" at bounding box center [792, 539] width 742 height 168
copy li "For non-HR systems, each row may include a single entitlement attribute. This e…"
click at [491, 383] on li "Job Title" at bounding box center [801, 383] width 725 height 24
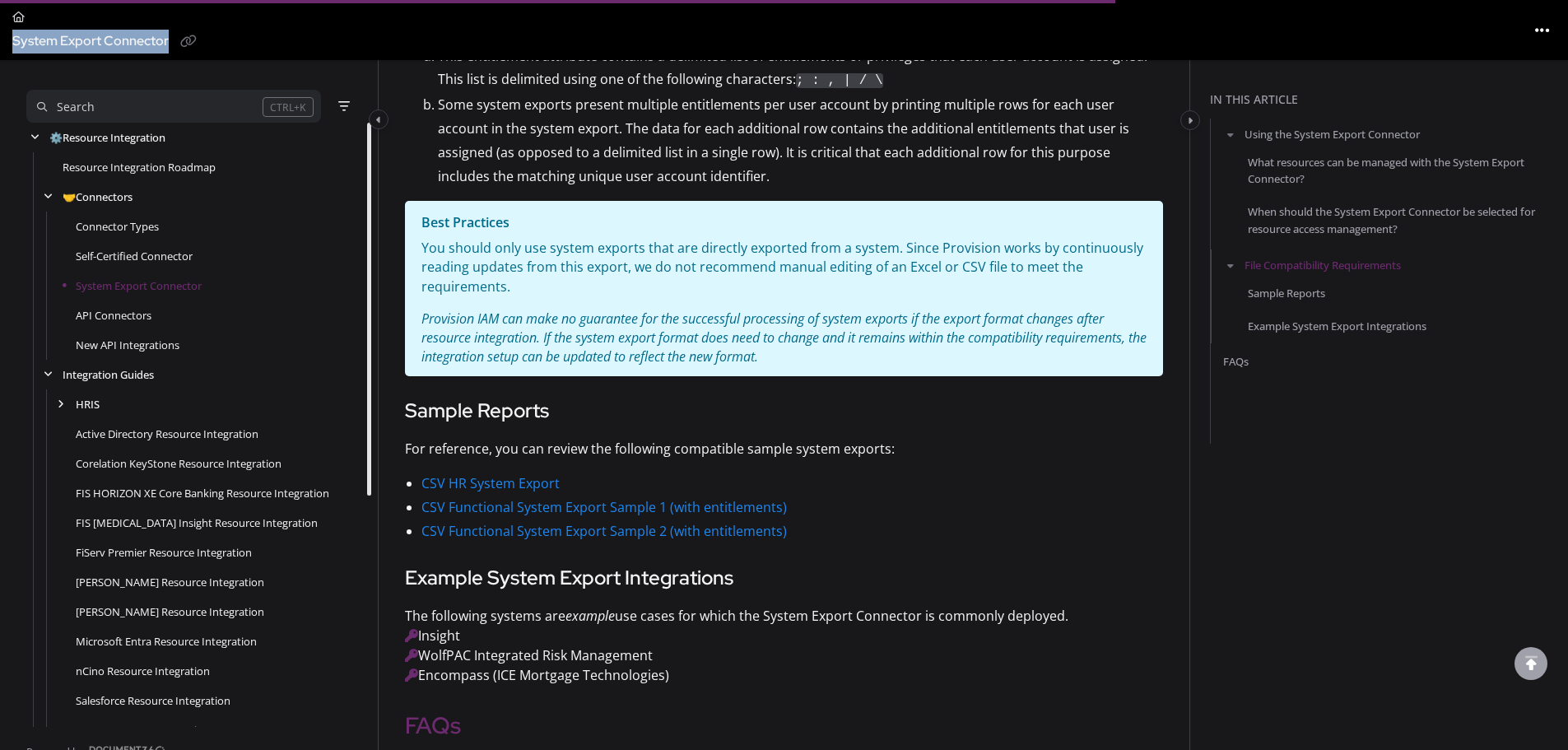
scroll to position [1230, 0]
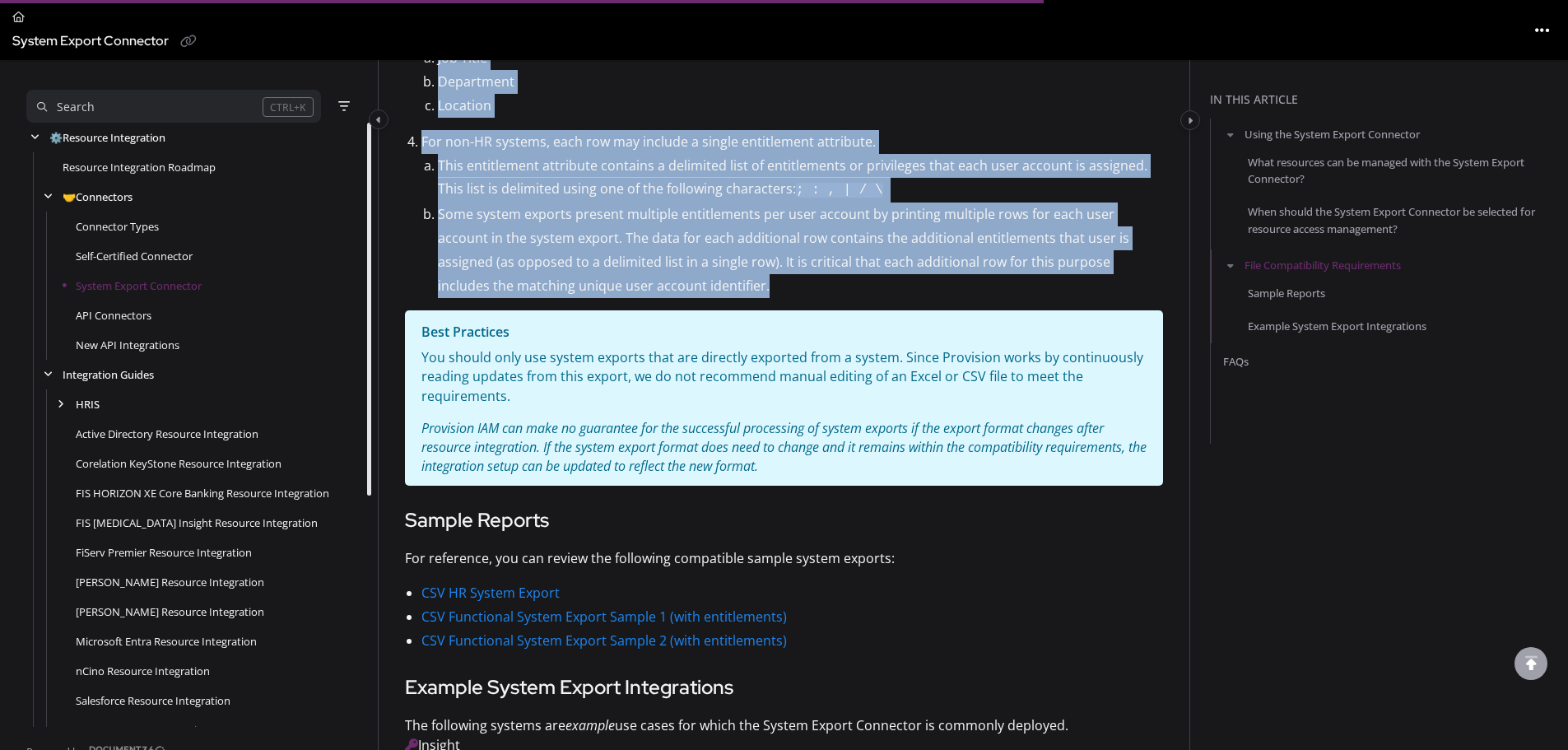
drag, startPoint x: 406, startPoint y: 132, endPoint x: 652, endPoint y: 284, distance: 289.2
click at [652, 284] on article "Provision IAM can manage and audit user access for any system that can produce …" at bounding box center [783, 29] width 758 height 1906
copy article "File Compatibility Requirements Compatibility is important in order for a user …"
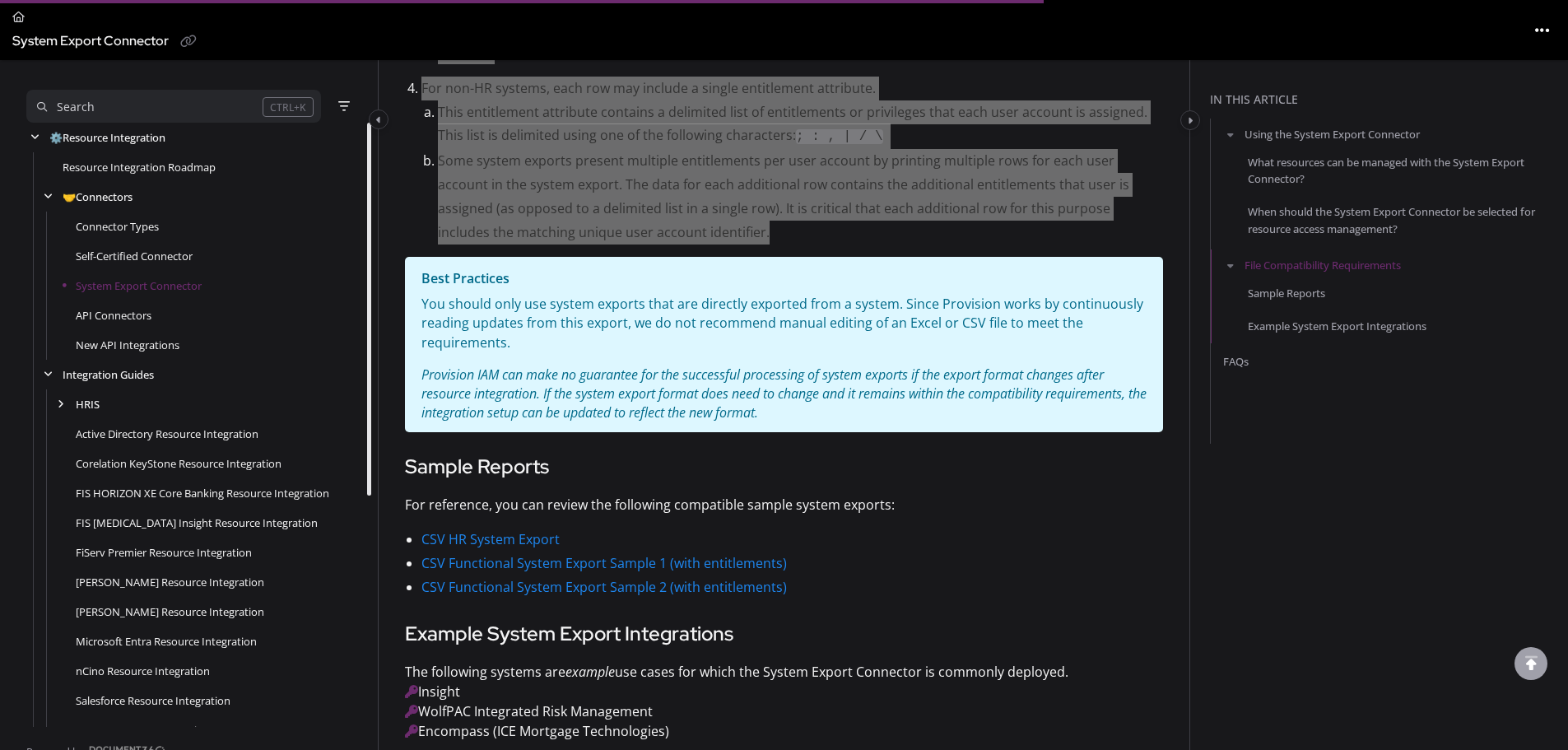
scroll to position [1394, 0]
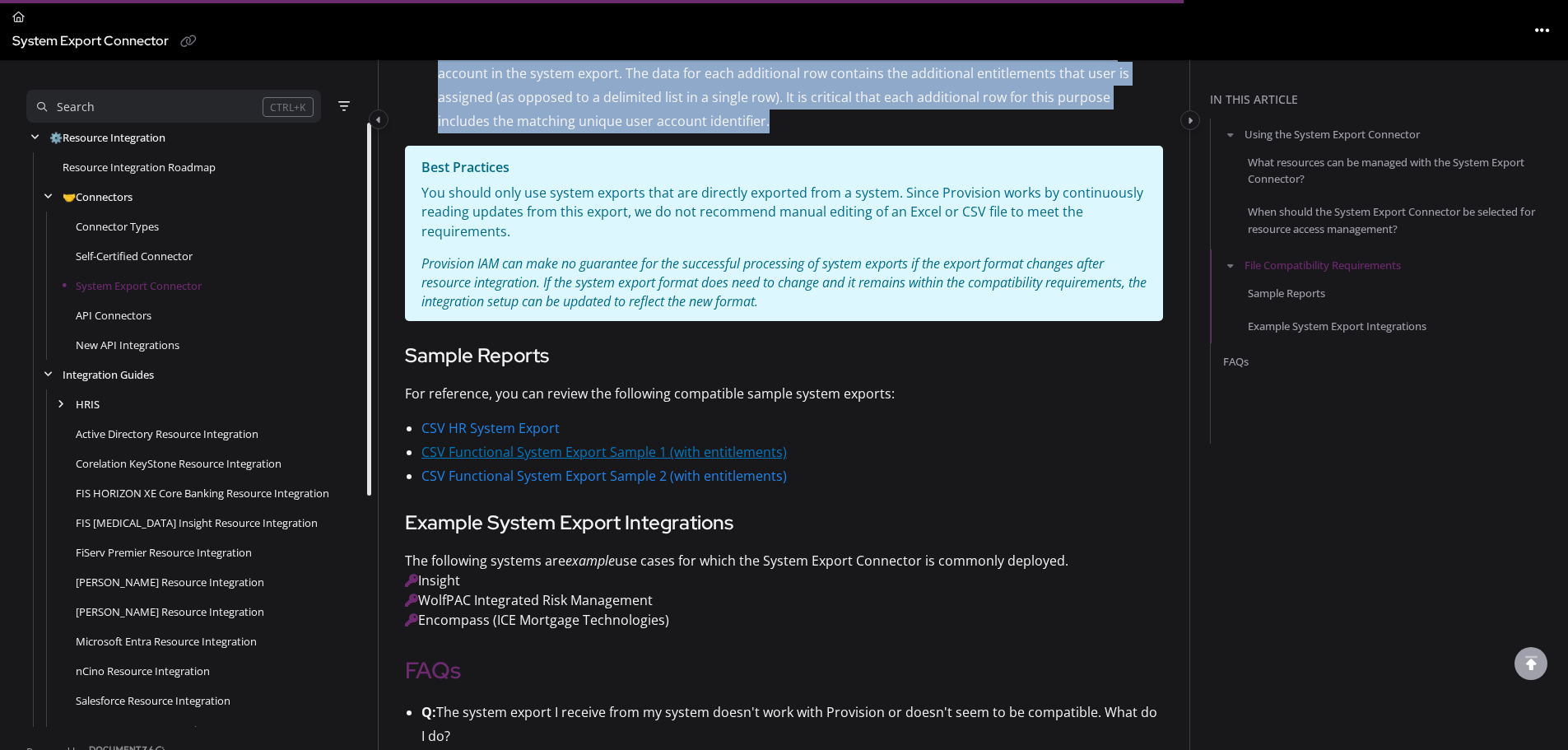
click at [511, 452] on link "CSV Functional System Export Sample 1 (with entitlements)" at bounding box center [604, 451] width 365 height 18
click at [657, 473] on link "CSV Functional System Export Sample 2 (with entitlements)" at bounding box center [604, 475] width 365 height 18
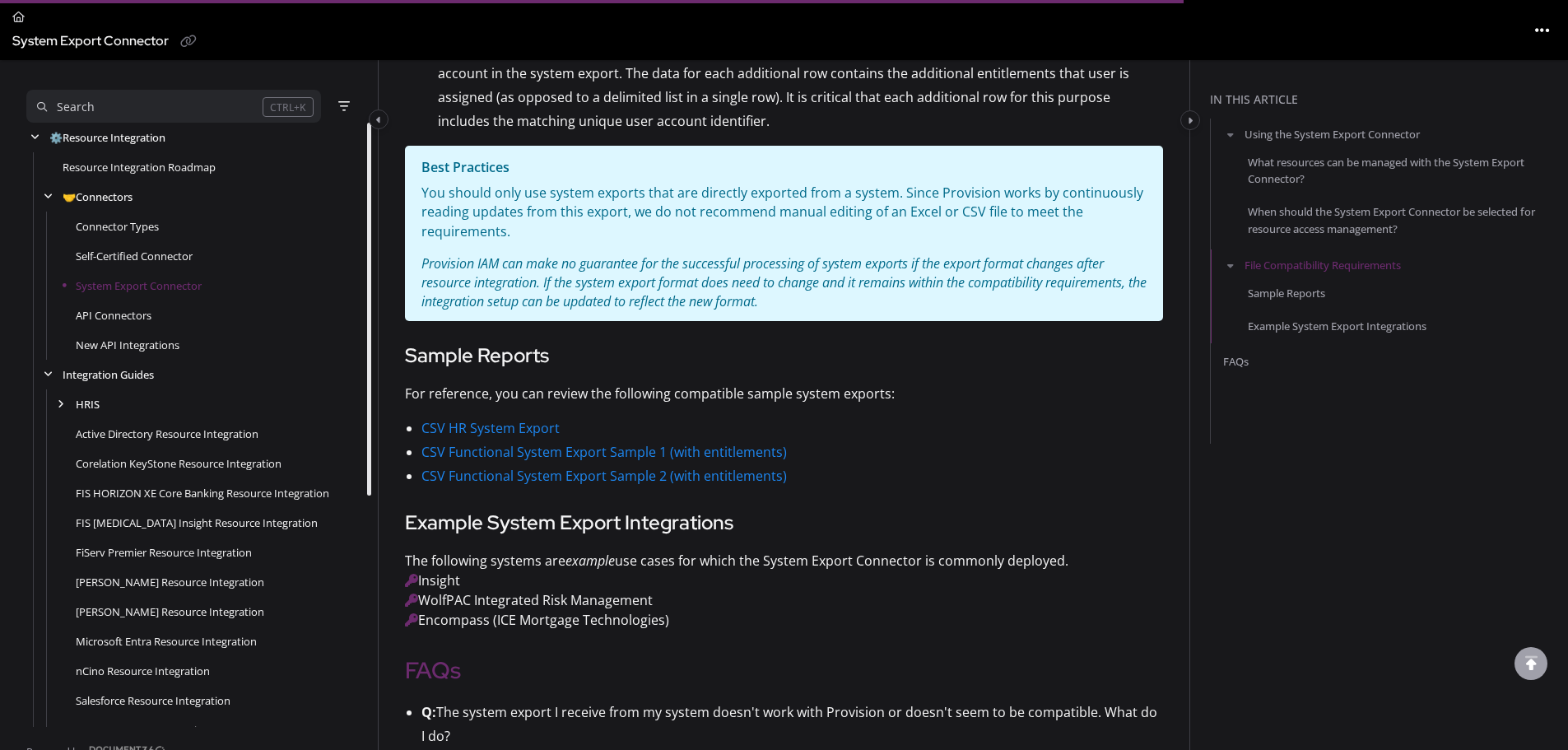
click at [563, 465] on li "CSV Functional System Export Sample 2 (with entitlements)" at bounding box center [792, 476] width 742 height 24
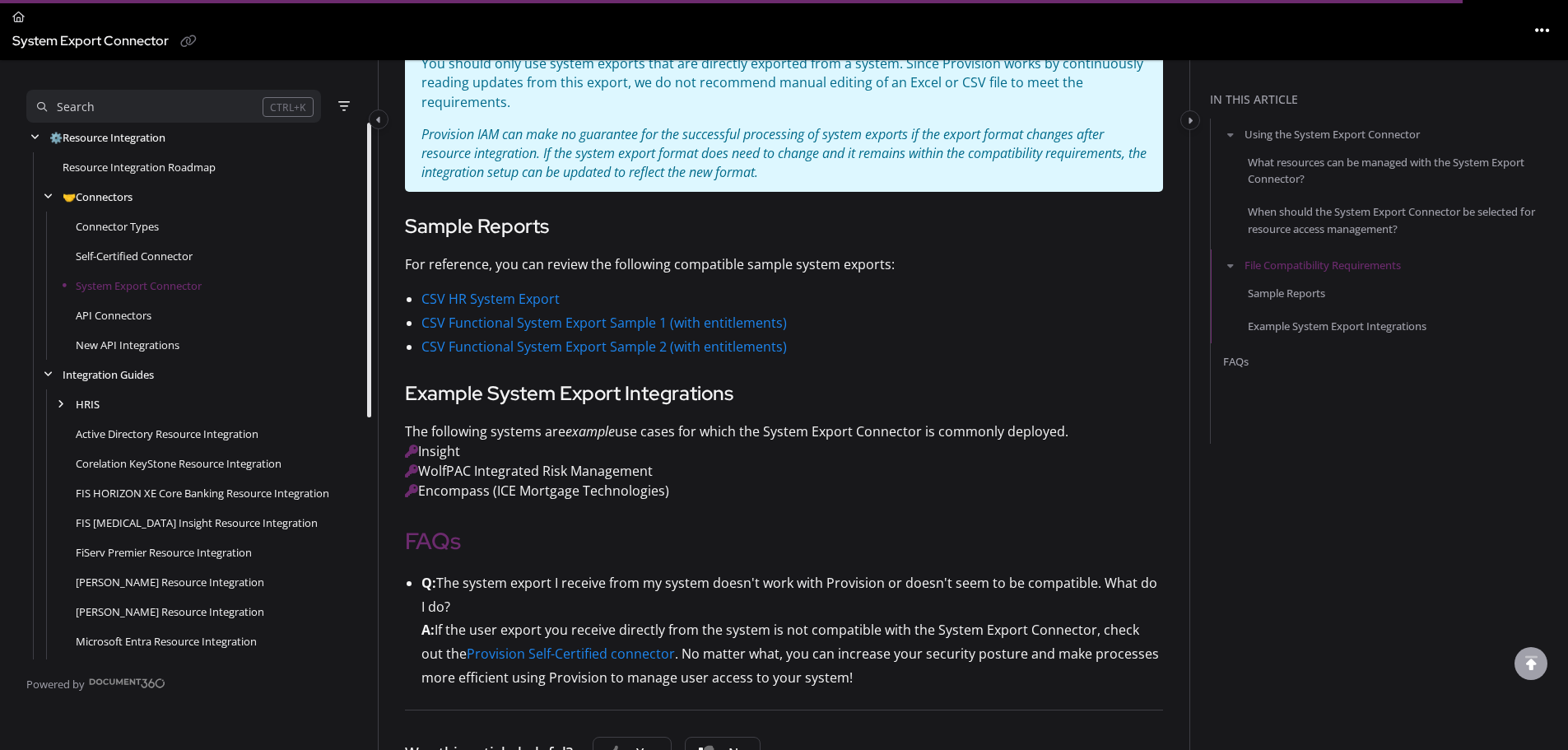
scroll to position [1724, 0]
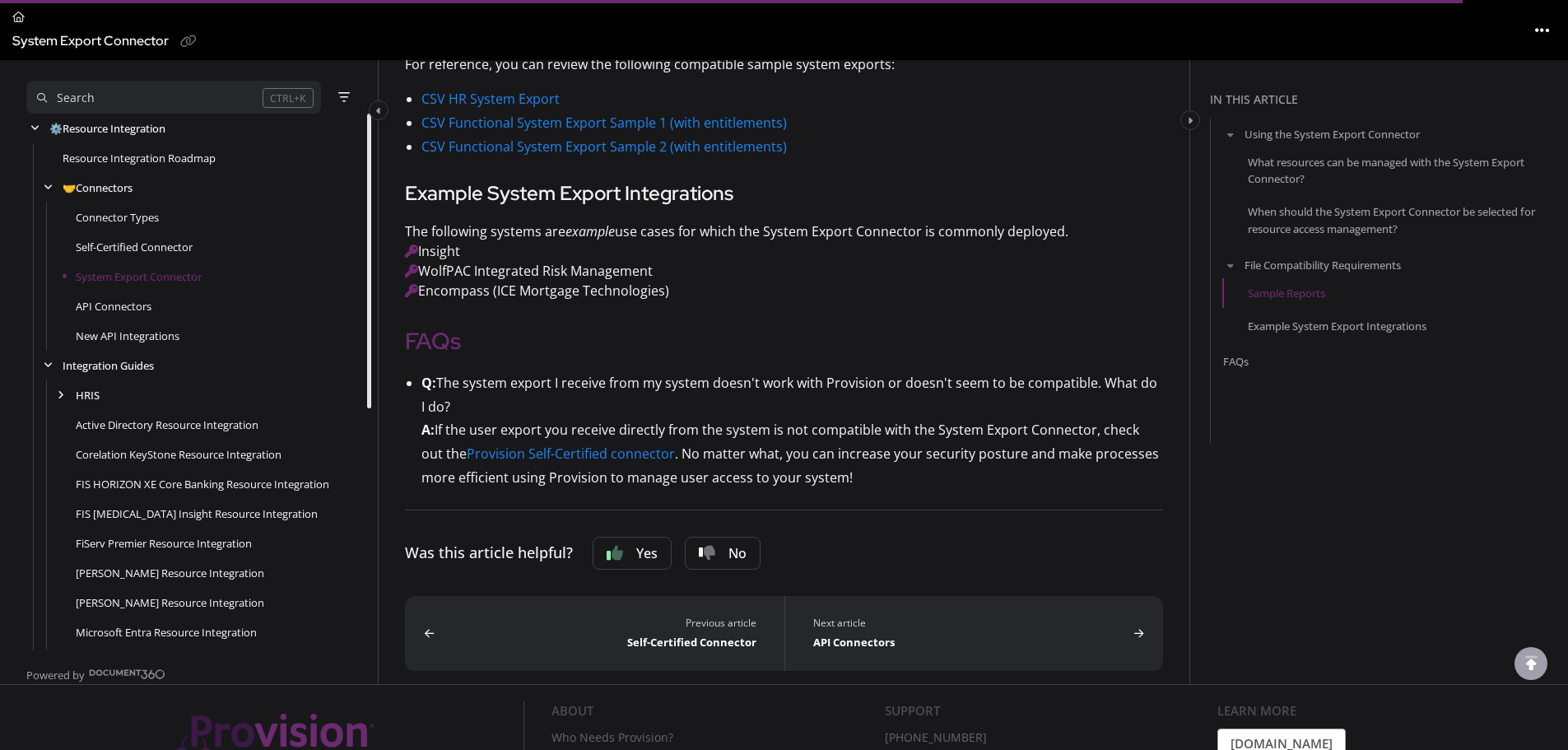
click at [640, 473] on button "Yes" at bounding box center [632, 552] width 79 height 33
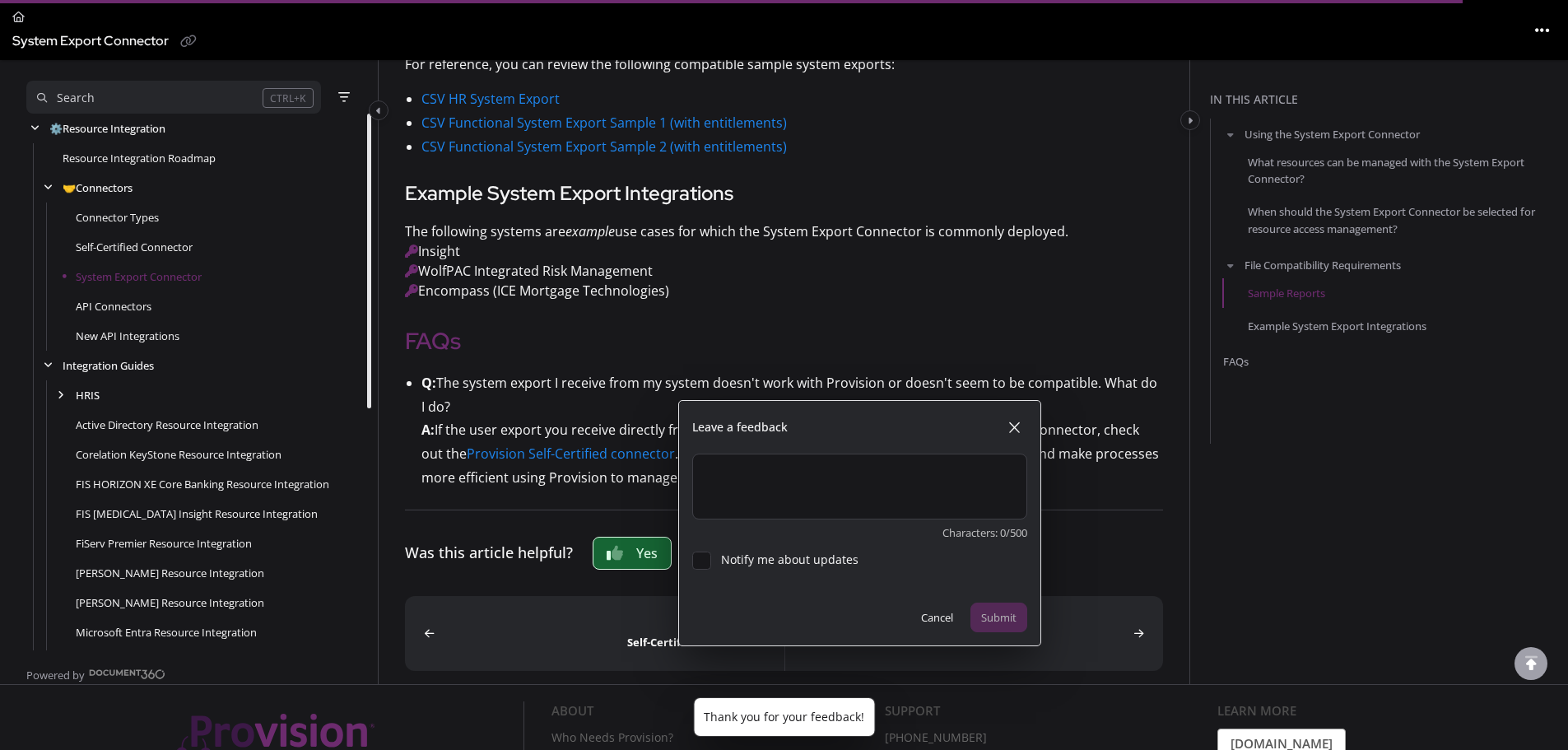
click at [1034, 473] on div "Was this article helpful? Yes Leave a feedback Characters: 0/500 Notify me abou…" at bounding box center [783, 552] width 758 height 87
click at [1023, 423] on button at bounding box center [1014, 427] width 26 height 26
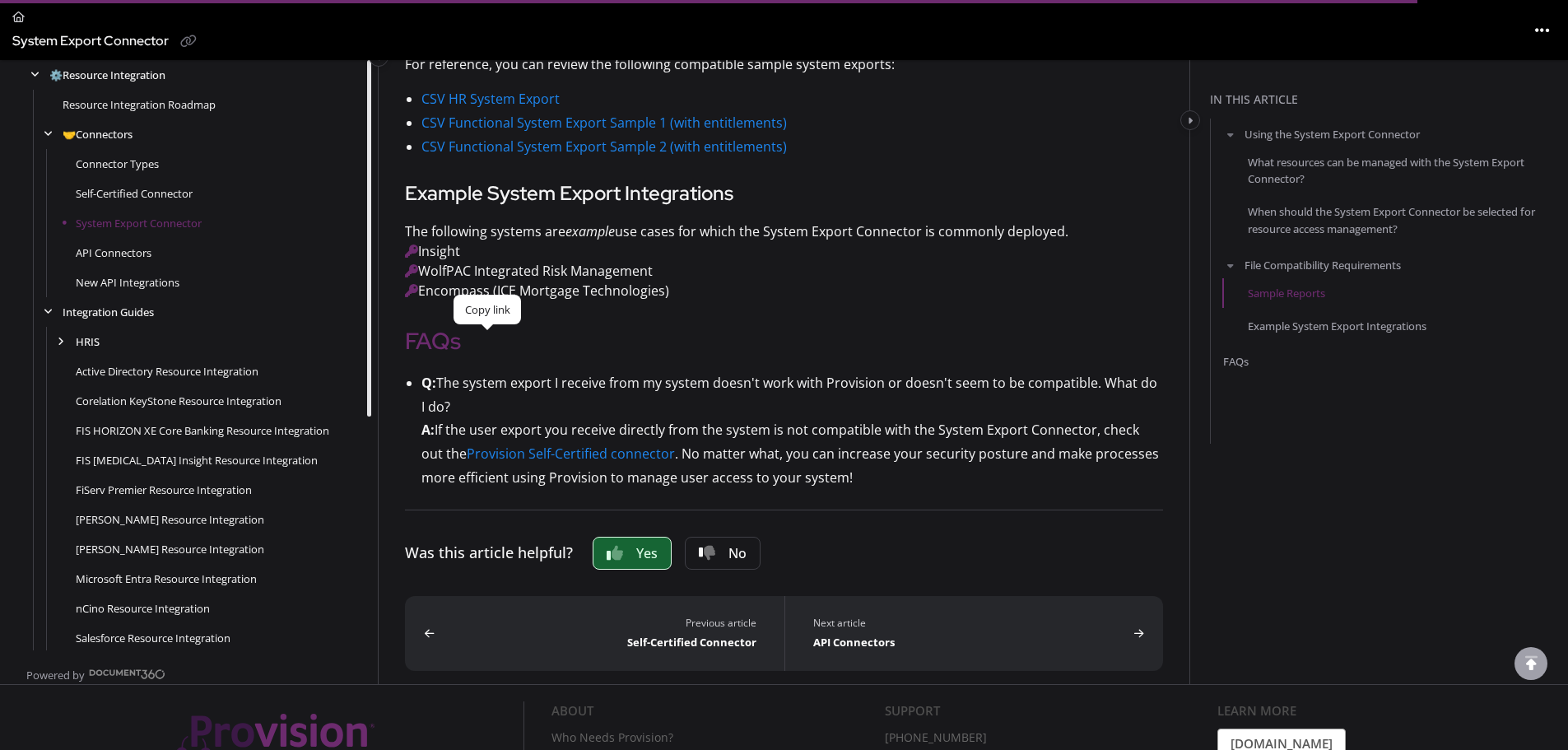
scroll to position [1560, 0]
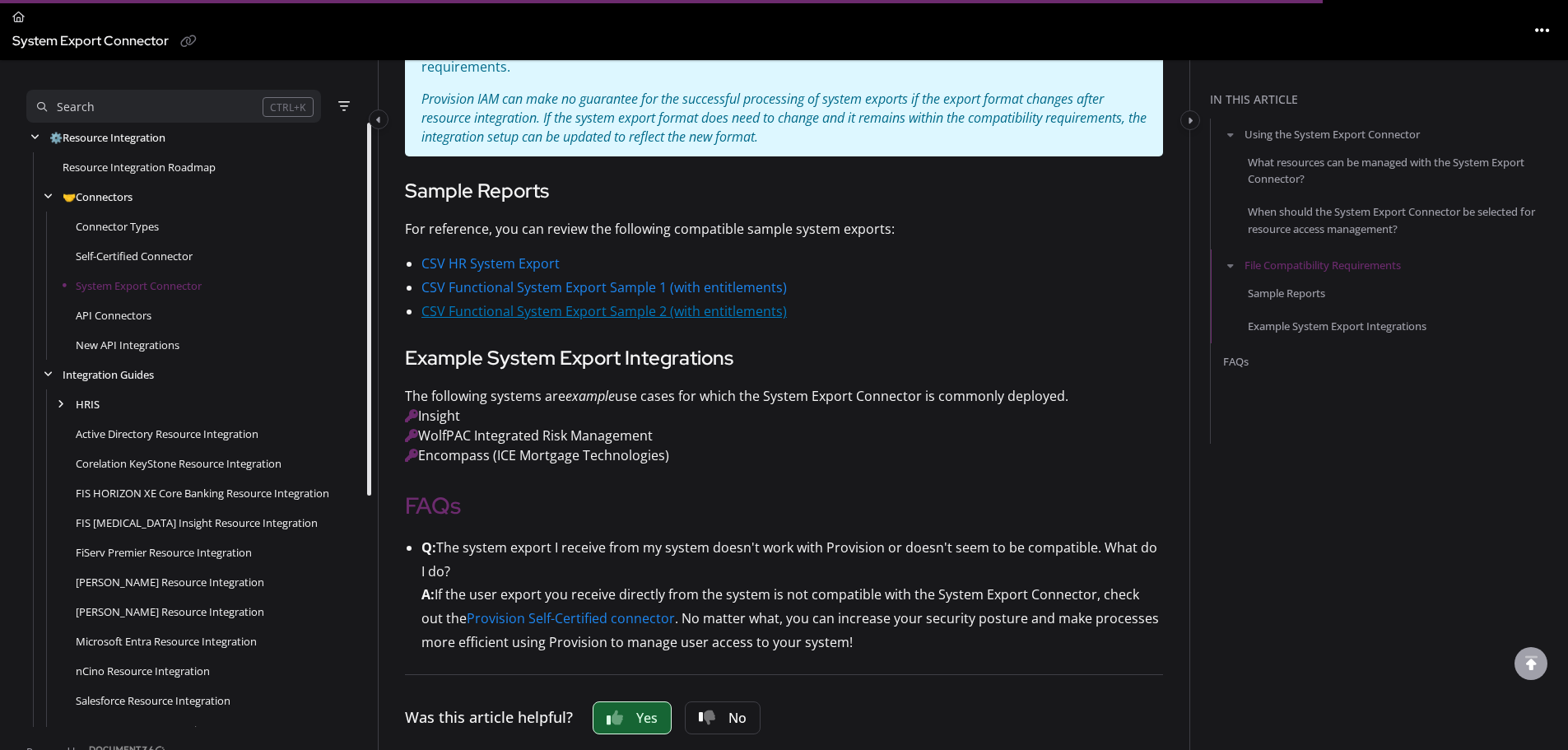
click at [594, 317] on link "CSV Functional System Export Sample 2 (with entitlements)" at bounding box center [604, 310] width 365 height 18
click at [594, 294] on link "CSV Functional System Export Sample 1 (with entitlements)" at bounding box center [604, 287] width 365 height 18
